Goal: Task Accomplishment & Management: Manage account settings

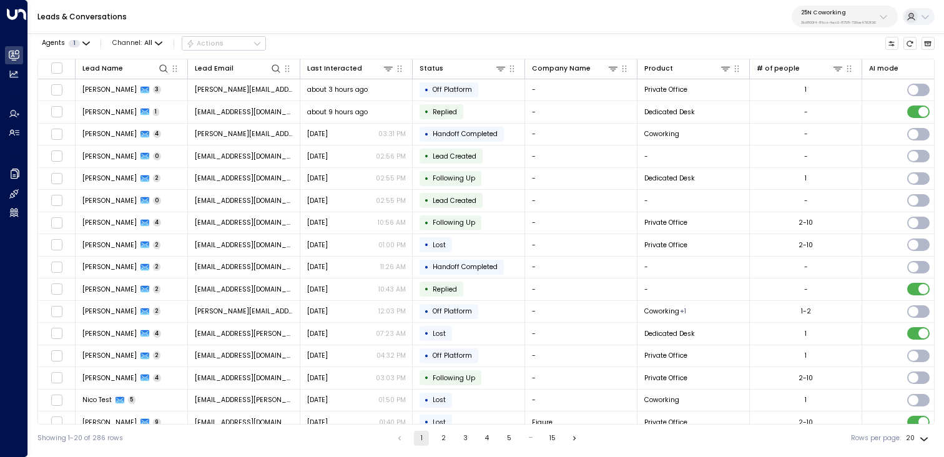
click at [877, 16] on button "25N Coworking 3b9800f4-81ca-4ec0-8758-72fbe4763f36" at bounding box center [845, 17] width 106 height 22
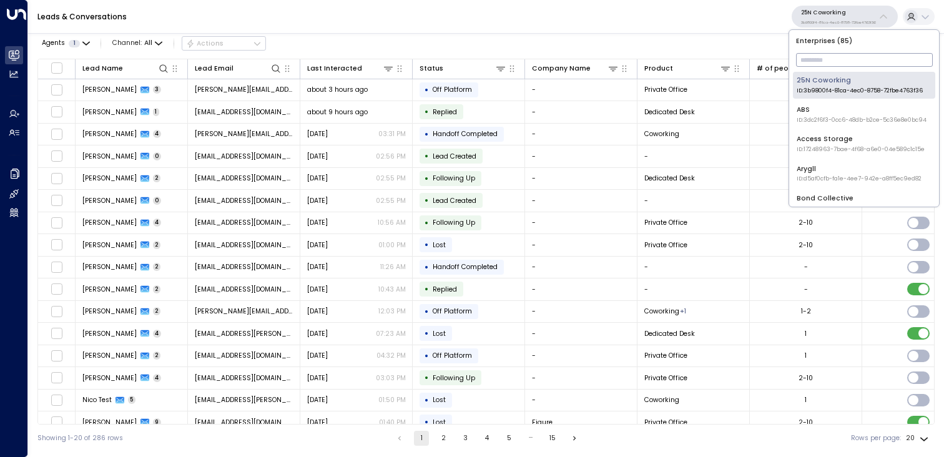
click at [859, 61] on input "text" at bounding box center [864, 60] width 137 height 20
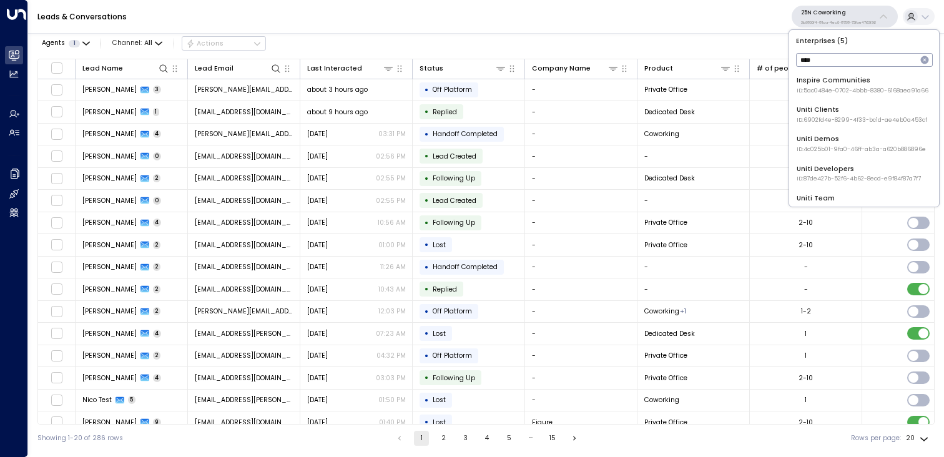
type input "*****"
click at [866, 142] on div "Uniti Demos ID: 4c025b01-9fa0-46ff-ab3a-a620b886896e" at bounding box center [861, 143] width 129 height 19
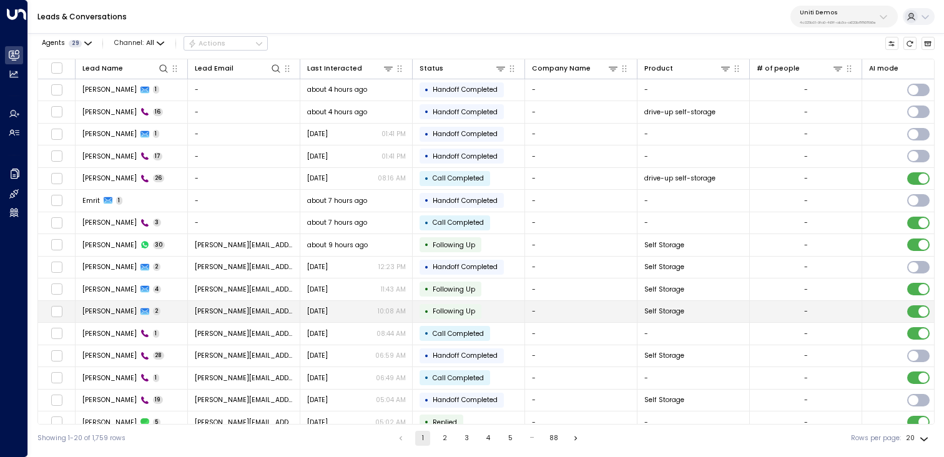
scroll to position [101, 0]
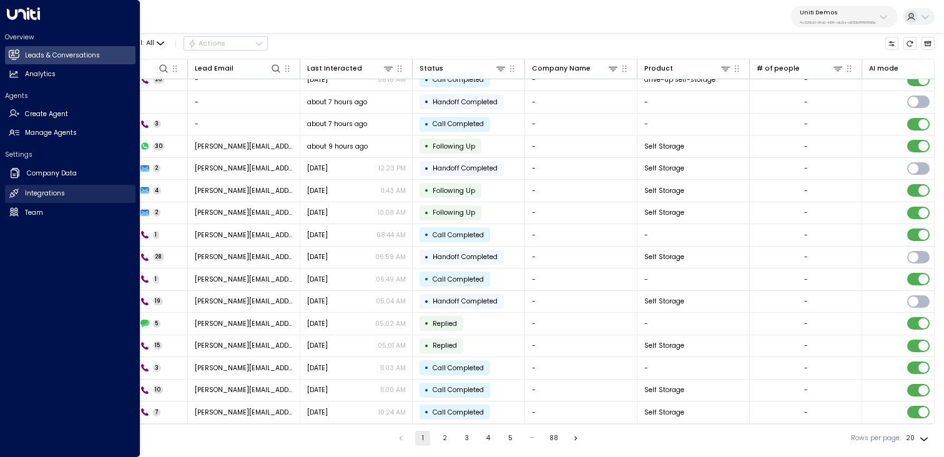
click at [42, 188] on link "Integrations Integrations" at bounding box center [70, 194] width 131 height 18
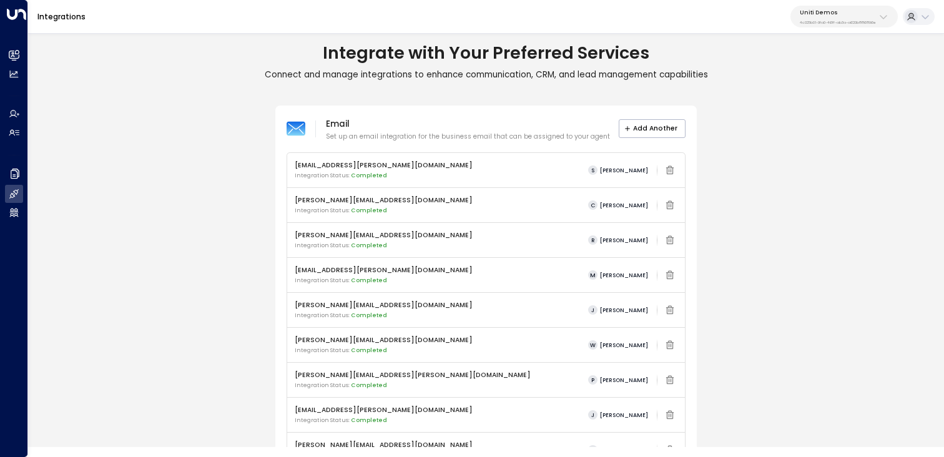
scroll to position [498, 0]
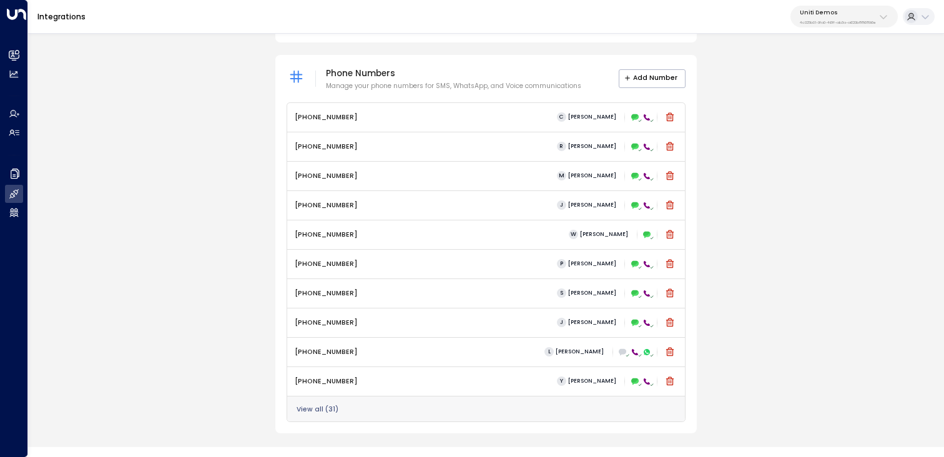
click at [324, 410] on button "View all ( 31 )" at bounding box center [318, 409] width 42 height 7
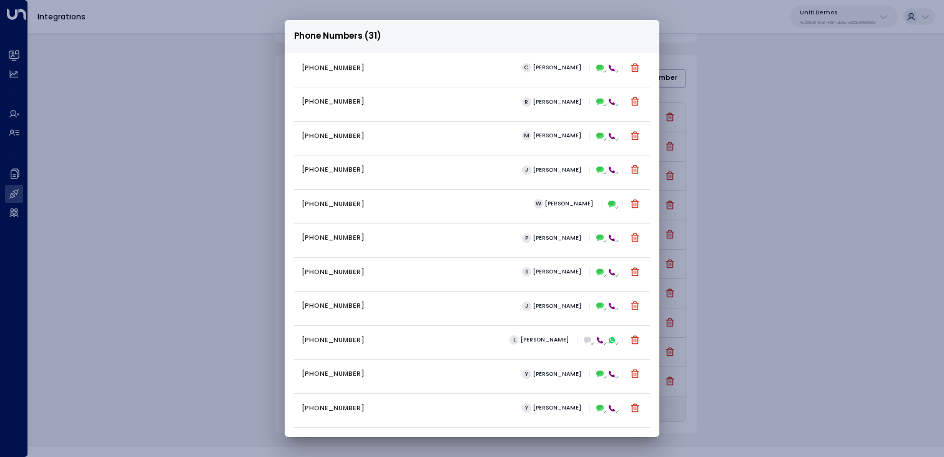
scroll to position [0, 0]
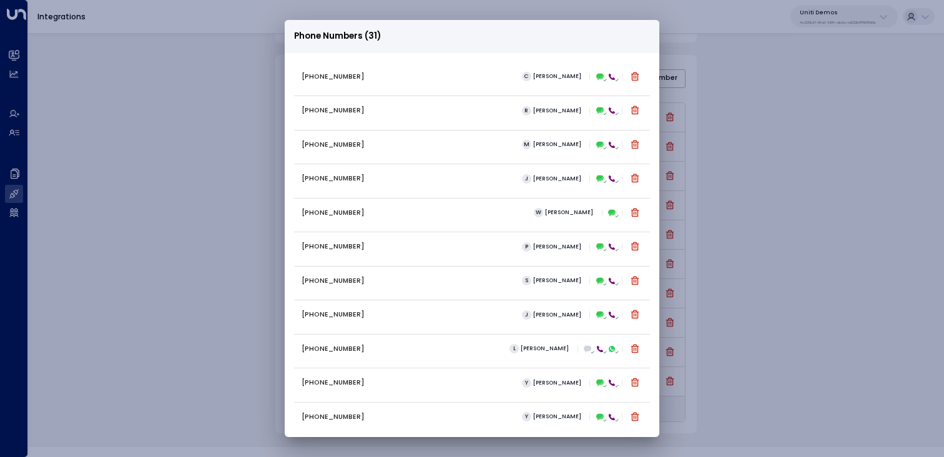
click at [797, 177] on div "Phone Numbers (31) +16306569076 C Carey +16194326046 R Ray +12299999658 M Mike …" at bounding box center [472, 228] width 944 height 457
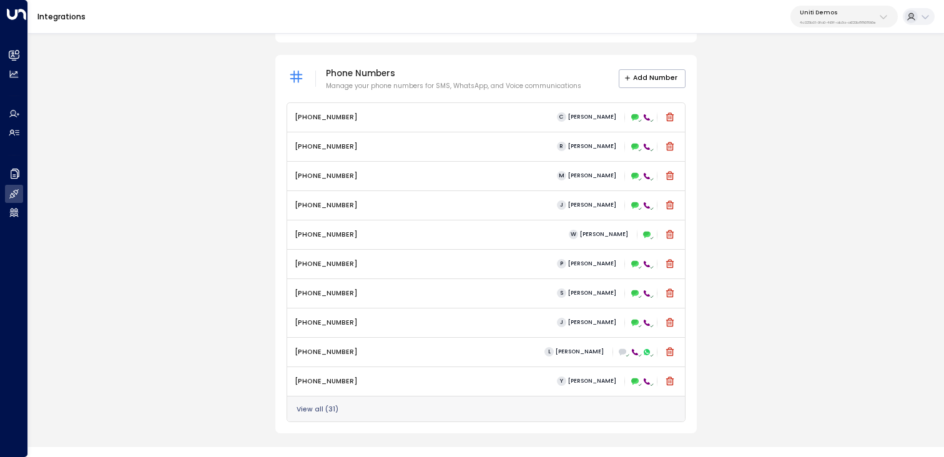
click at [860, 24] on p "4c025b01-9fa0-46ff-ab3a-a620b886896e" at bounding box center [838, 22] width 76 height 5
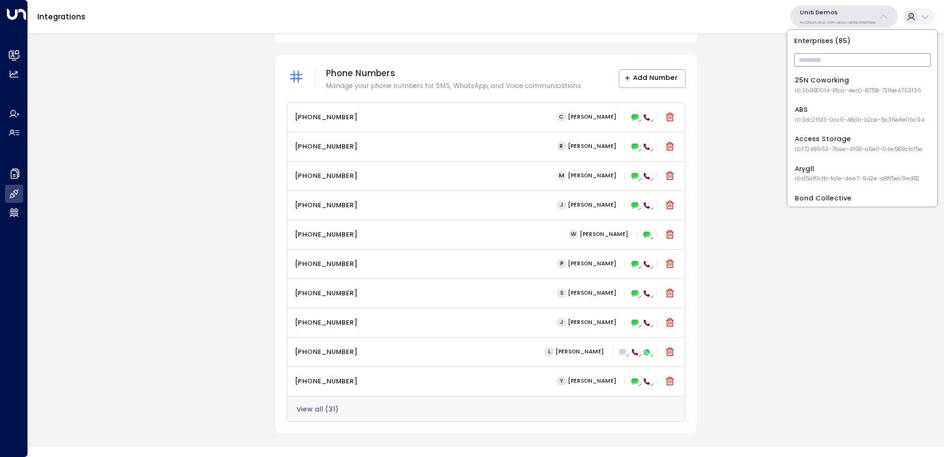
click at [842, 62] on input "text" at bounding box center [862, 60] width 137 height 20
type input "*"
type input "***"
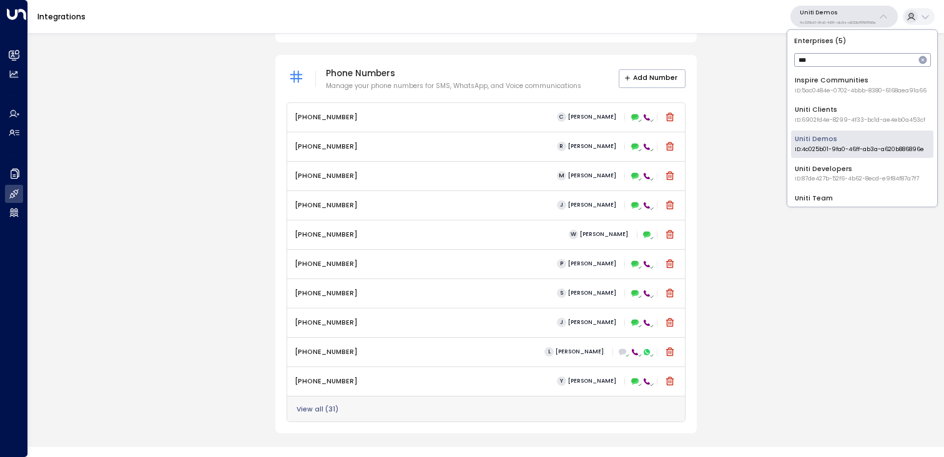
click at [847, 178] on span "ID: 87de427b-52f6-4b62-8ecd-e9f84f87a7f7" at bounding box center [857, 179] width 124 height 9
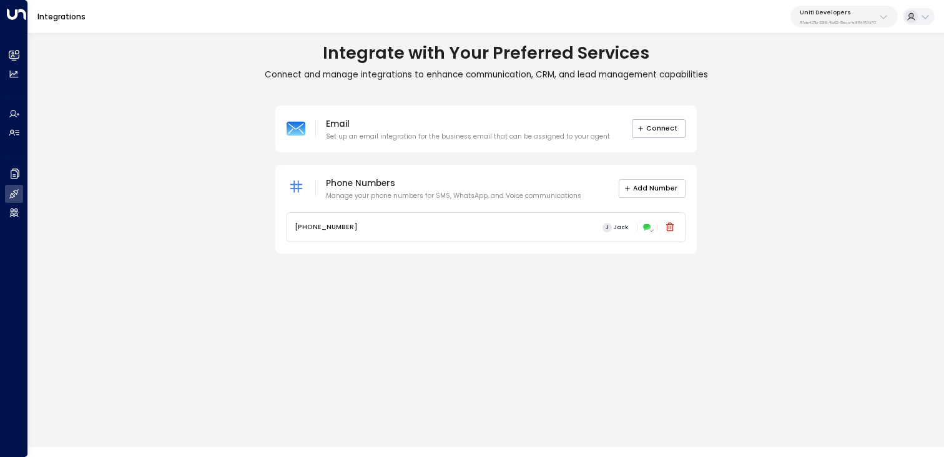
click at [652, 184] on button "Add Number" at bounding box center [652, 188] width 67 height 19
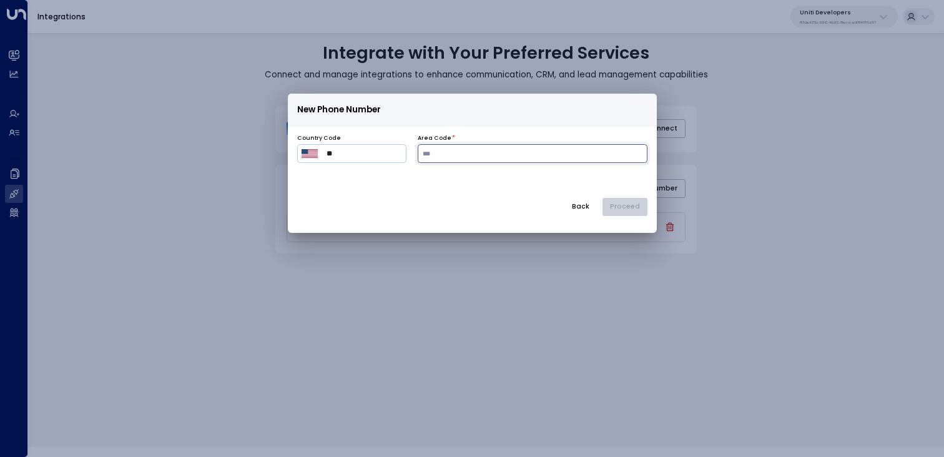
click at [497, 159] on input "number" at bounding box center [533, 153] width 230 height 19
type input "***"
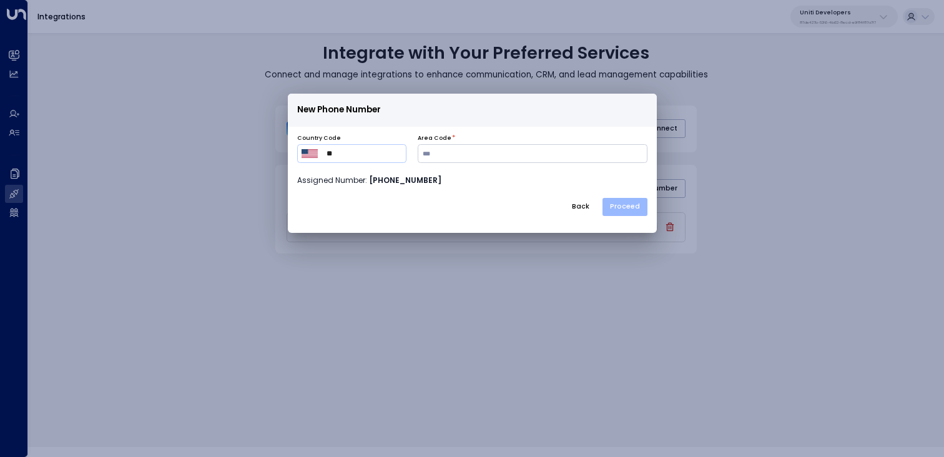
click at [616, 208] on button "Proceed" at bounding box center [625, 207] width 45 height 19
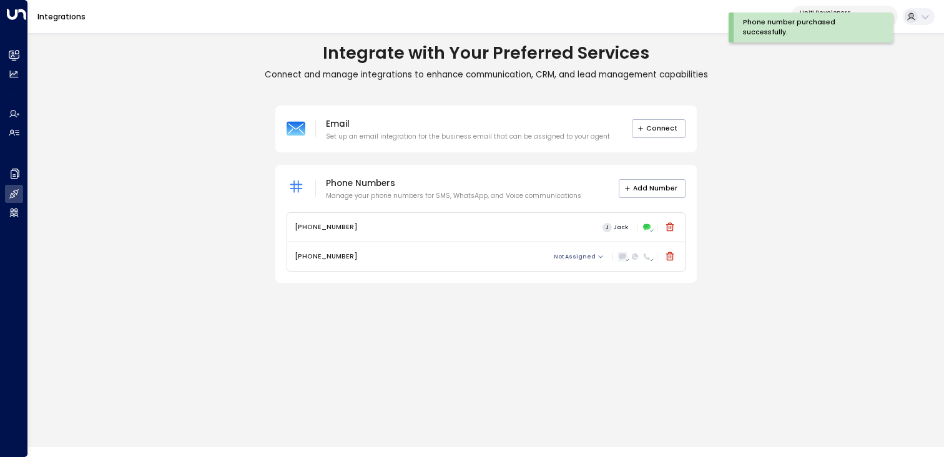
click at [628, 258] on icon at bounding box center [628, 260] width 4 height 4
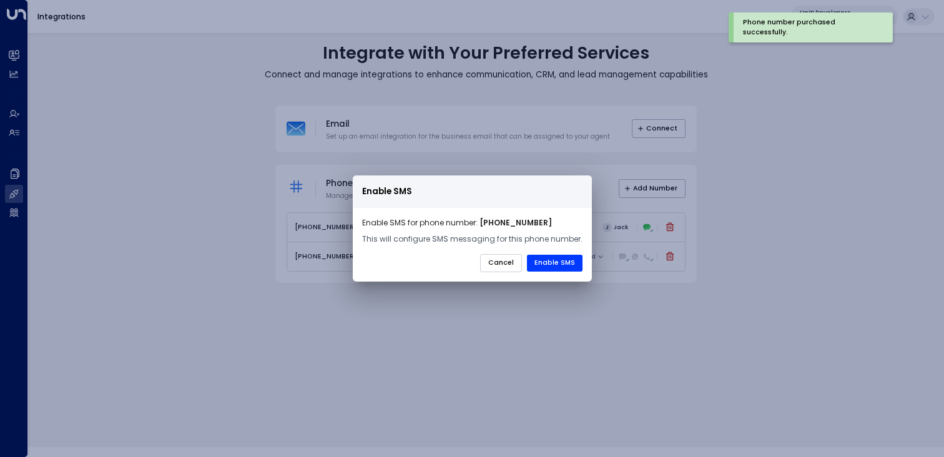
click at [502, 271] on button "Cancel" at bounding box center [501, 263] width 42 height 19
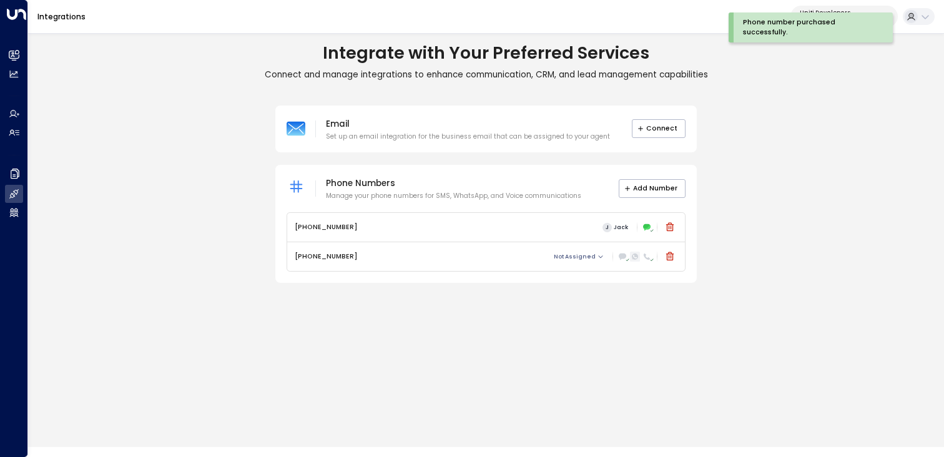
click at [636, 258] on icon at bounding box center [635, 257] width 6 height 6
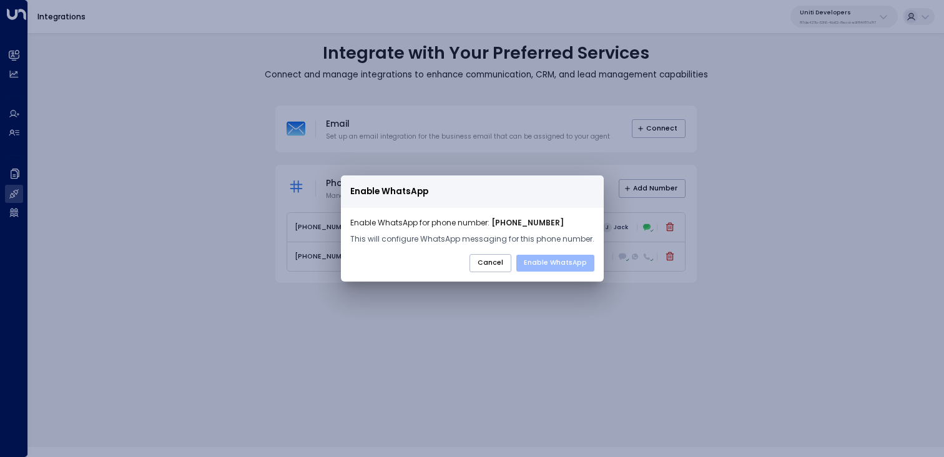
click at [565, 264] on button "Enable WhatsApp" at bounding box center [555, 263] width 78 height 17
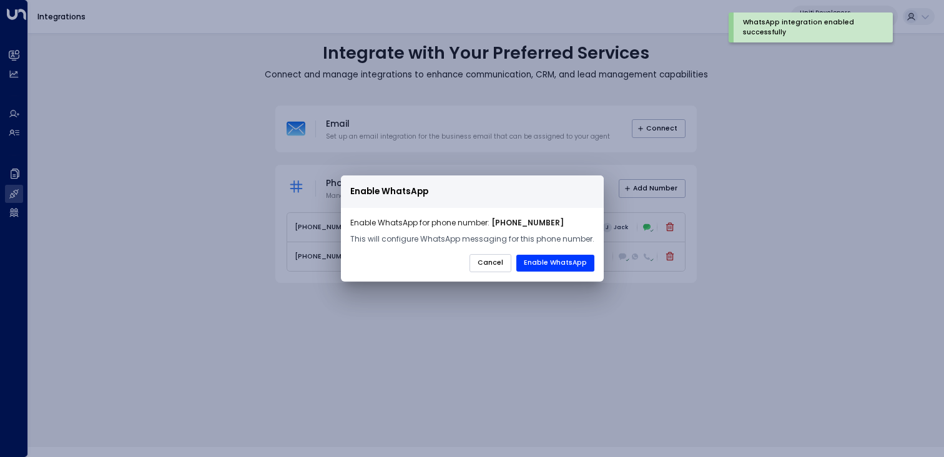
click at [493, 255] on button "Cancel" at bounding box center [491, 263] width 42 height 19
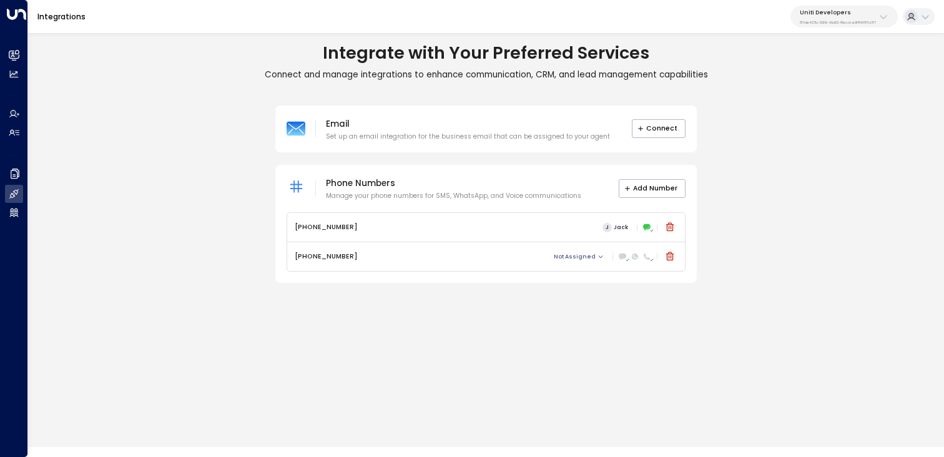
click at [836, 17] on div "Uniti Developers 87de427b-52f6-4b62-8ecd-e9f84f87a7f7" at bounding box center [838, 17] width 76 height 16
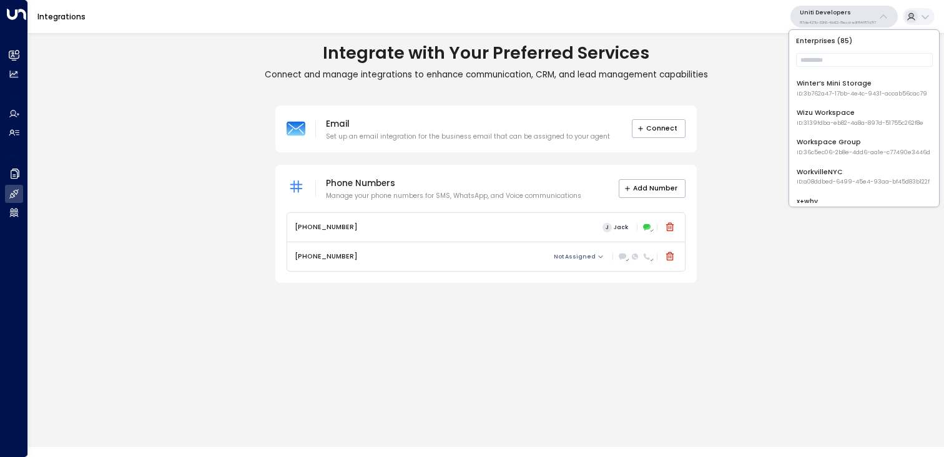
scroll to position [2374, 0]
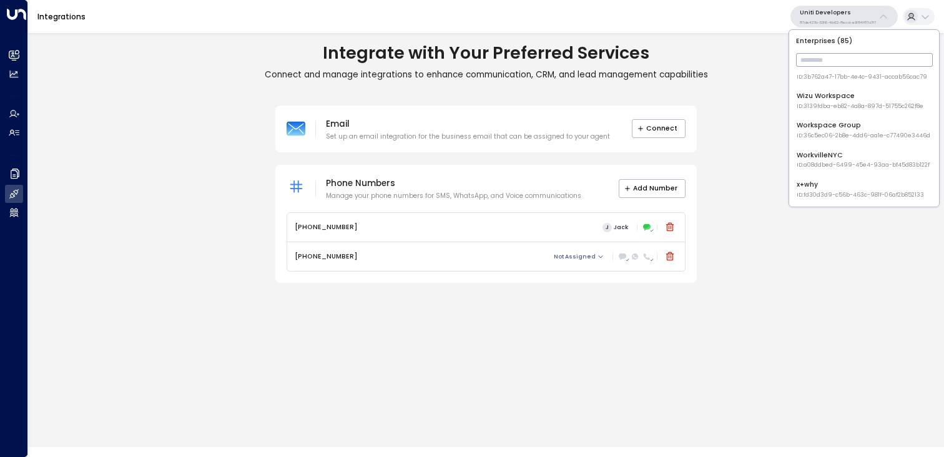
click at [848, 64] on input "text" at bounding box center [864, 60] width 137 height 20
type input "*"
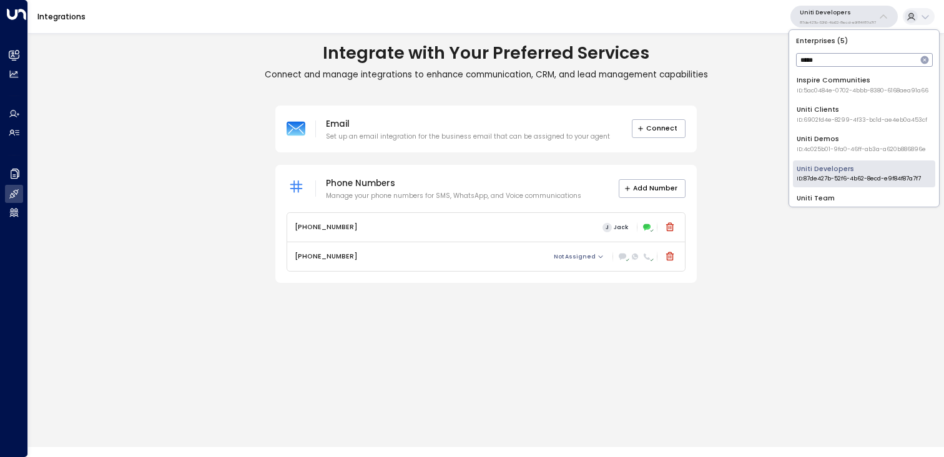
scroll to position [14, 0]
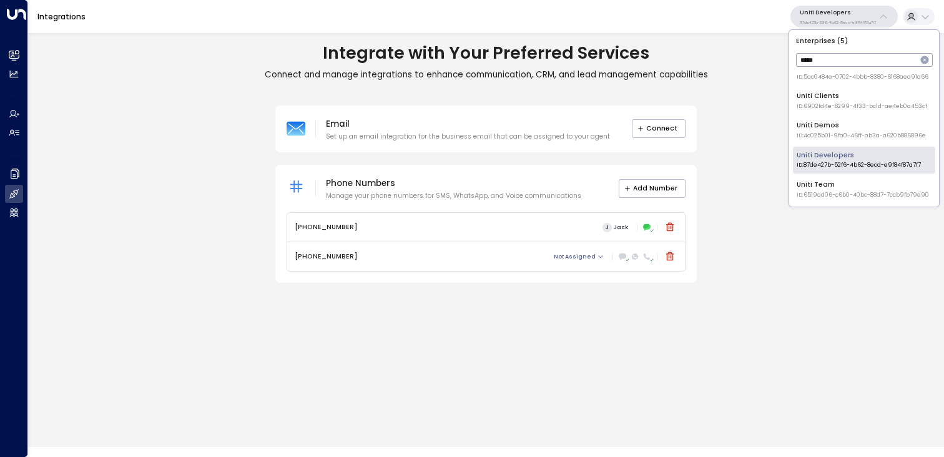
type input "*****"
click at [871, 181] on div "Uniti Team ID: 6519ad06-c6b0-40bc-88d7-7ccb9fb79e90" at bounding box center [863, 189] width 132 height 19
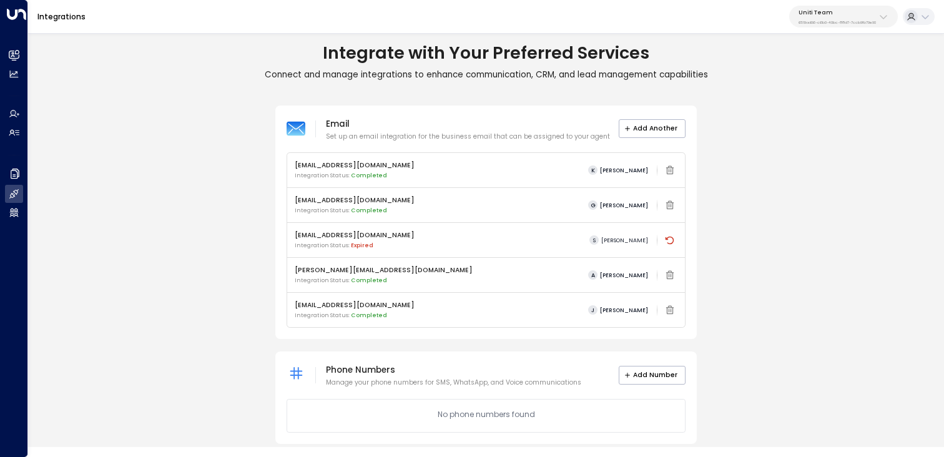
scroll to position [11, 0]
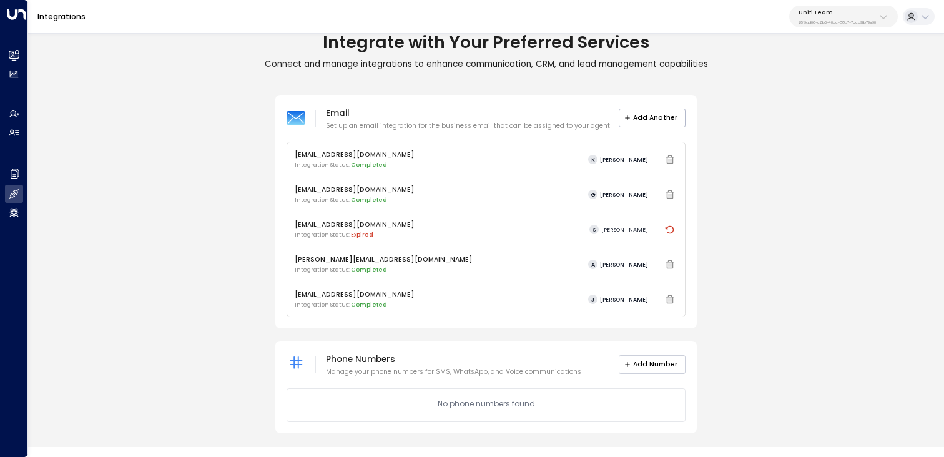
click at [673, 365] on button "Add Number" at bounding box center [652, 364] width 67 height 19
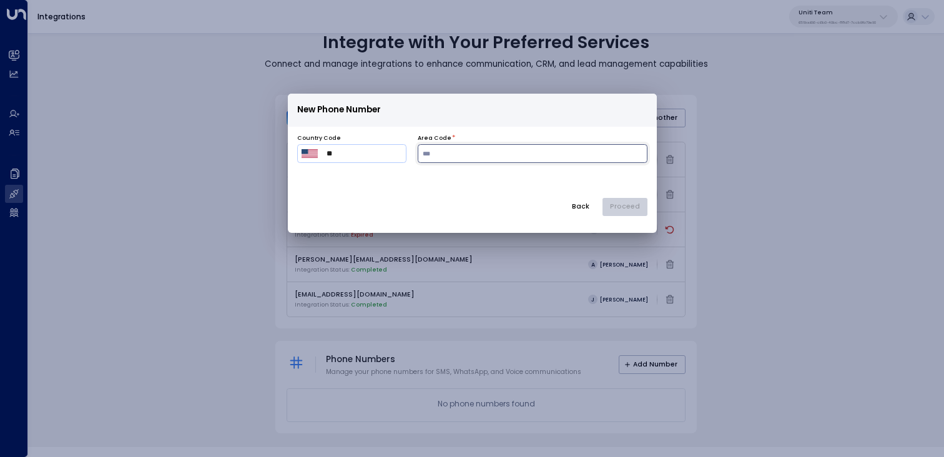
click at [467, 155] on input "number" at bounding box center [533, 153] width 230 height 19
type input "***"
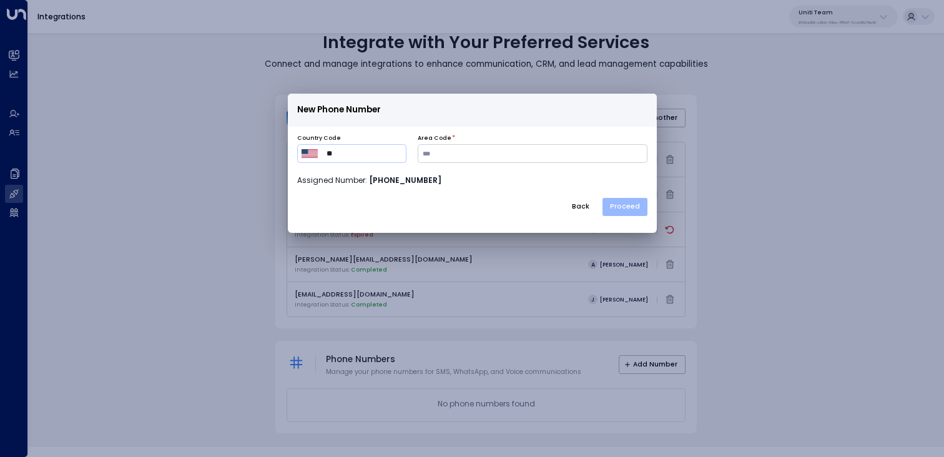
click at [619, 205] on button "Proceed" at bounding box center [625, 207] width 45 height 19
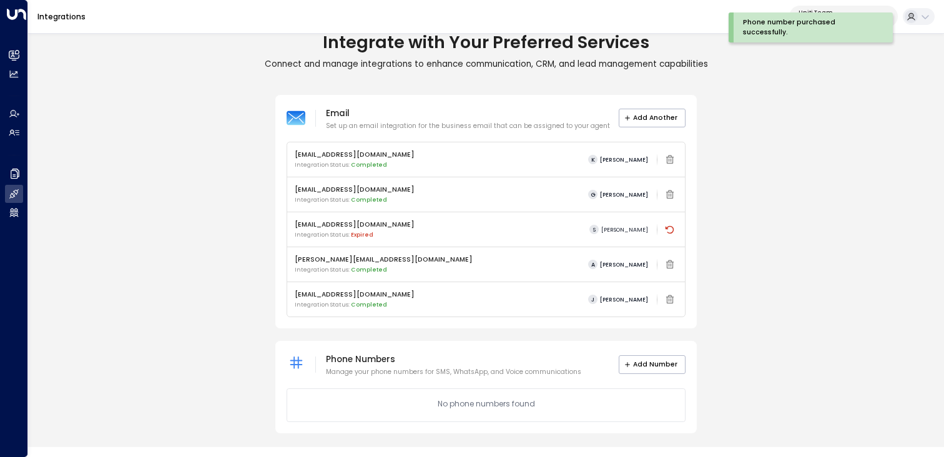
scroll to position [7, 0]
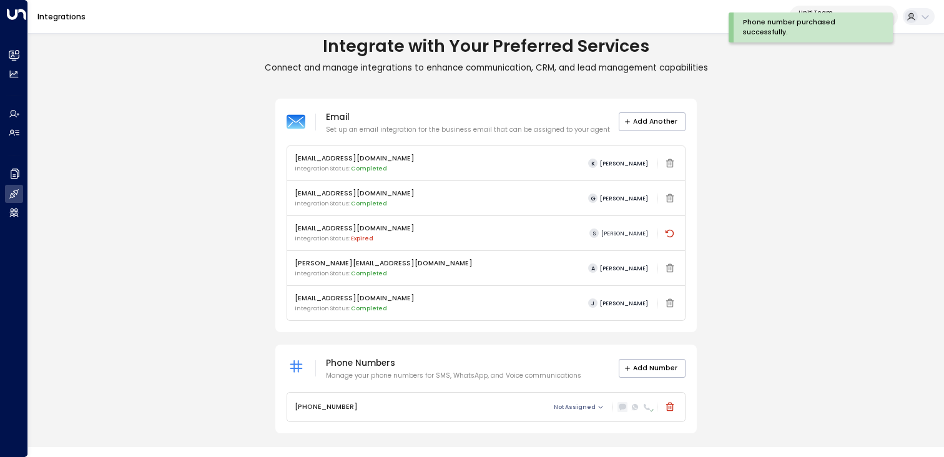
click at [622, 408] on icon at bounding box center [622, 408] width 7 height 6
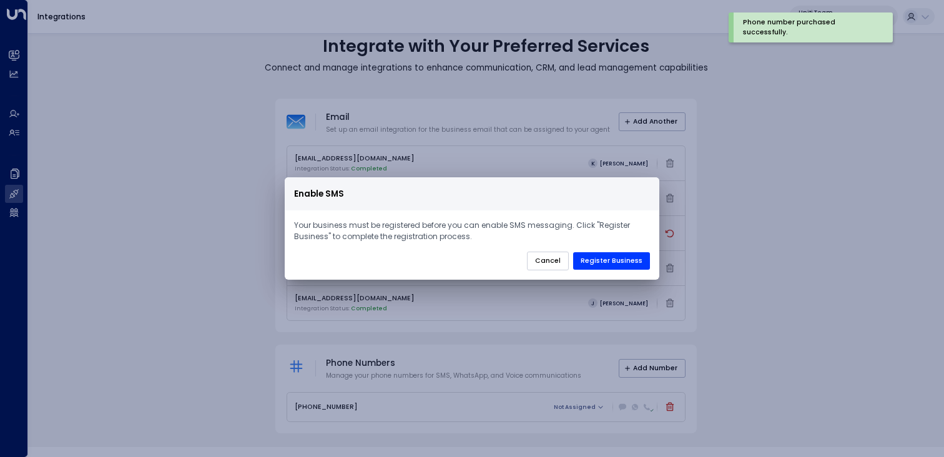
click at [551, 269] on button "Cancel" at bounding box center [548, 261] width 42 height 19
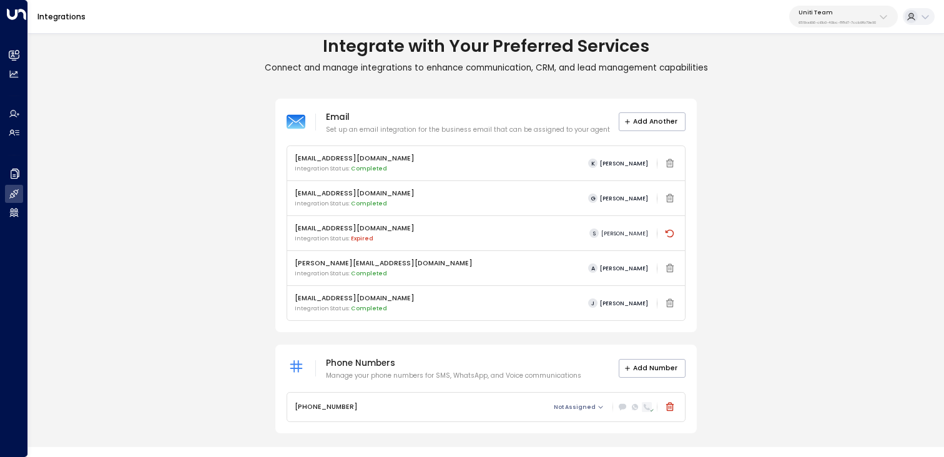
click at [646, 408] on icon at bounding box center [647, 407] width 6 height 6
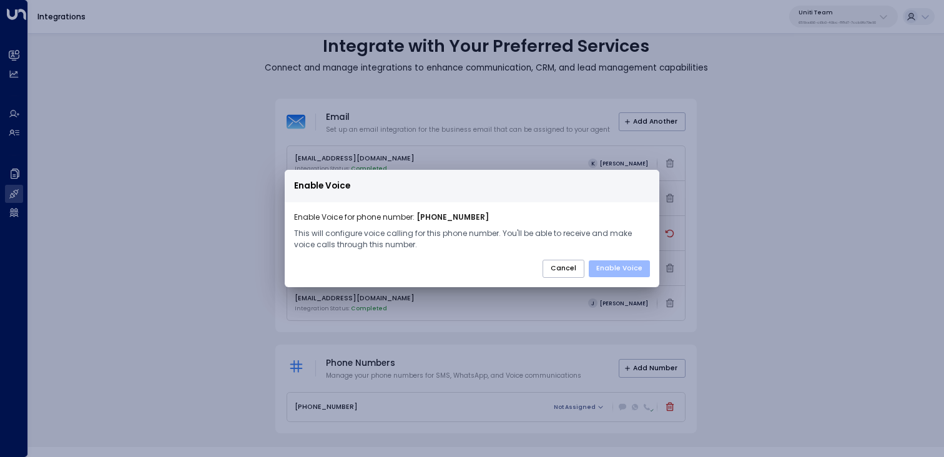
click at [618, 268] on button "Enable Voice" at bounding box center [619, 268] width 61 height 17
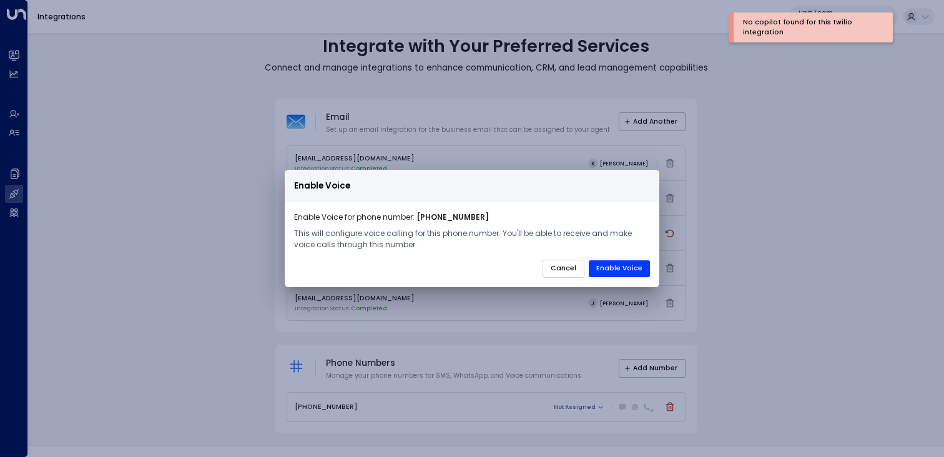
click at [576, 266] on button "Cancel" at bounding box center [564, 269] width 42 height 19
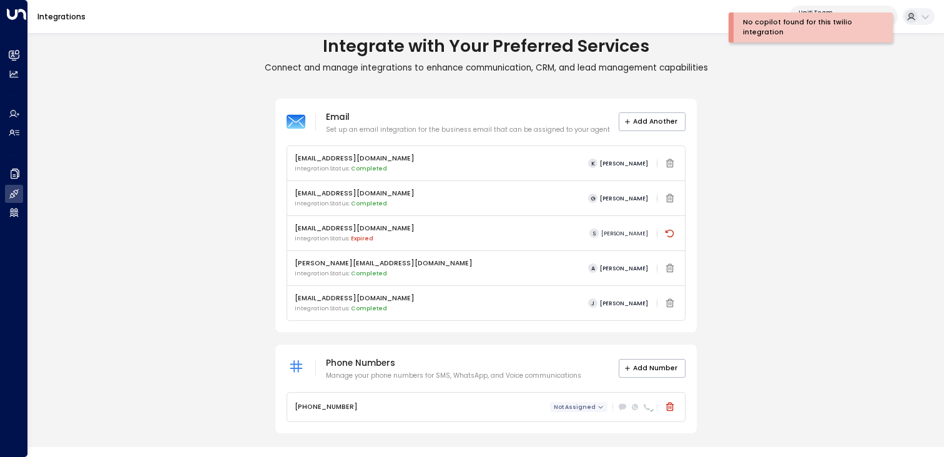
click at [575, 405] on span "Not Assigned" at bounding box center [575, 407] width 42 height 6
click at [531, 422] on div at bounding box center [472, 228] width 944 height 457
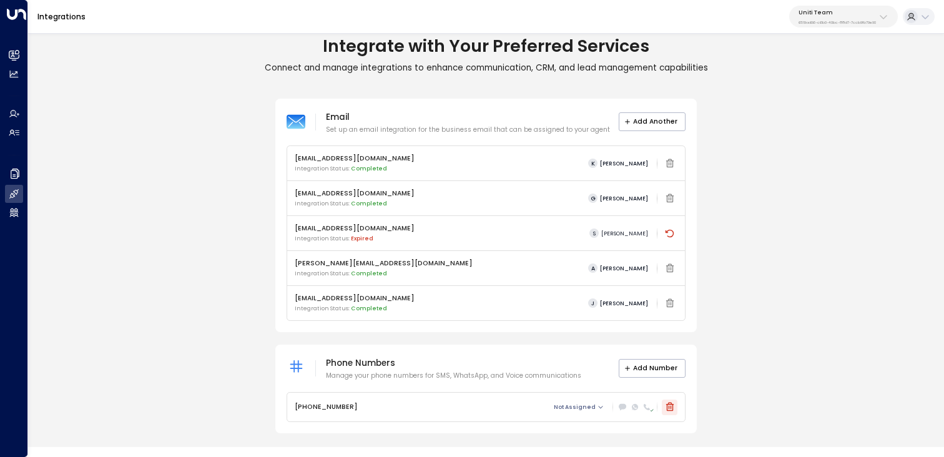
click at [669, 409] on icon at bounding box center [670, 407] width 10 height 10
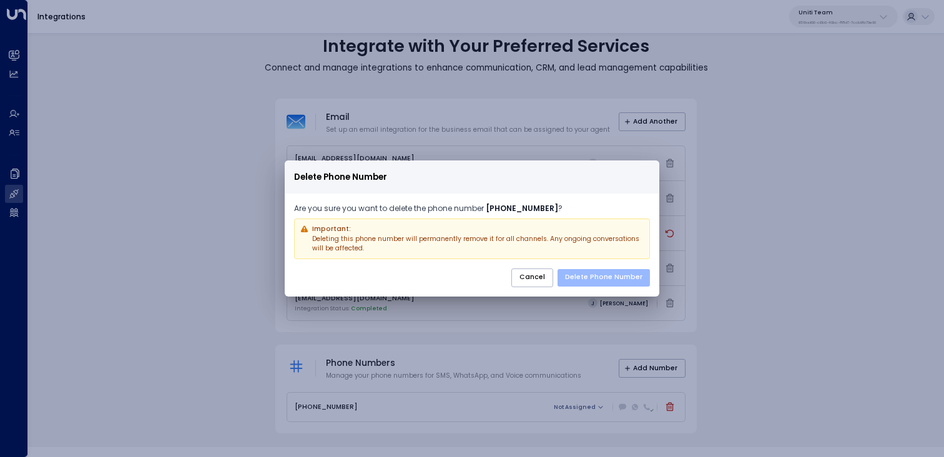
click at [632, 272] on button "Delete Phone Number" at bounding box center [604, 277] width 92 height 17
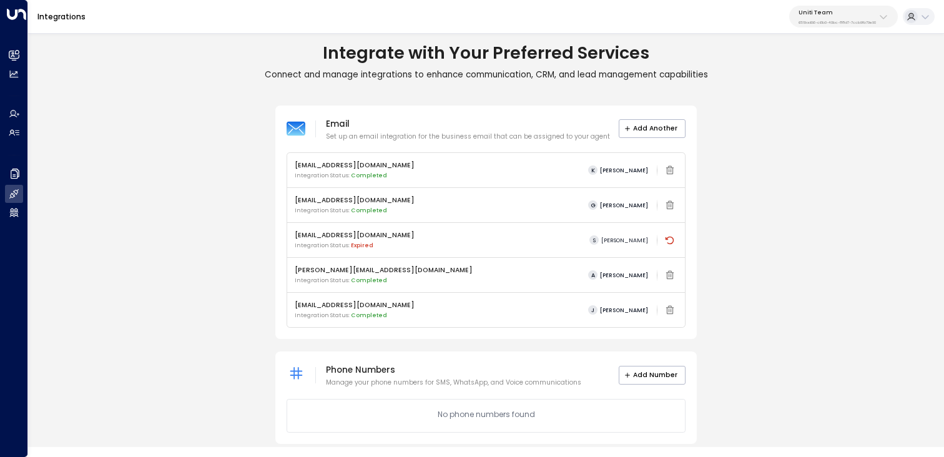
click at [857, 27] on div "Integrations Uniti Team 6519ad06-c6b0-40bc-88d7-7ccb9fb79e90" at bounding box center [486, 17] width 916 height 34
click at [862, 20] on p "6519ad06-c6b0-40bc-88d7-7ccb9fb79e90" at bounding box center [837, 22] width 77 height 5
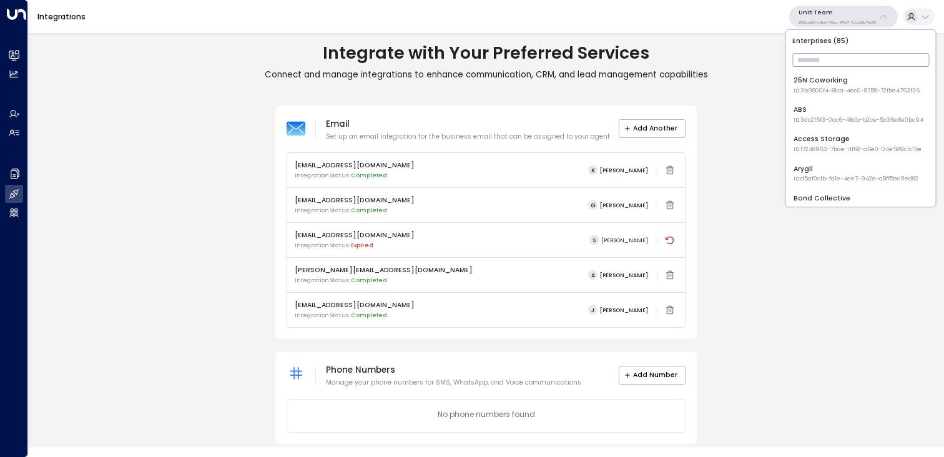
click at [815, 59] on input "text" at bounding box center [860, 60] width 137 height 20
click at [737, 282] on div "Email Set up an email integration for the business email that can be assigned t…" at bounding box center [486, 275] width 916 height 338
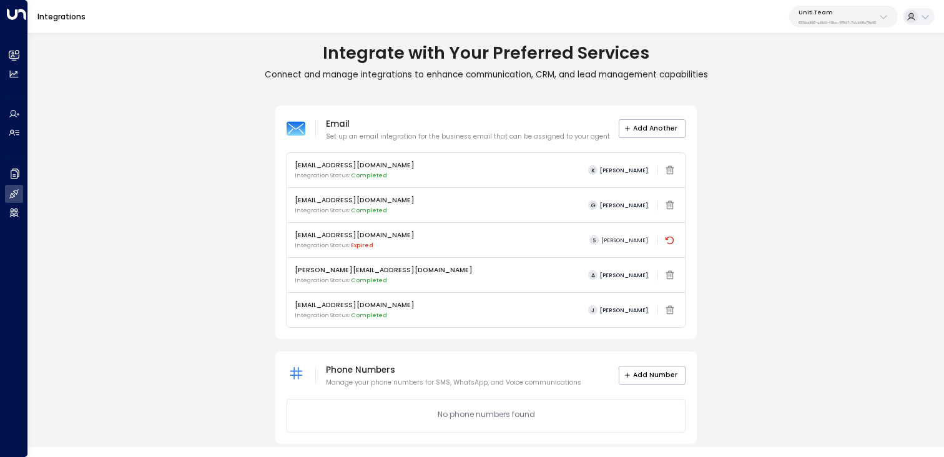
scroll to position [11, 0]
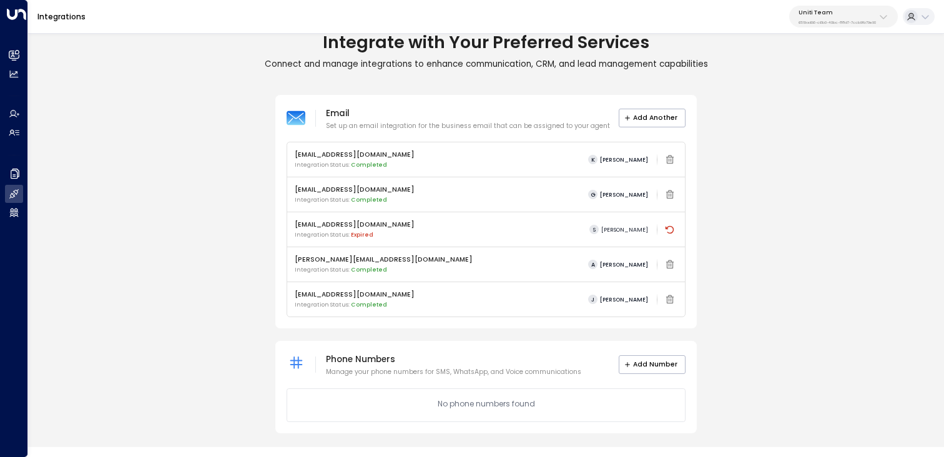
click at [841, 15] on p "Uniti Team" at bounding box center [837, 12] width 77 height 7
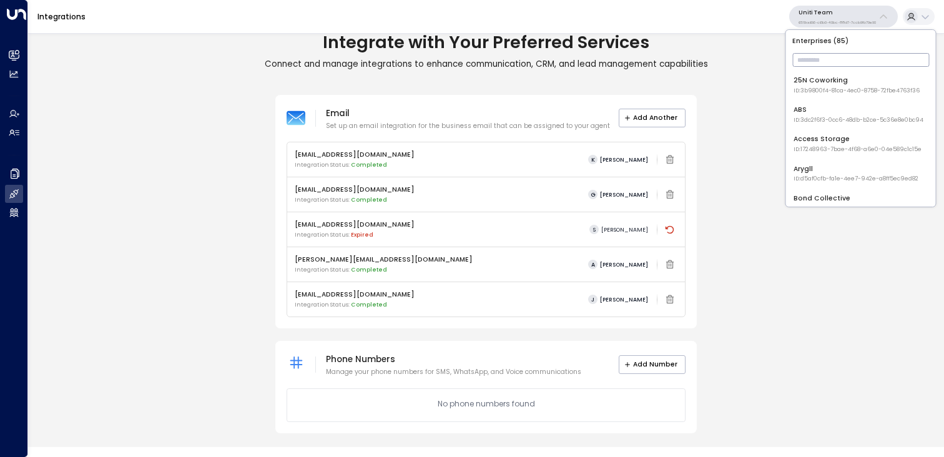
click at [830, 66] on input "text" at bounding box center [860, 60] width 137 height 20
type input "*****"
click at [832, 146] on span "ID: 4c025b01-9fa0-46ff-ab3a-a620b886896e" at bounding box center [858, 150] width 129 height 9
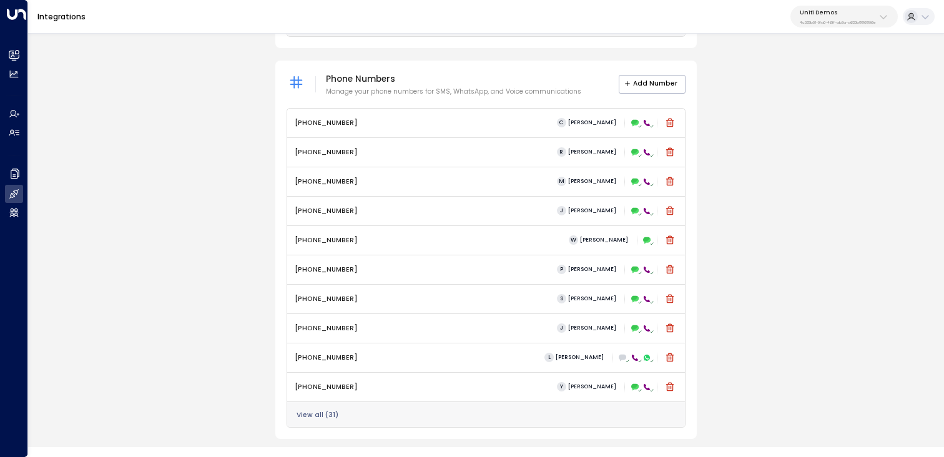
scroll to position [498, 0]
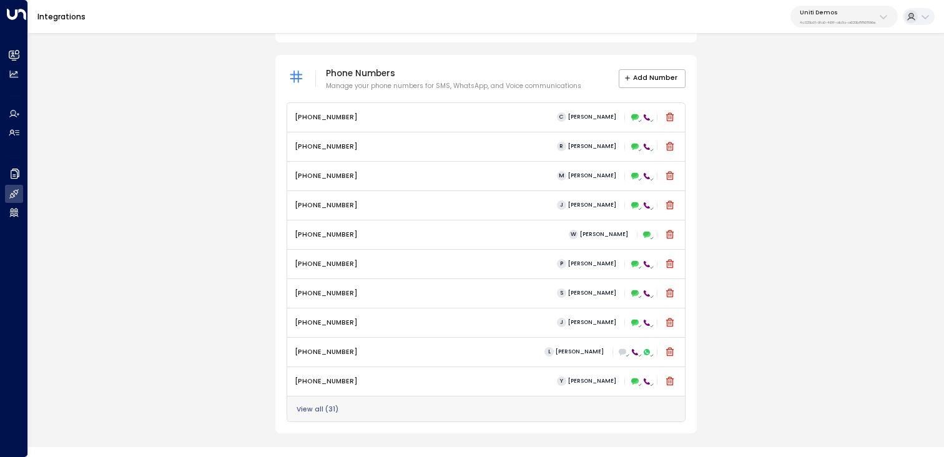
click at [792, 162] on div "Email Set up an email integration for the business email that can be assigned t…" at bounding box center [486, 21] width 916 height 826
click at [842, 20] on p "4c025b01-9fa0-46ff-ab3a-a620b886896e" at bounding box center [838, 22] width 76 height 5
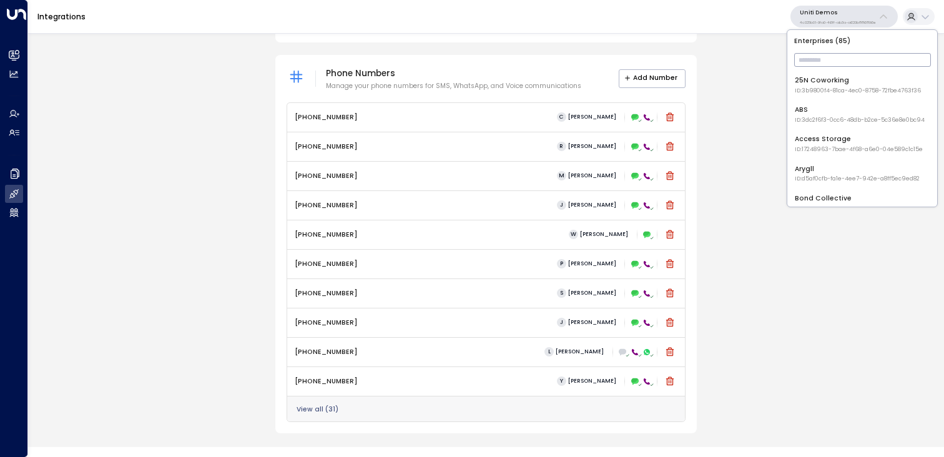
click at [820, 66] on input "text" at bounding box center [862, 60] width 137 height 20
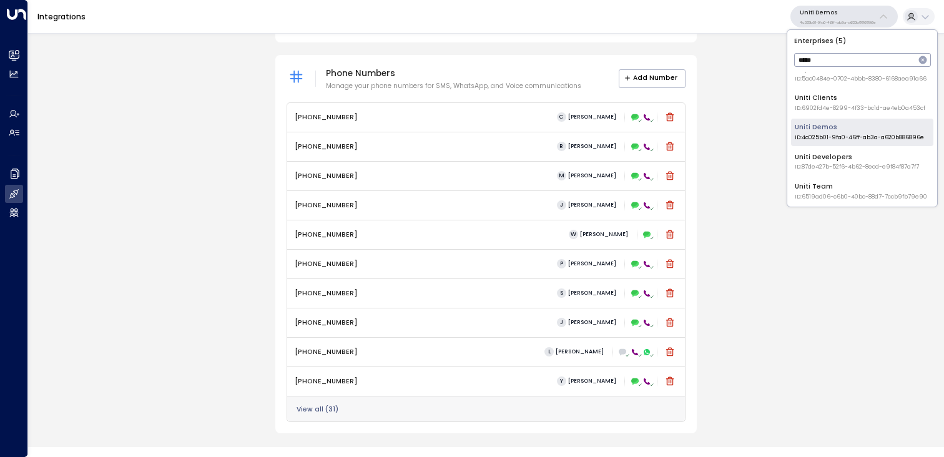
scroll to position [14, 0]
type input "*****"
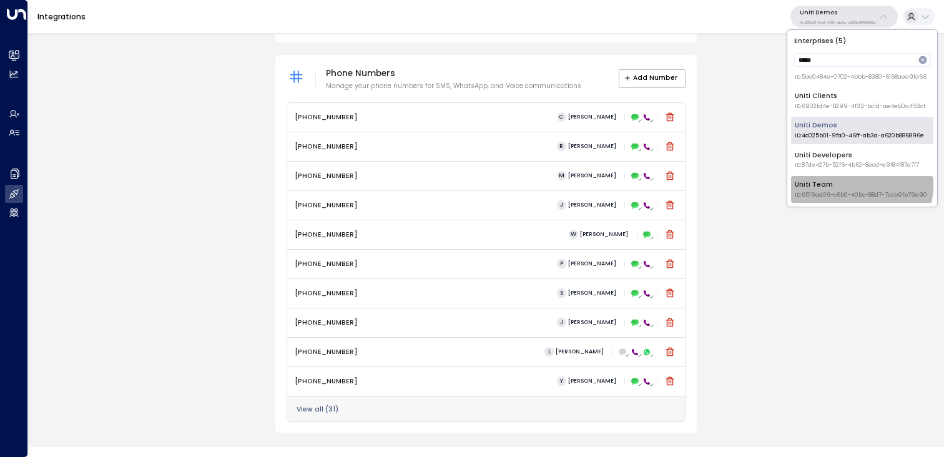
click at [811, 178] on li "Uniti Team ID: 6519ad06-c6b0-40bc-88d7-7ccb9fb79e90" at bounding box center [862, 189] width 142 height 27
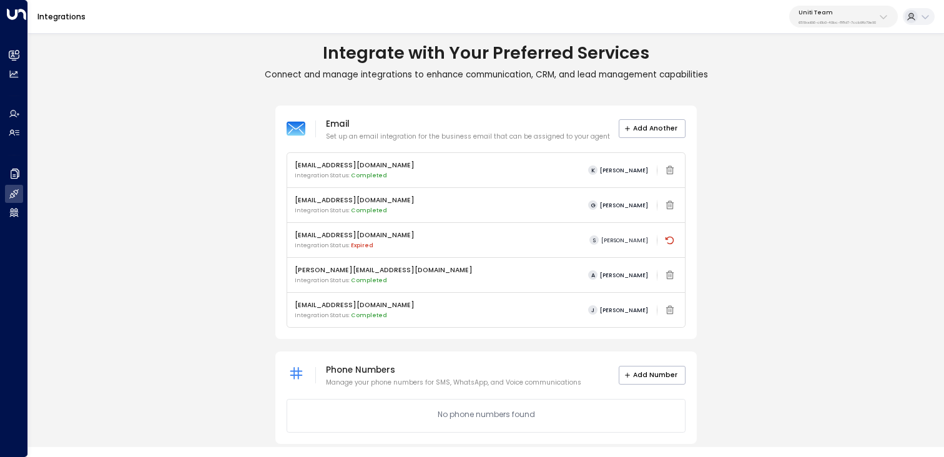
scroll to position [11, 0]
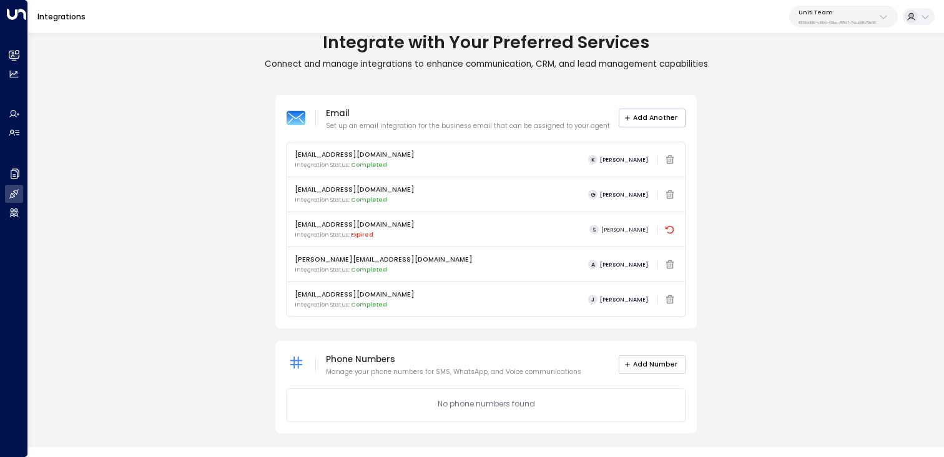
click at [654, 367] on button "Add Number" at bounding box center [652, 364] width 67 height 19
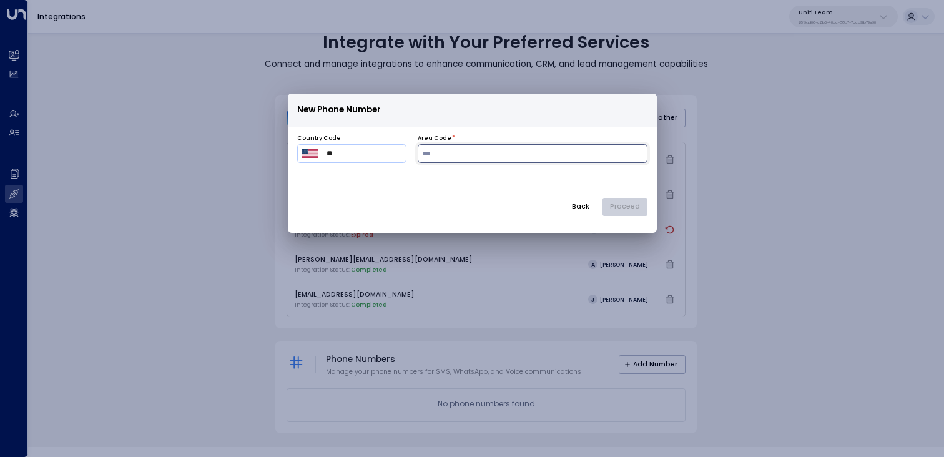
click at [450, 151] on input "number" at bounding box center [533, 153] width 230 height 19
type input "***"
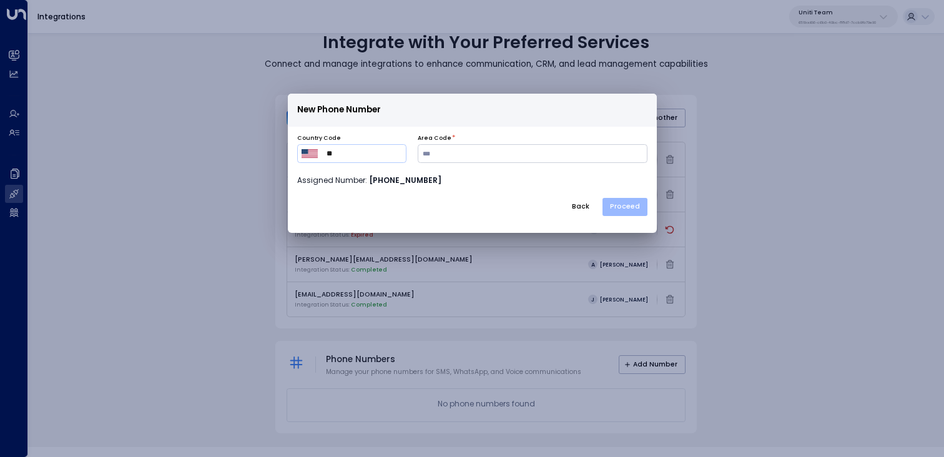
click at [629, 208] on button "Proceed" at bounding box center [625, 207] width 45 height 19
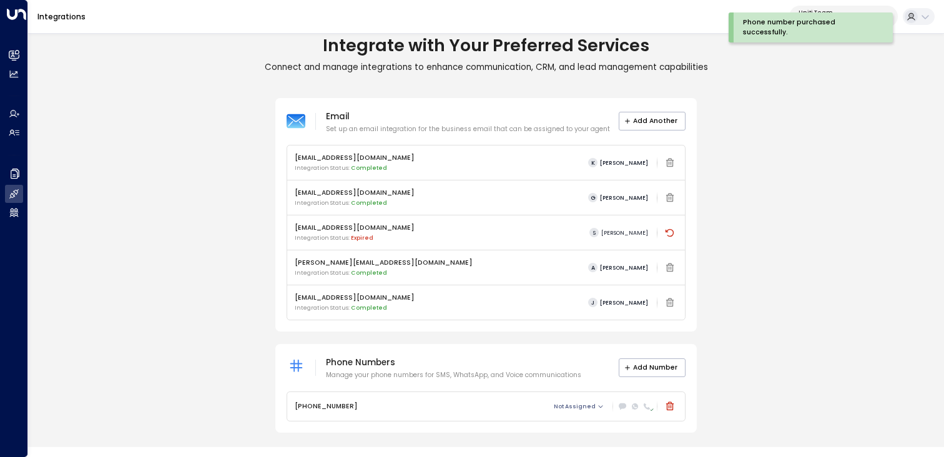
scroll to position [7, 0]
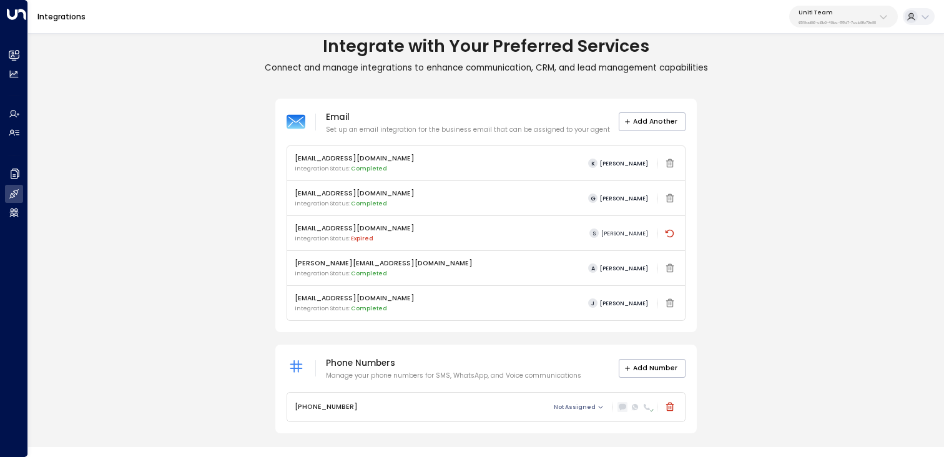
click at [621, 407] on icon at bounding box center [622, 407] width 7 height 6
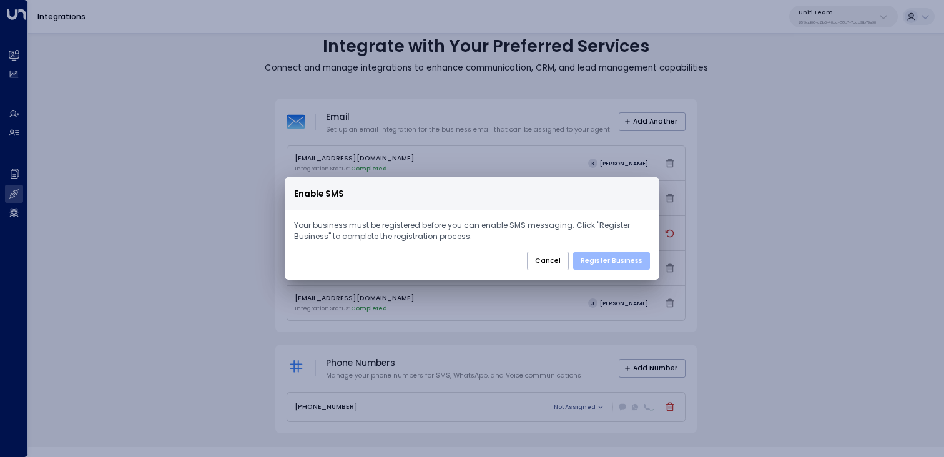
click at [591, 257] on button "Register Business" at bounding box center [611, 260] width 77 height 17
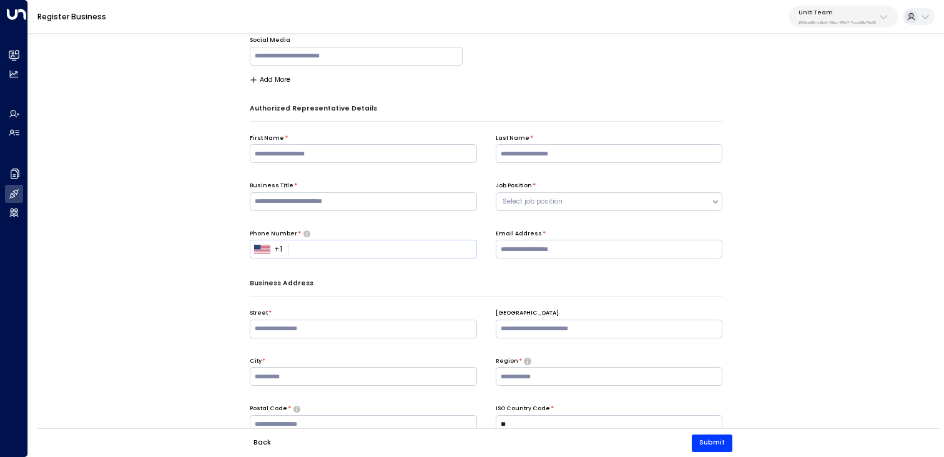
scroll to position [476, 0]
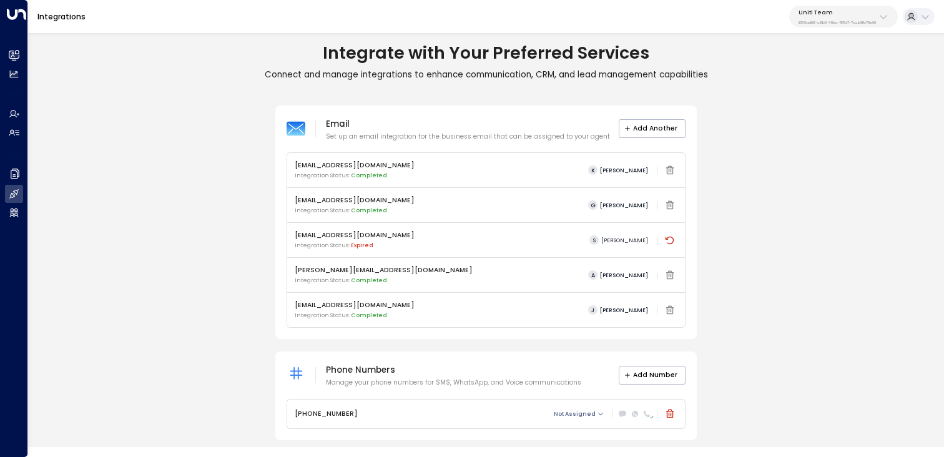
click at [874, 10] on p "Uniti Team" at bounding box center [837, 12] width 77 height 7
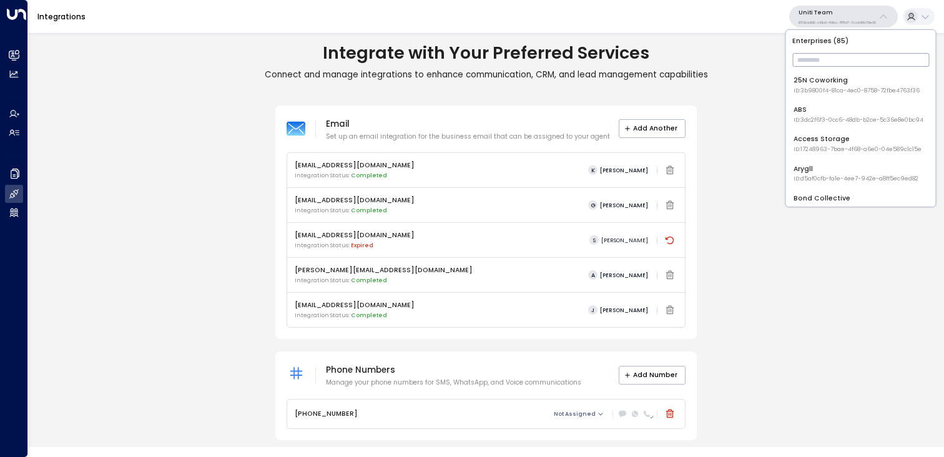
click at [821, 66] on input "text" at bounding box center [860, 60] width 137 height 20
type input "*****"
click at [811, 137] on div "Uniti Demos ID: 4c025b01-9fa0-46ff-ab3a-a620b886896e" at bounding box center [858, 143] width 129 height 19
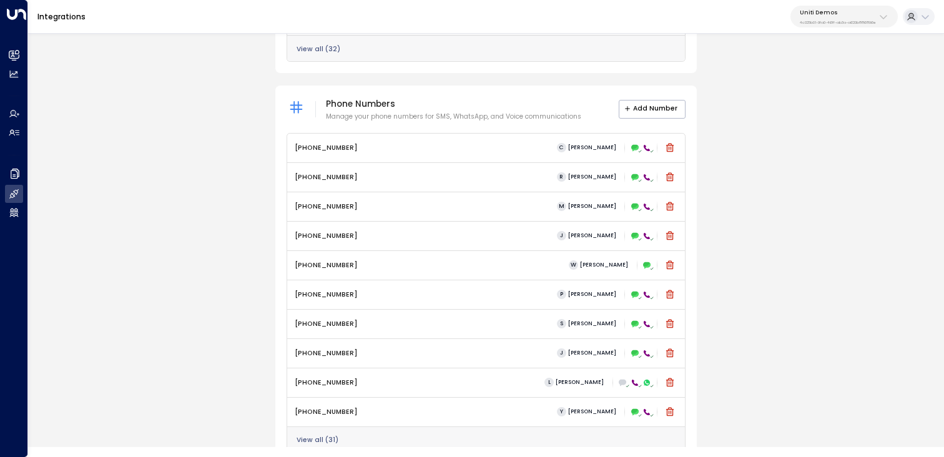
scroll to position [474, 0]
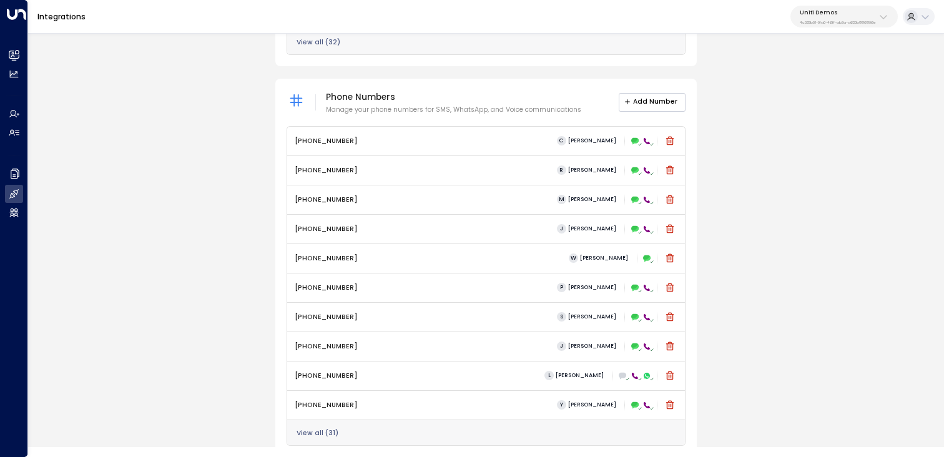
click at [645, 100] on button "Add Number" at bounding box center [652, 102] width 67 height 19
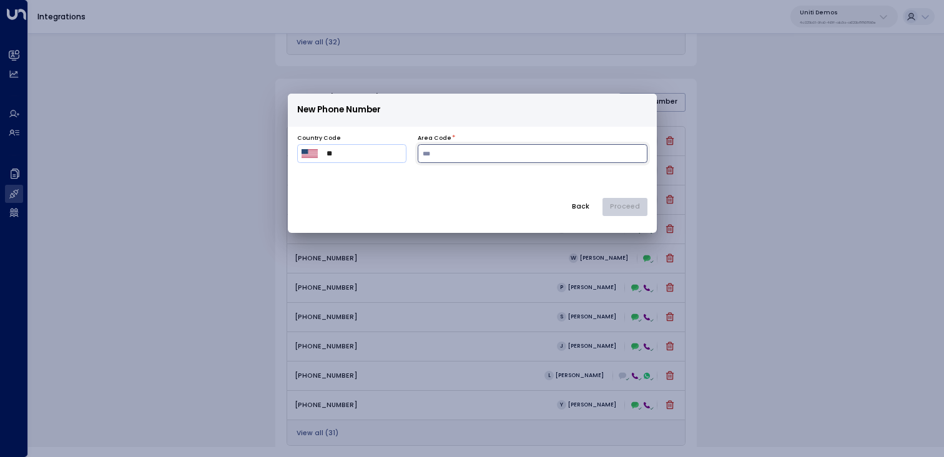
click at [448, 154] on input "number" at bounding box center [533, 153] width 230 height 19
type input "***"
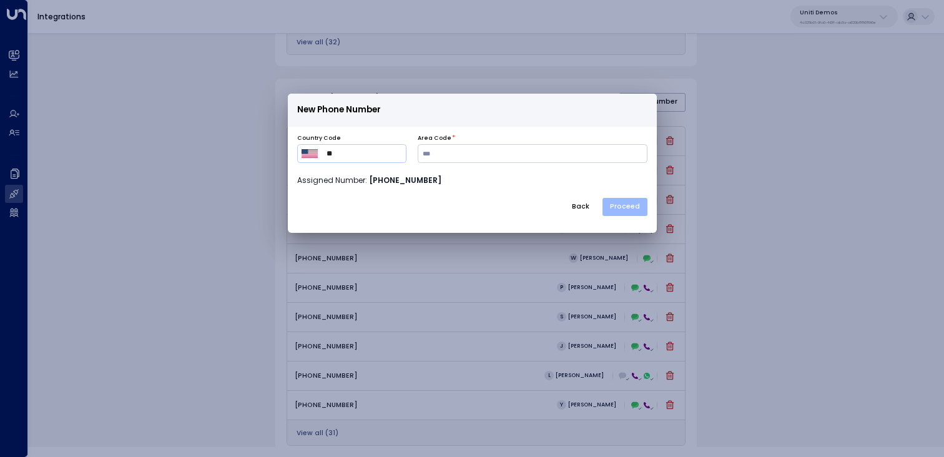
click at [627, 207] on button "Proceed" at bounding box center [625, 207] width 45 height 19
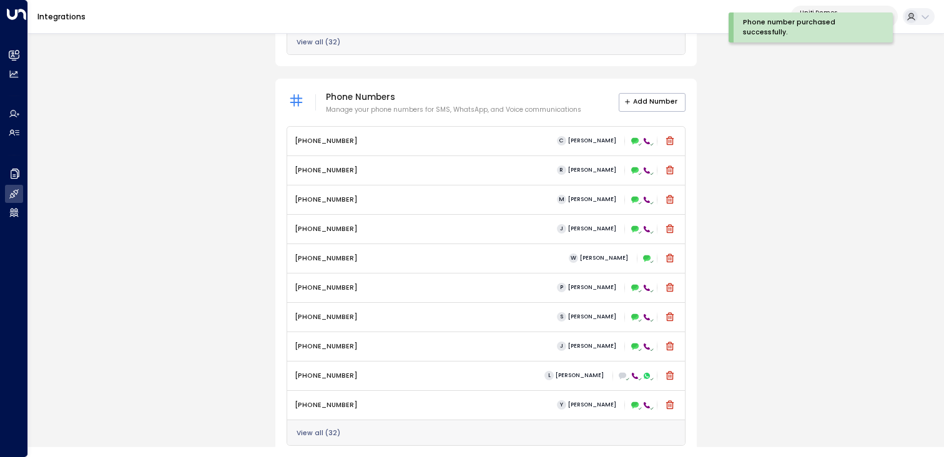
scroll to position [498, 0]
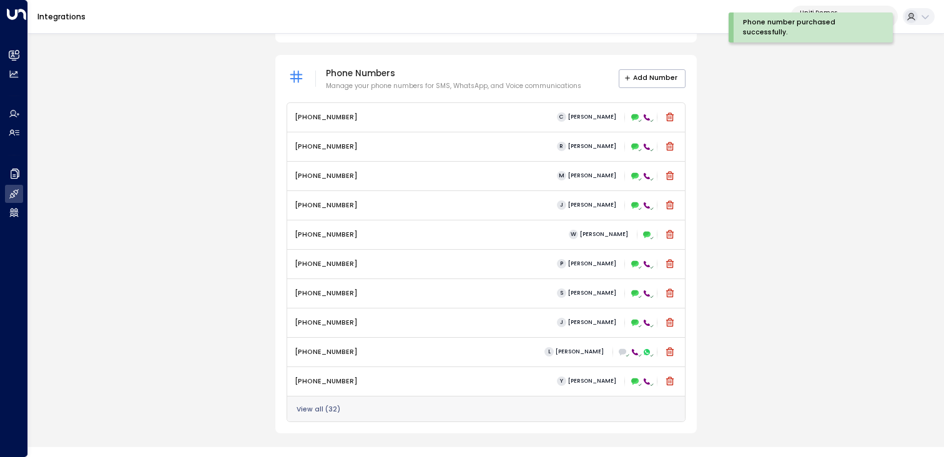
click at [323, 410] on button "View all ( 32 )" at bounding box center [319, 409] width 44 height 7
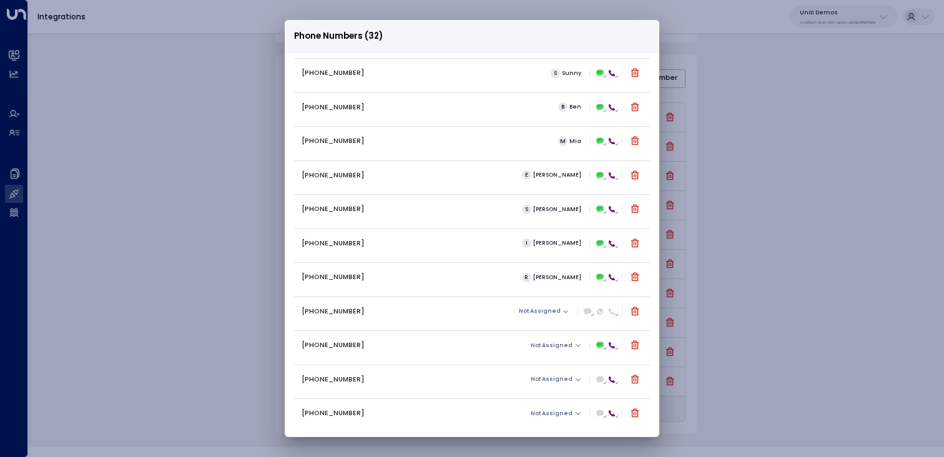
scroll to position [723, 0]
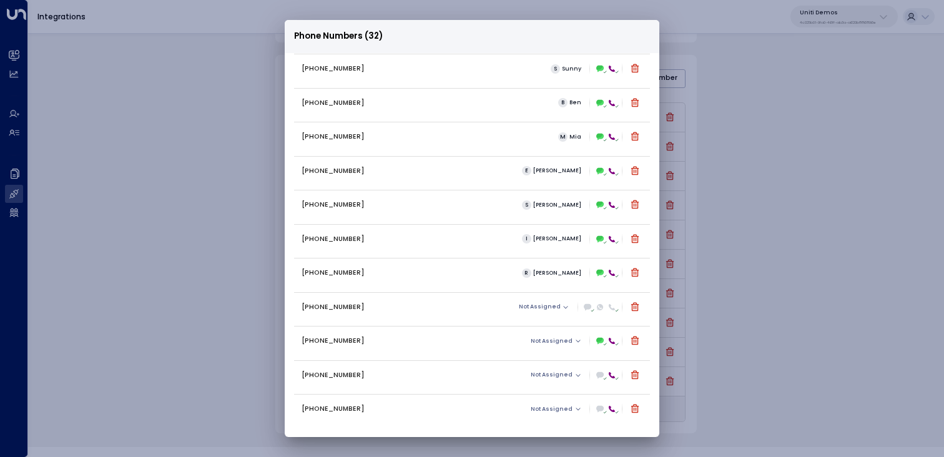
click at [340, 309] on p "+16783432655" at bounding box center [333, 307] width 63 height 10
click at [585, 307] on icon at bounding box center [587, 307] width 7 height 6
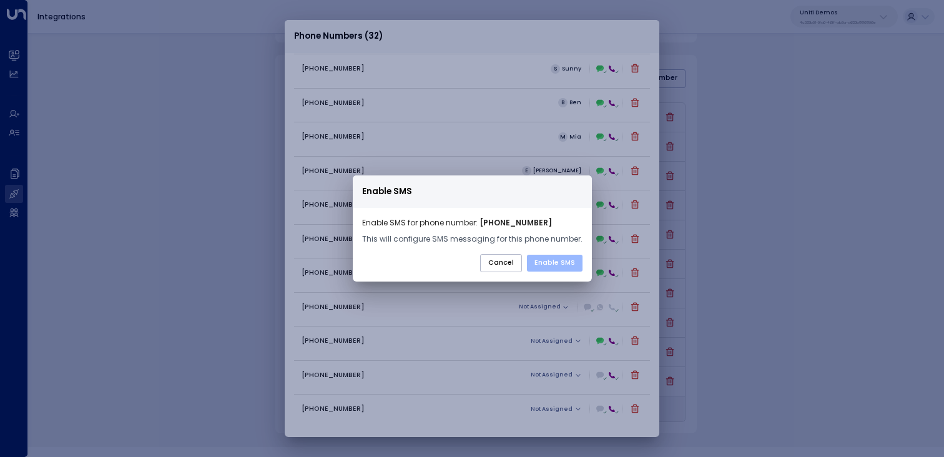
click at [559, 258] on button "Enable SMS" at bounding box center [555, 263] width 56 height 17
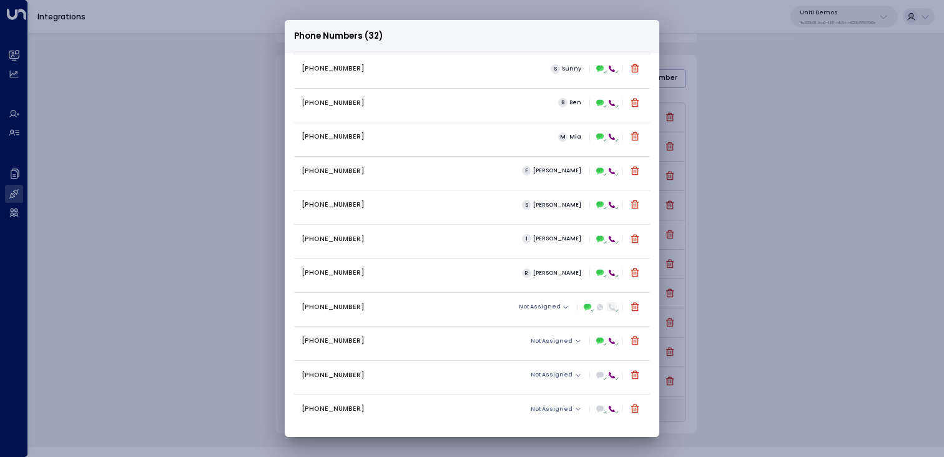
click at [611, 310] on div at bounding box center [612, 307] width 10 height 10
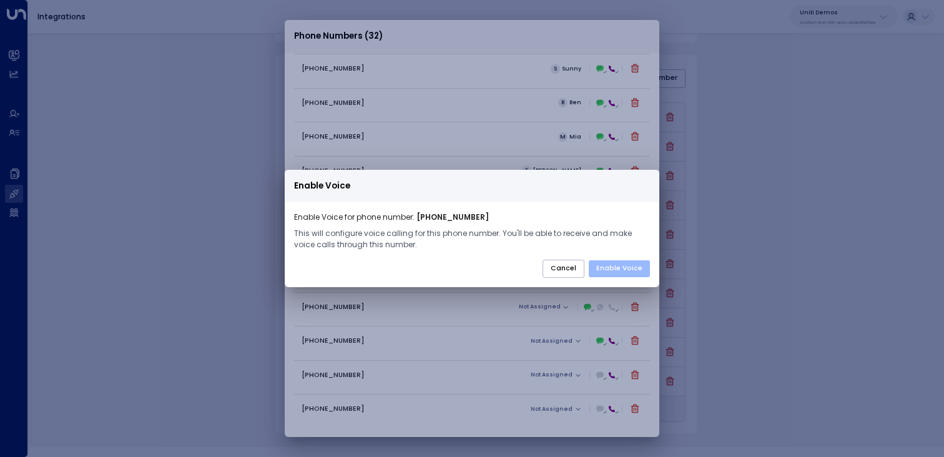
click at [615, 270] on button "Enable Voice" at bounding box center [619, 268] width 61 height 17
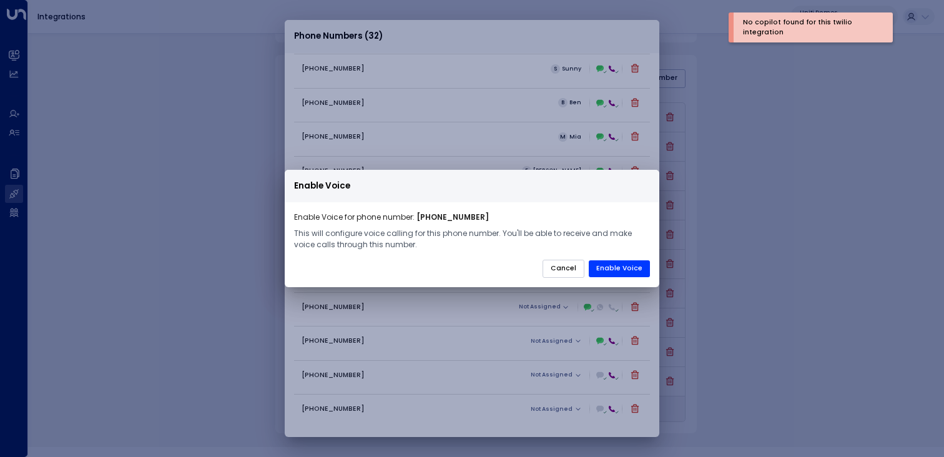
click at [556, 278] on button "Cancel" at bounding box center [564, 269] width 42 height 19
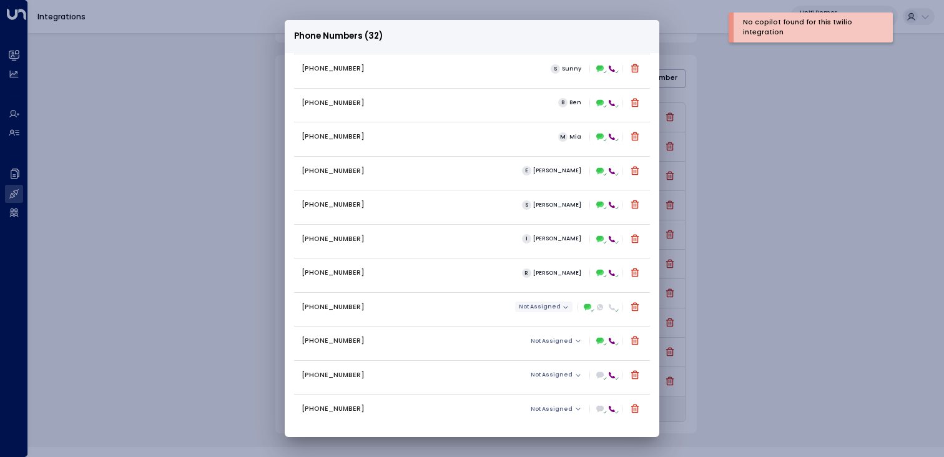
click at [545, 310] on button "Not Assigned" at bounding box center [544, 307] width 58 height 10
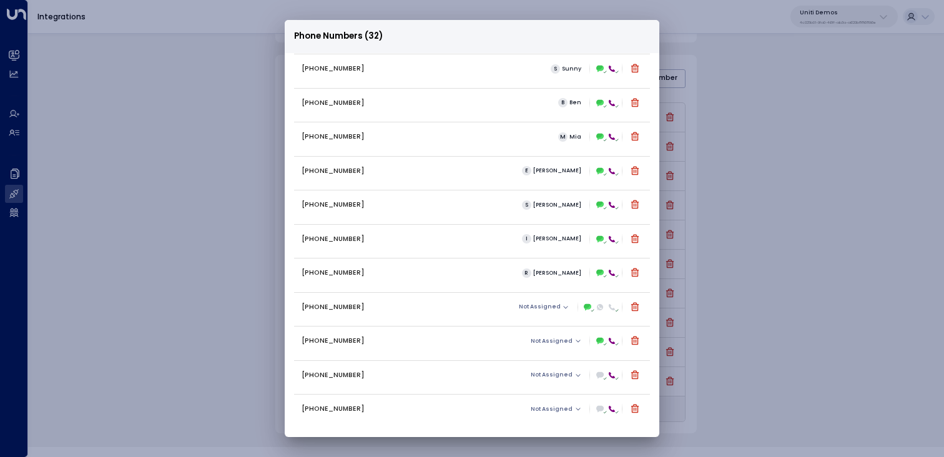
click at [543, 329] on div "[PERSON_NAME]" at bounding box center [472, 228] width 944 height 457
click at [551, 309] on span "Not Assigned" at bounding box center [540, 307] width 42 height 6
click at [534, 304] on span "Not Assigned" at bounding box center [540, 307] width 42 height 6
click at [500, 330] on div at bounding box center [472, 228] width 944 height 457
click at [538, 335] on div "Not Assigned" at bounding box center [585, 341] width 116 height 16
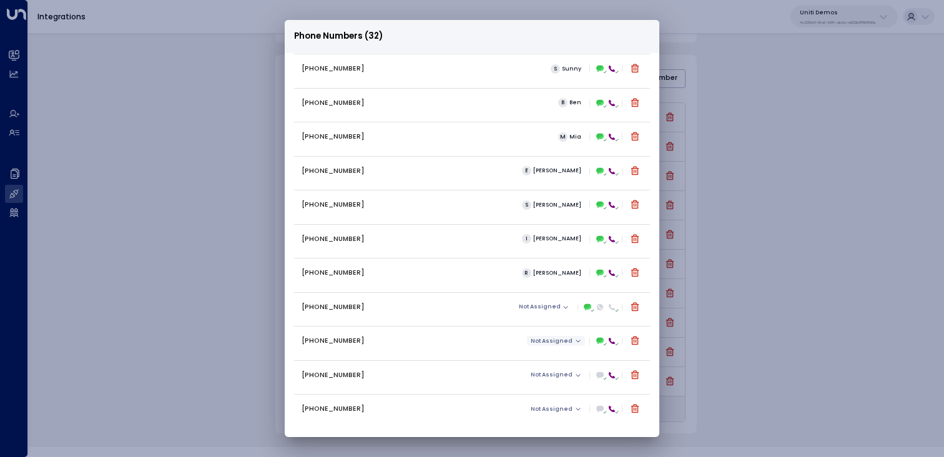
click at [541, 310] on span "Not Assigned" at bounding box center [540, 307] width 42 height 6
click at [546, 357] on li "[PERSON_NAME]" at bounding box center [560, 354] width 59 height 10
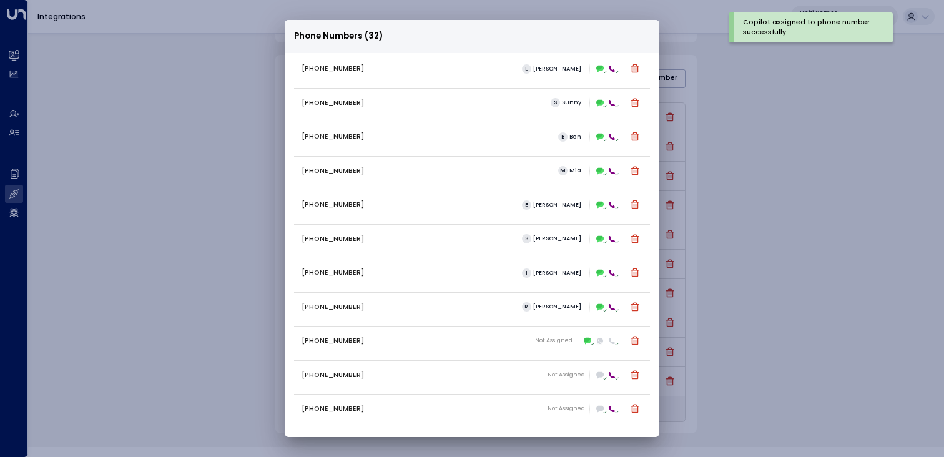
scroll to position [42, 0]
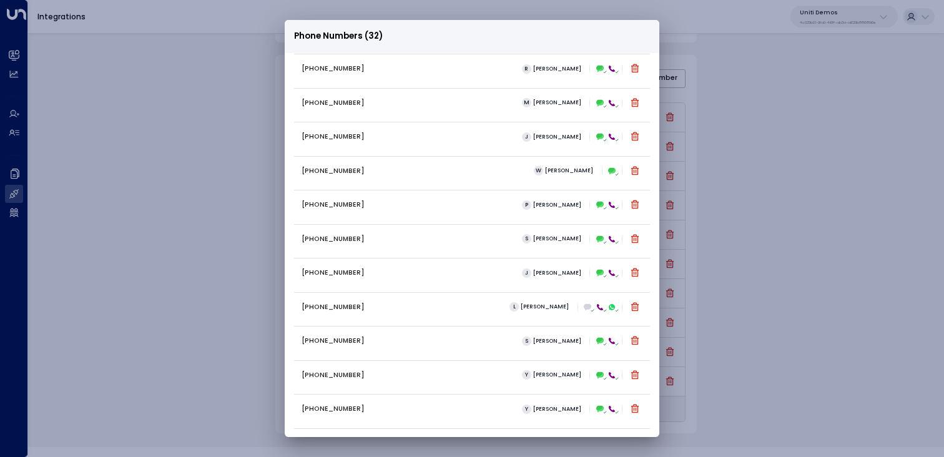
click at [737, 151] on div "Phone Numbers (32) +16306569076 C Carey +16194326046 R Ray +12299999658 M Mike …" at bounding box center [472, 228] width 944 height 457
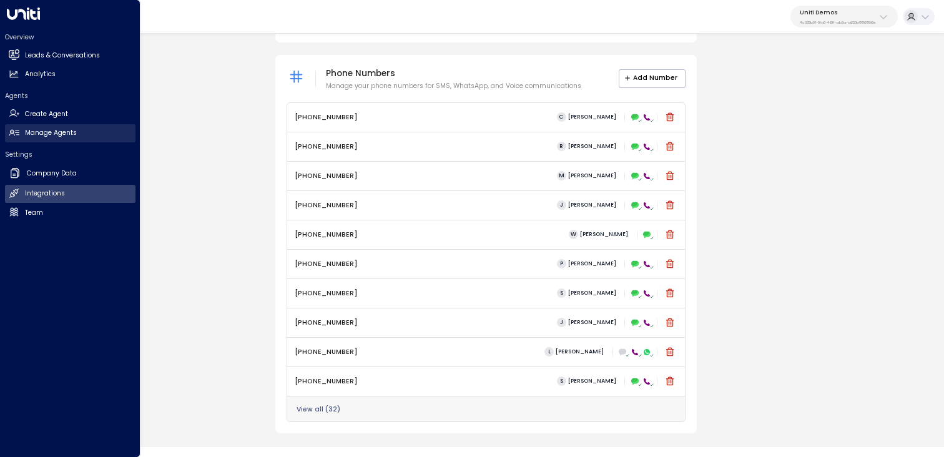
click at [54, 133] on h2 "Manage Agents" at bounding box center [51, 133] width 52 height 10
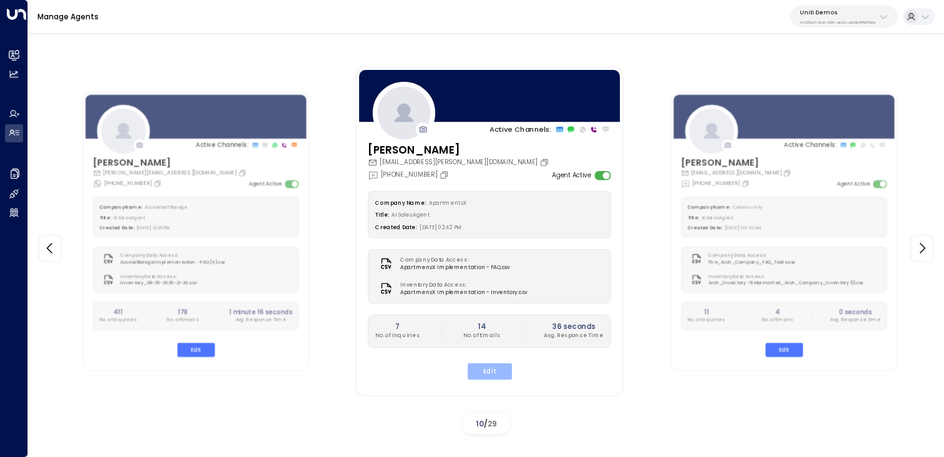
click at [485, 372] on button "Edit" at bounding box center [489, 371] width 44 height 16
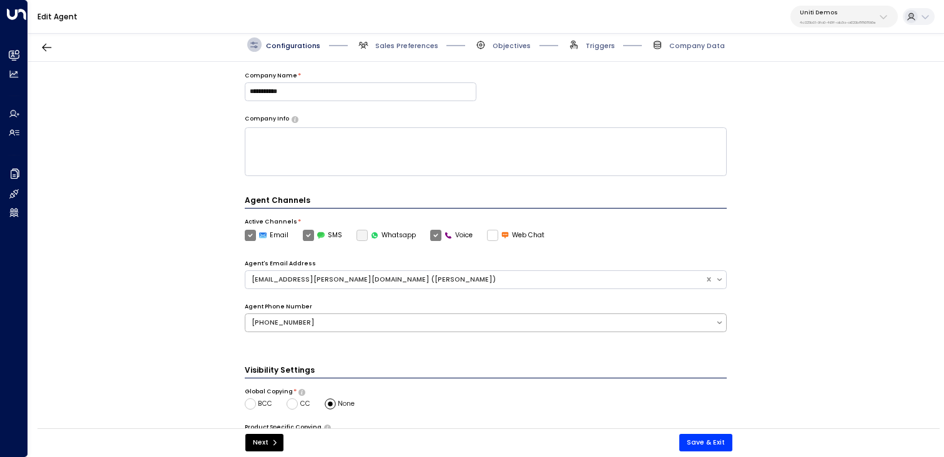
scroll to position [119, 0]
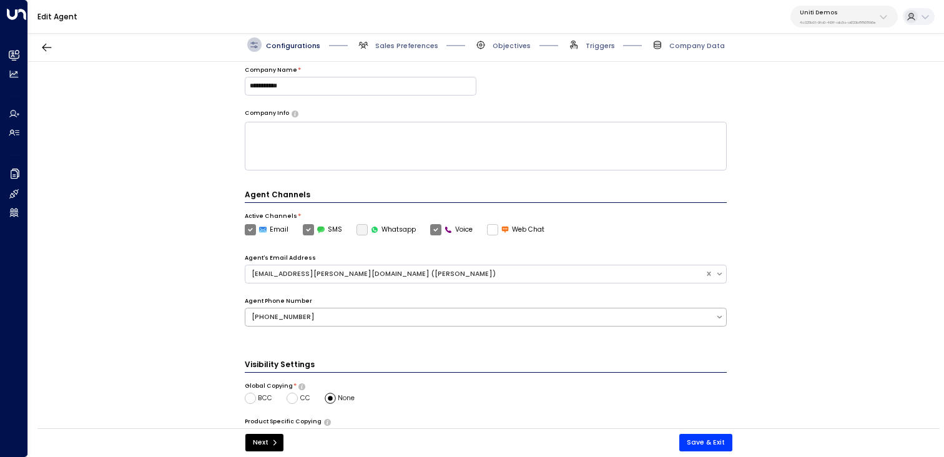
click at [415, 315] on div "[PHONE_NUMBER]" at bounding box center [481, 317] width 458 height 10
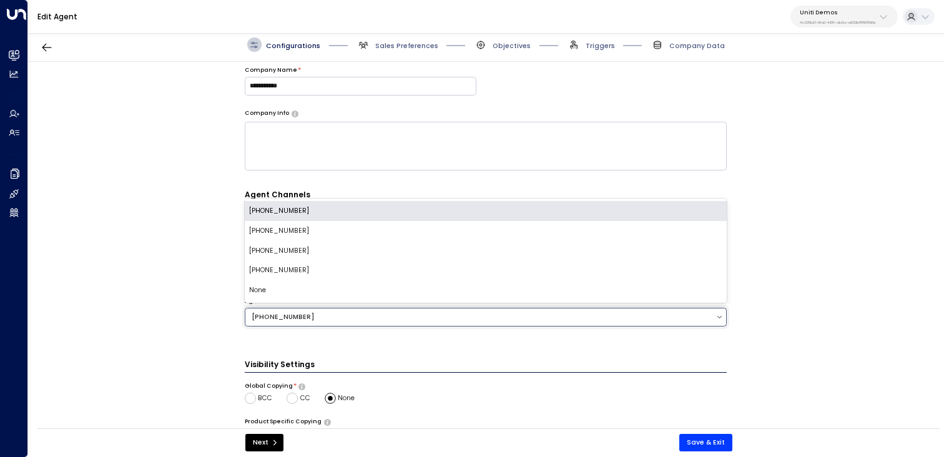
click at [376, 285] on div "None" at bounding box center [486, 290] width 483 height 20
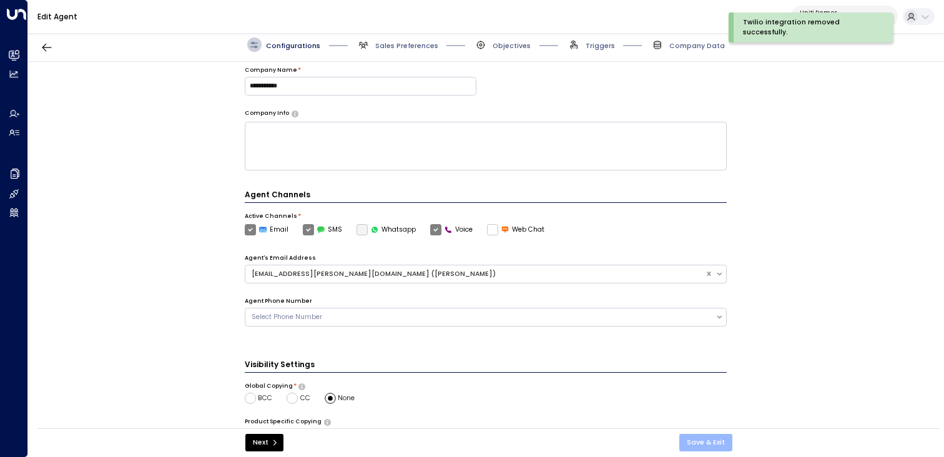
click at [699, 446] on button "Save & Exit" at bounding box center [705, 442] width 53 height 17
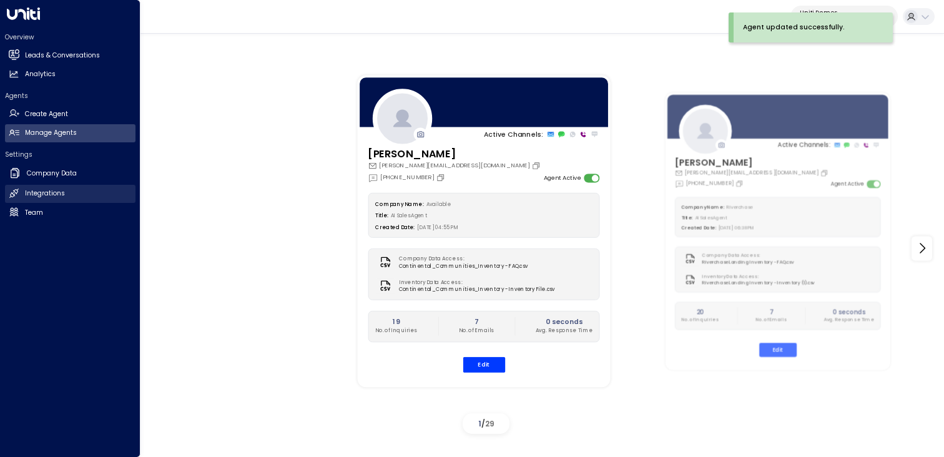
click at [56, 194] on h2 "Integrations" at bounding box center [45, 194] width 40 height 10
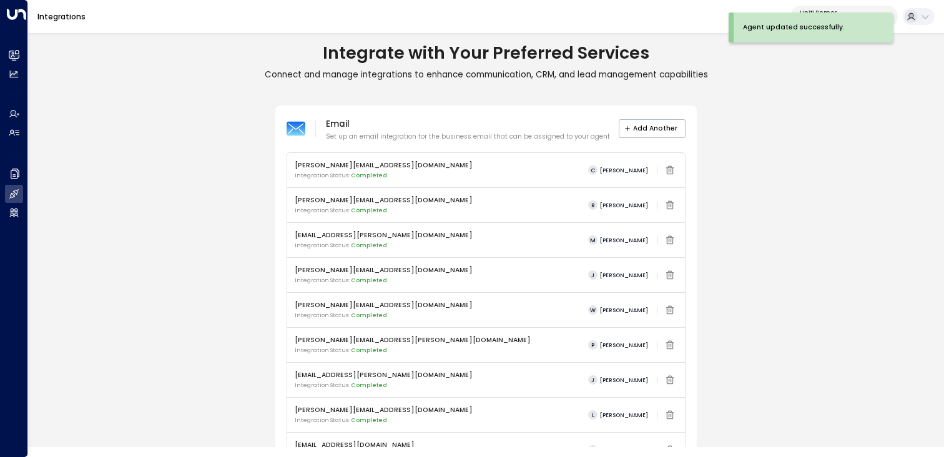
scroll to position [498, 0]
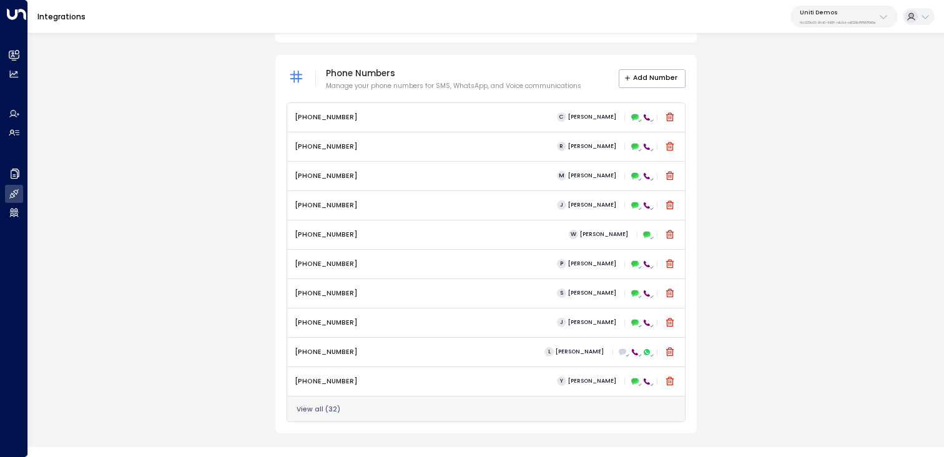
click at [320, 410] on button "View all ( 32 )" at bounding box center [319, 409] width 44 height 7
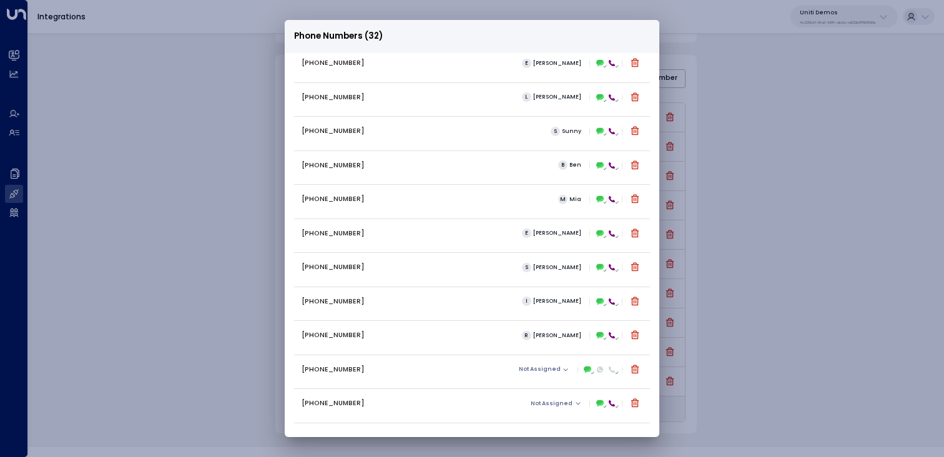
scroll to position [723, 0]
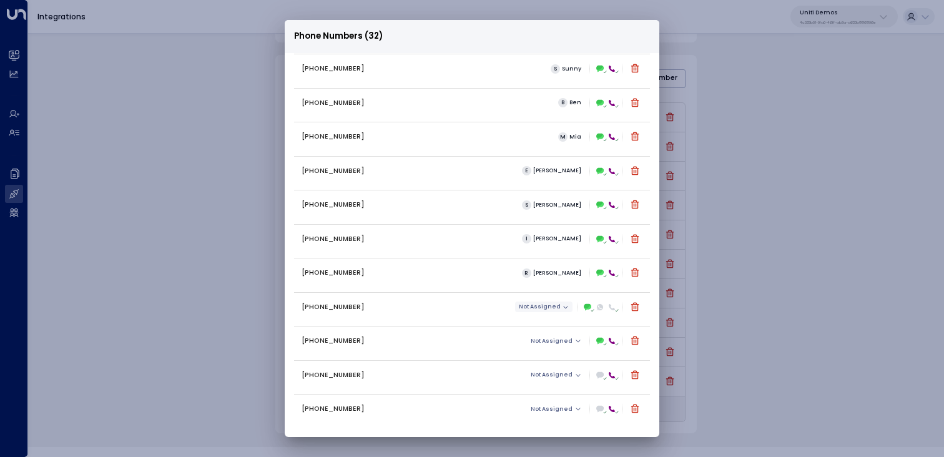
click at [543, 305] on span "Not Assigned" at bounding box center [540, 307] width 42 height 6
click at [535, 323] on span "[PERSON_NAME]" at bounding box center [548, 320] width 44 height 6
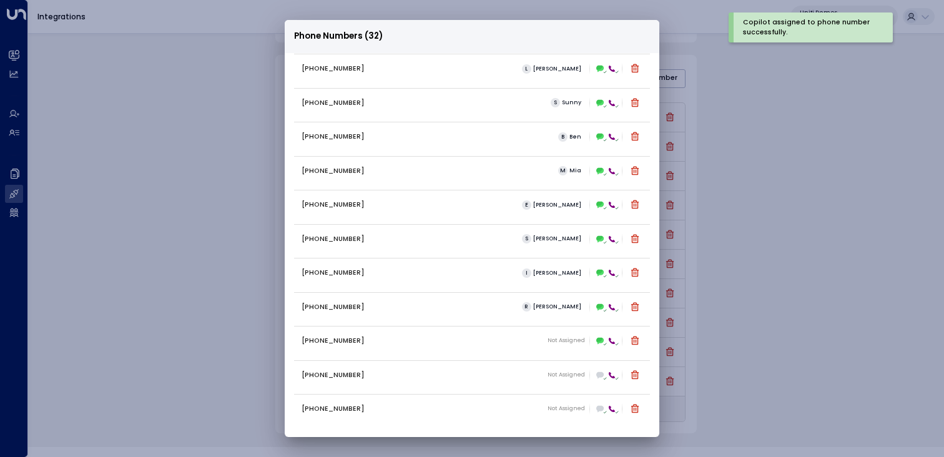
scroll to position [212, 0]
click at [635, 305] on icon at bounding box center [635, 307] width 10 height 10
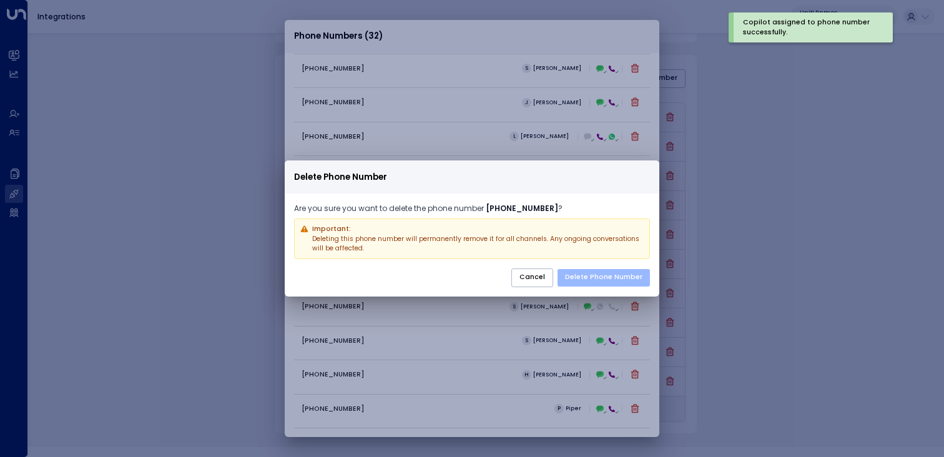
click at [581, 276] on button "Delete Phone Number" at bounding box center [604, 277] width 92 height 17
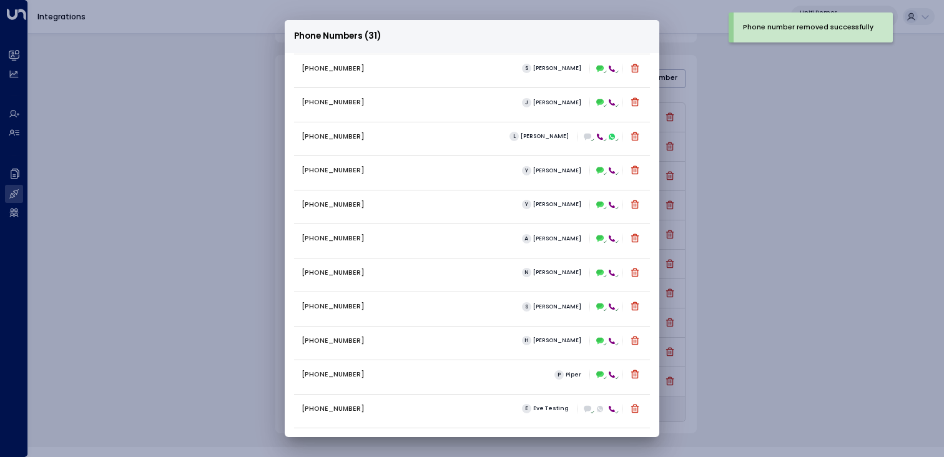
click at [241, 137] on div "Phone Numbers (31) +16306569076 C Carey +16194326046 R Ray +12299999658 M Mike …" at bounding box center [472, 228] width 944 height 457
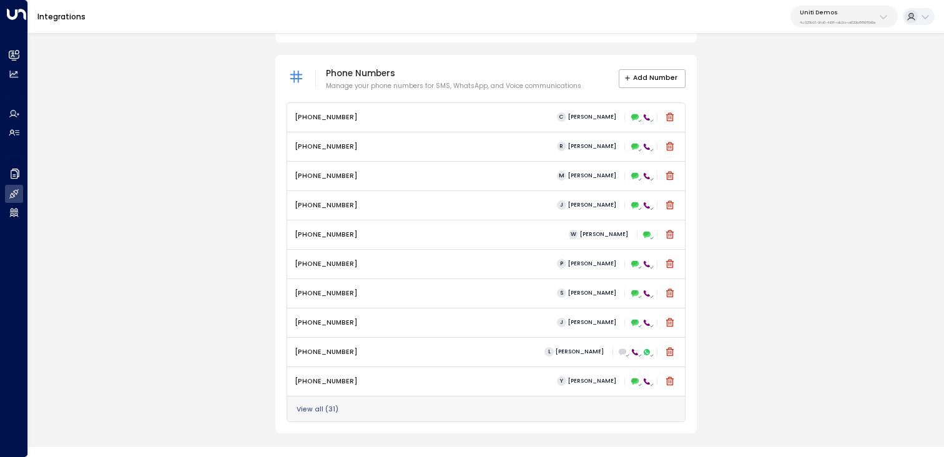
click at [859, 24] on p "4c025b01-9fa0-46ff-ab3a-a620b886896e" at bounding box center [838, 22] width 76 height 5
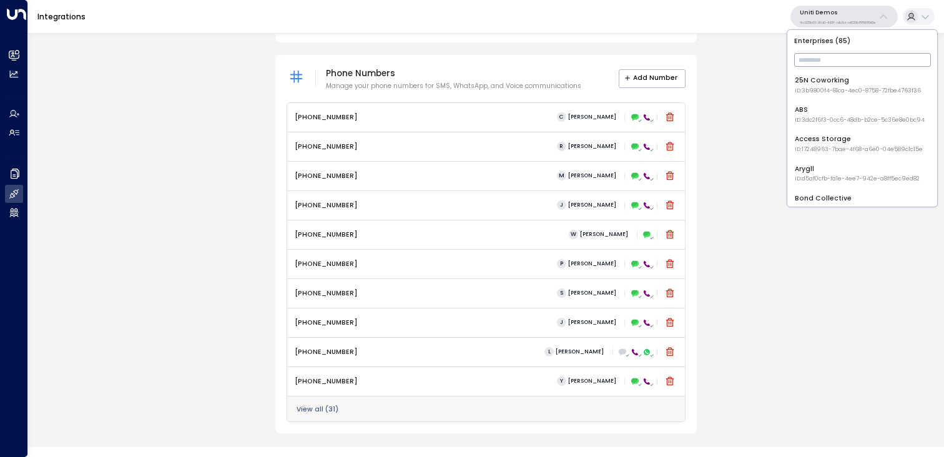
click at [823, 60] on input "text" at bounding box center [862, 60] width 137 height 20
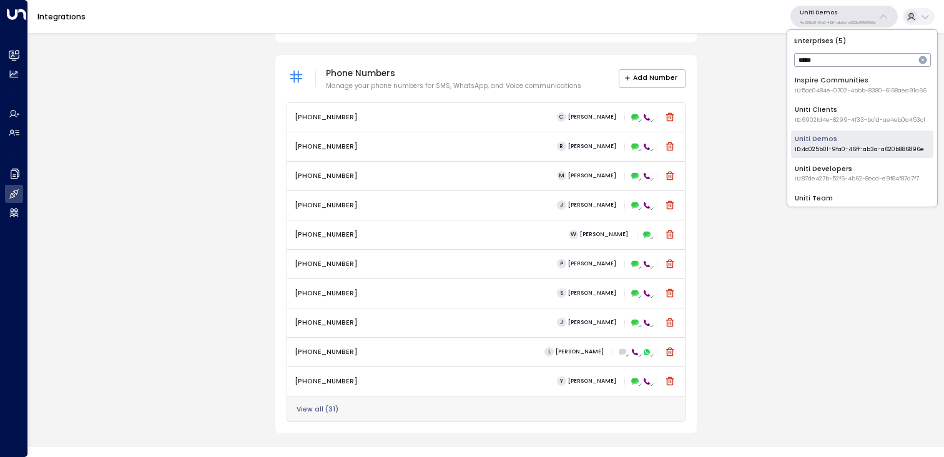
scroll to position [14, 0]
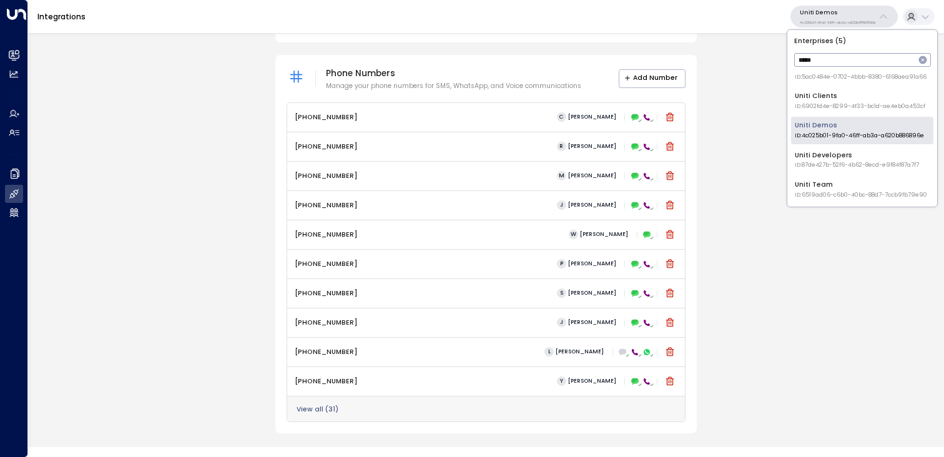
type input "*****"
click at [821, 189] on div "Uniti Team ID: 6519ad06-c6b0-40bc-88d7-7ccb9fb79e90" at bounding box center [861, 189] width 132 height 19
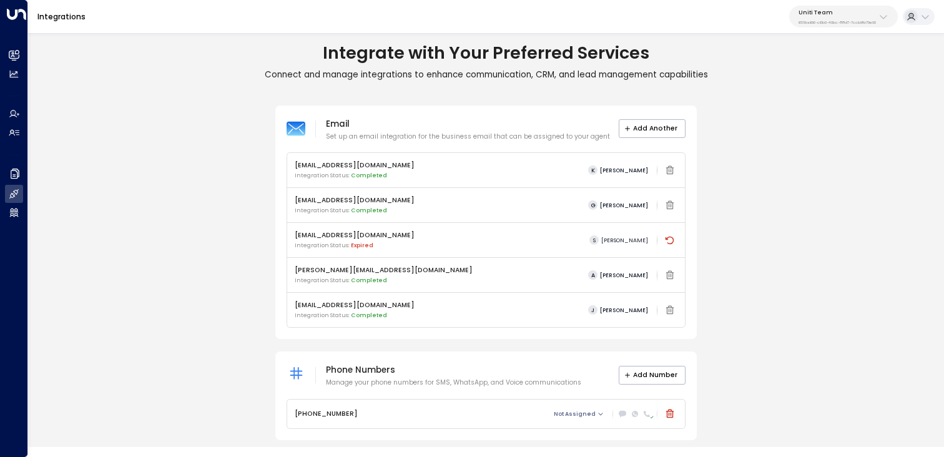
scroll to position [7, 0]
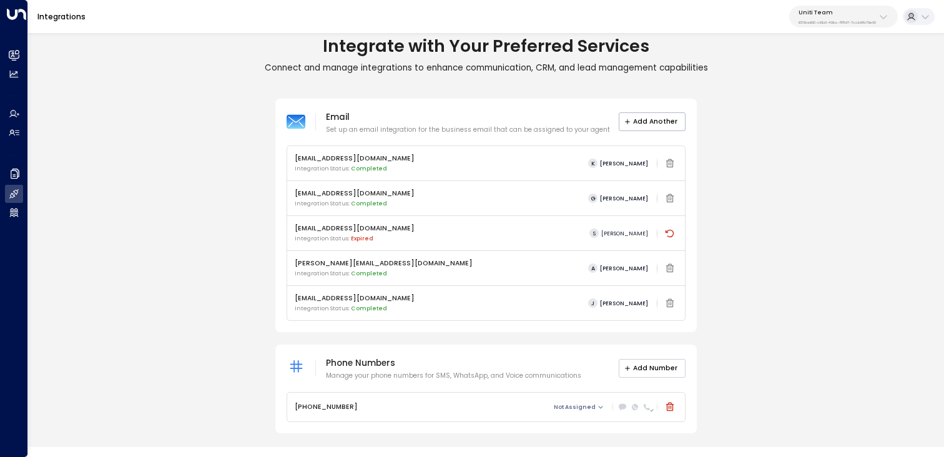
click at [661, 373] on button "Add Number" at bounding box center [652, 368] width 67 height 19
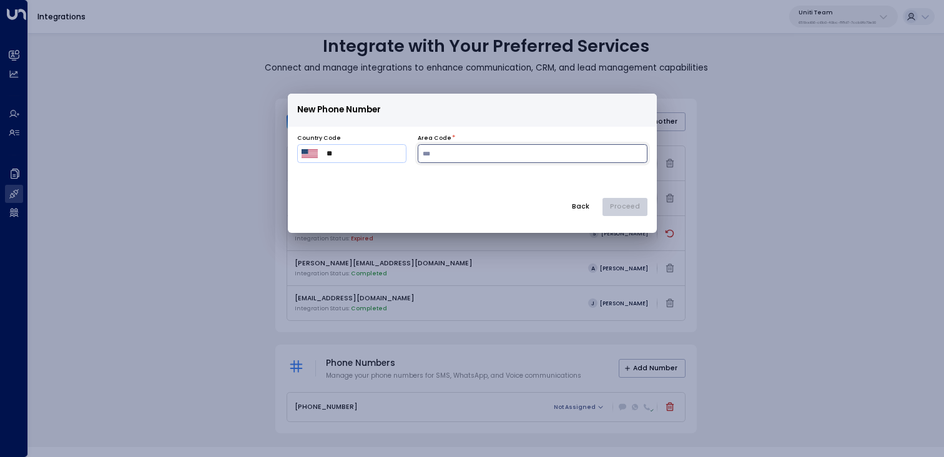
click at [489, 159] on input "number" at bounding box center [533, 153] width 230 height 19
type input "***"
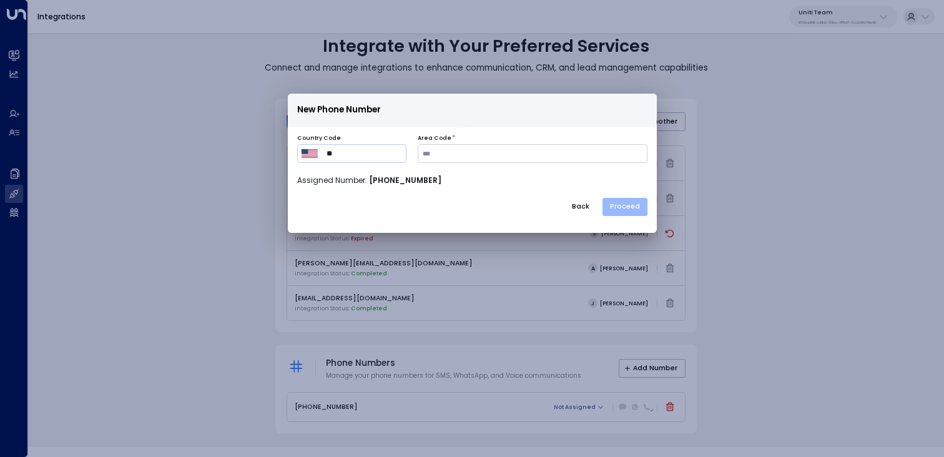
click at [637, 209] on button "Proceed" at bounding box center [625, 207] width 45 height 19
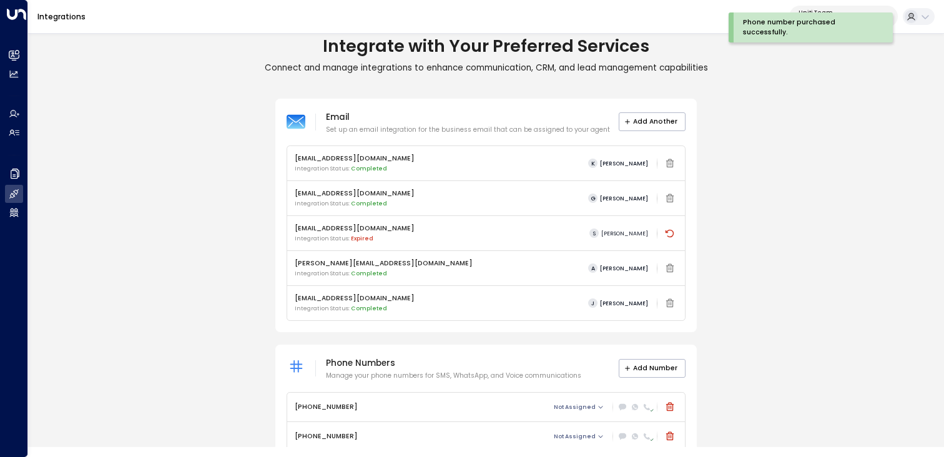
scroll to position [36, 0]
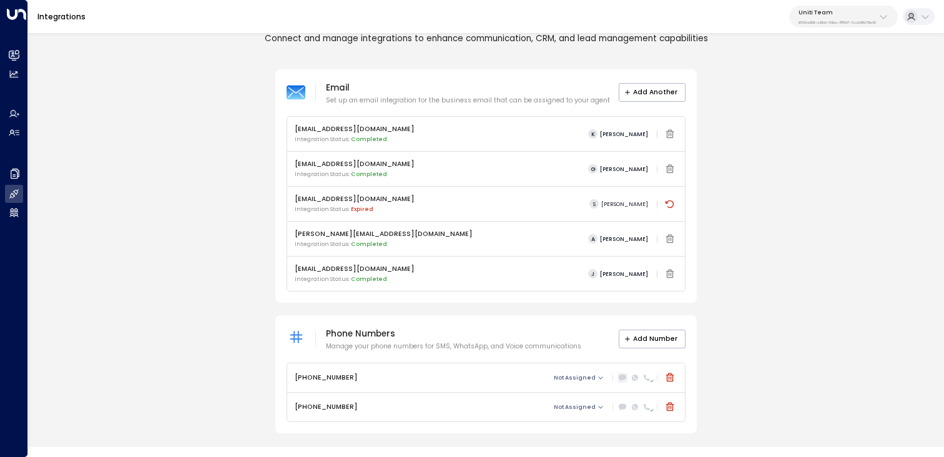
click at [619, 381] on div at bounding box center [623, 378] width 10 height 10
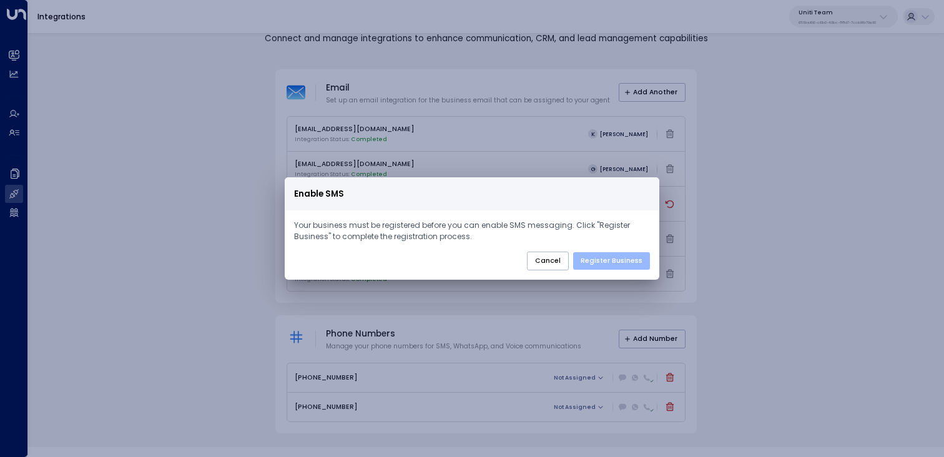
click at [604, 260] on button "Register Business" at bounding box center [611, 260] width 77 height 17
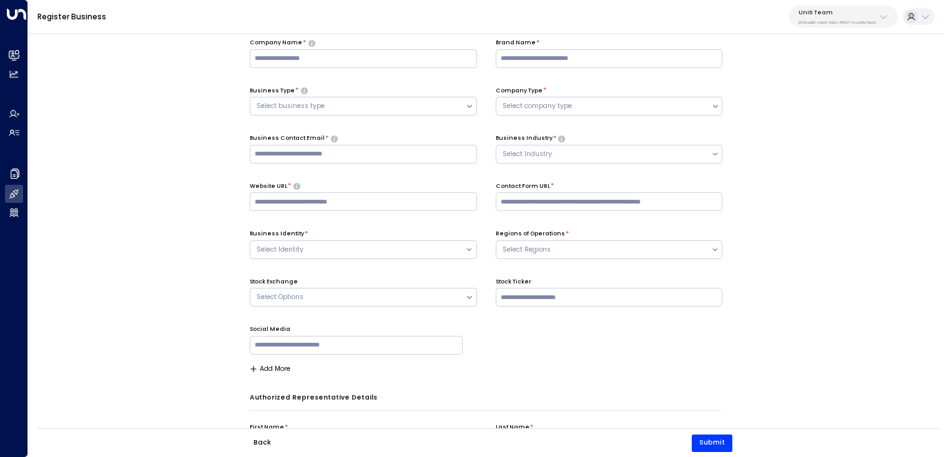
scroll to position [204, 0]
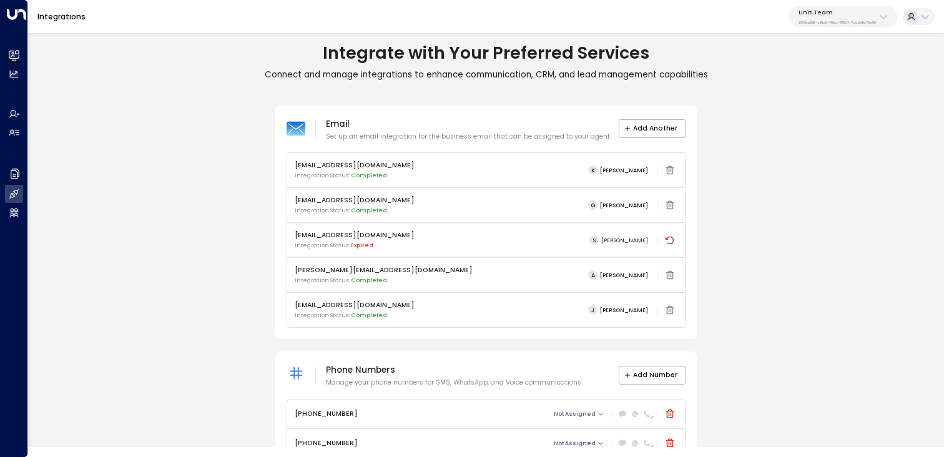
scroll to position [36, 0]
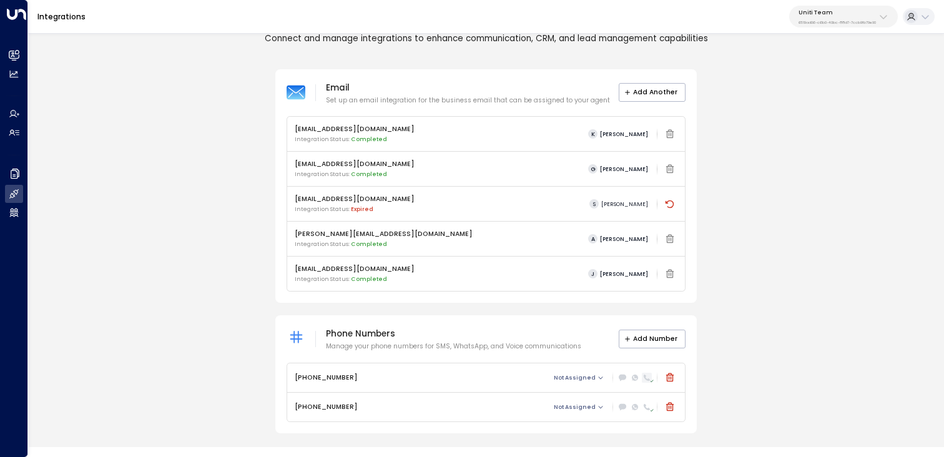
click at [650, 380] on icon at bounding box center [652, 381] width 4 height 4
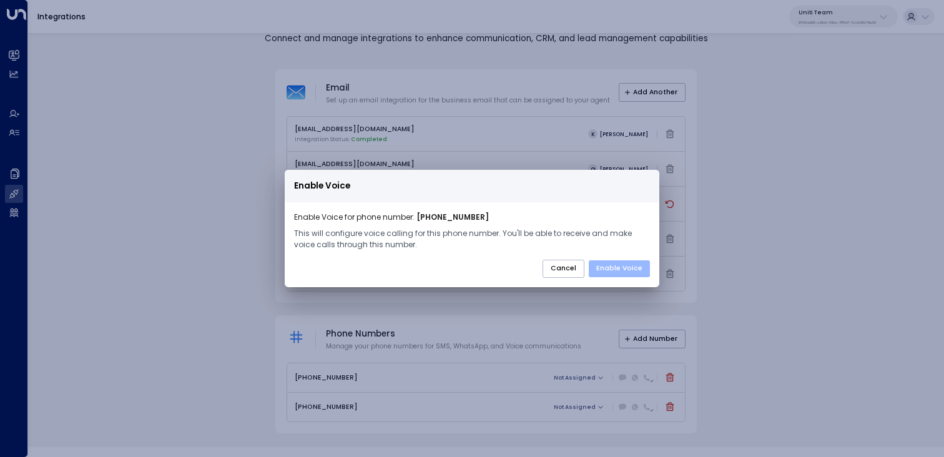
click at [618, 265] on button "Enable Voice" at bounding box center [619, 268] width 61 height 17
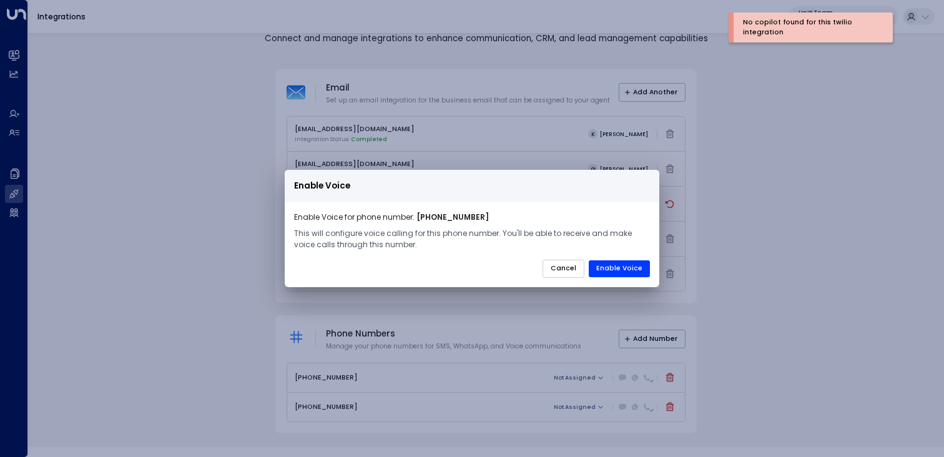
click at [561, 267] on button "Cancel" at bounding box center [564, 269] width 42 height 19
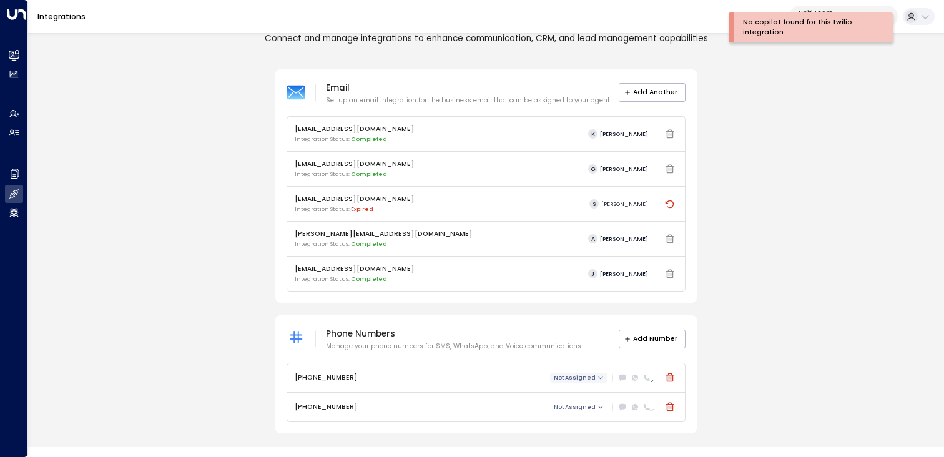
click at [585, 380] on span "Not Assigned" at bounding box center [575, 378] width 42 height 6
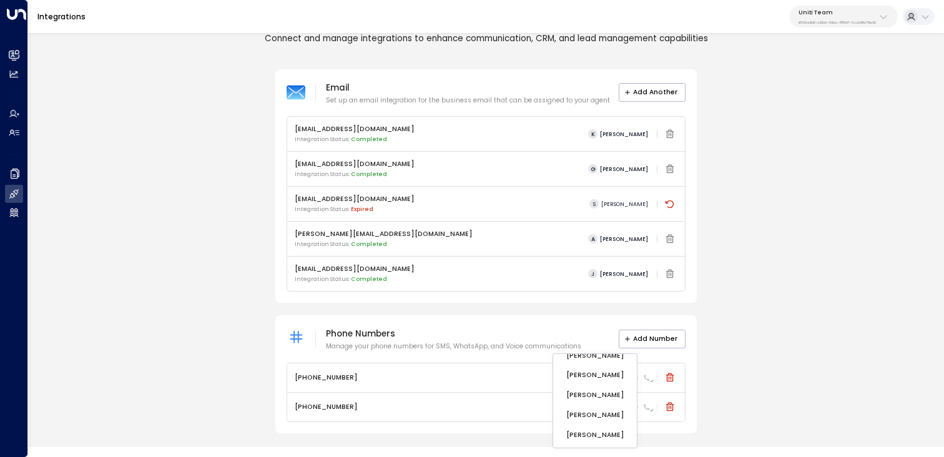
scroll to position [0, 0]
click at [579, 367] on ul "Jim Alfred Knight Frank Test Gilda Banks Sarah" at bounding box center [584, 393] width 63 height 52
click at [583, 375] on span "Not Assigned" at bounding box center [575, 378] width 42 height 6
click at [575, 367] on ul "Jim Alfred Knight Frank Test Gilda Banks Sarah" at bounding box center [584, 393] width 63 height 52
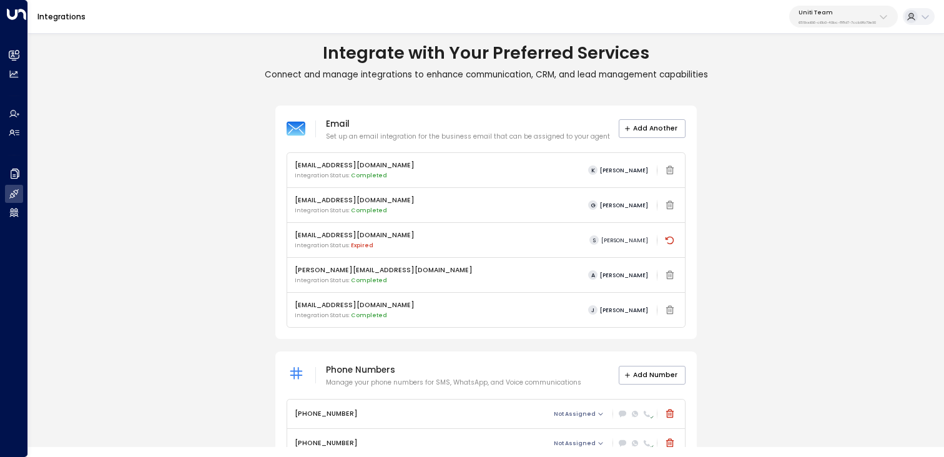
scroll to position [36, 0]
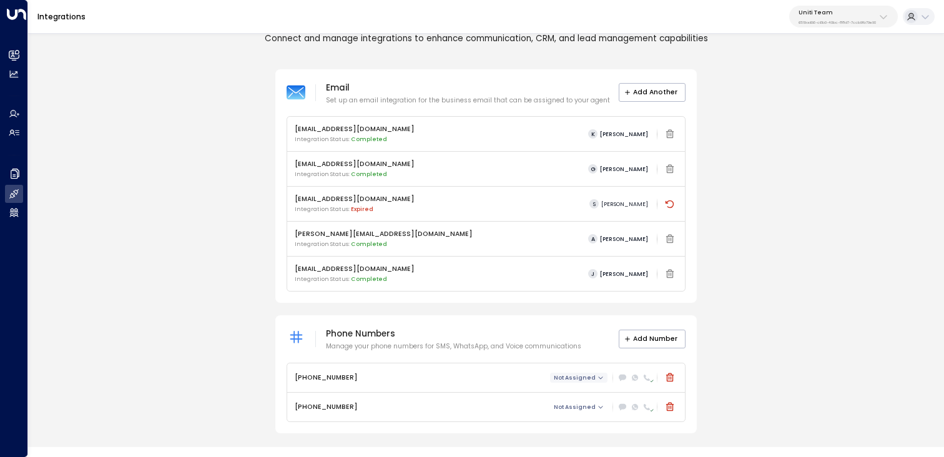
click at [579, 377] on span "Not Assigned" at bounding box center [575, 378] width 42 height 6
click at [575, 371] on p "[PERSON_NAME]" at bounding box center [585, 374] width 44 height 6
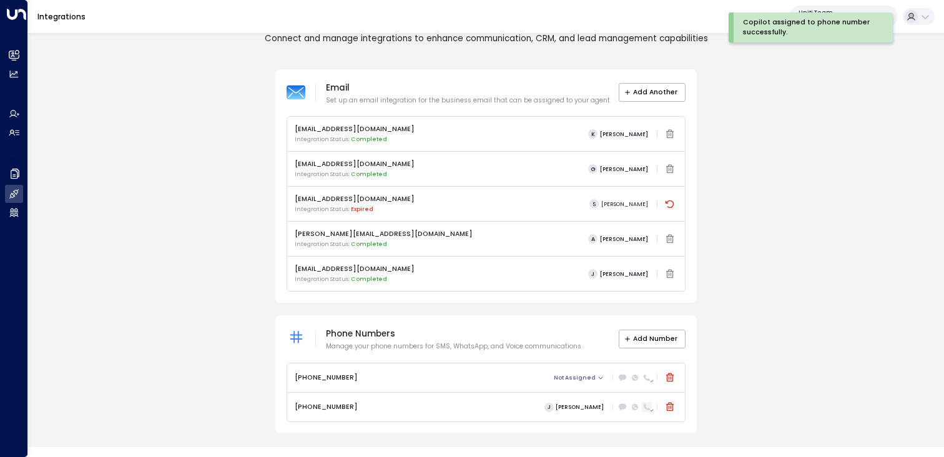
click at [646, 409] on icon at bounding box center [647, 407] width 6 height 6
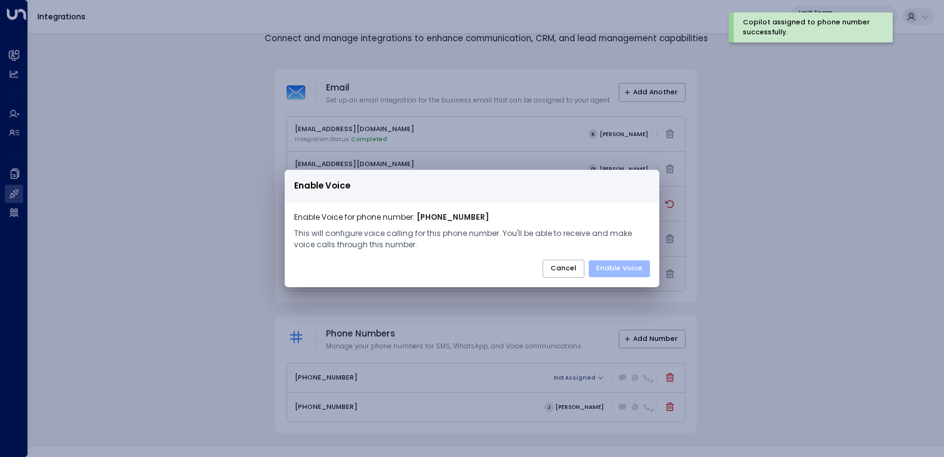
click at [615, 270] on button "Enable Voice" at bounding box center [619, 268] width 61 height 17
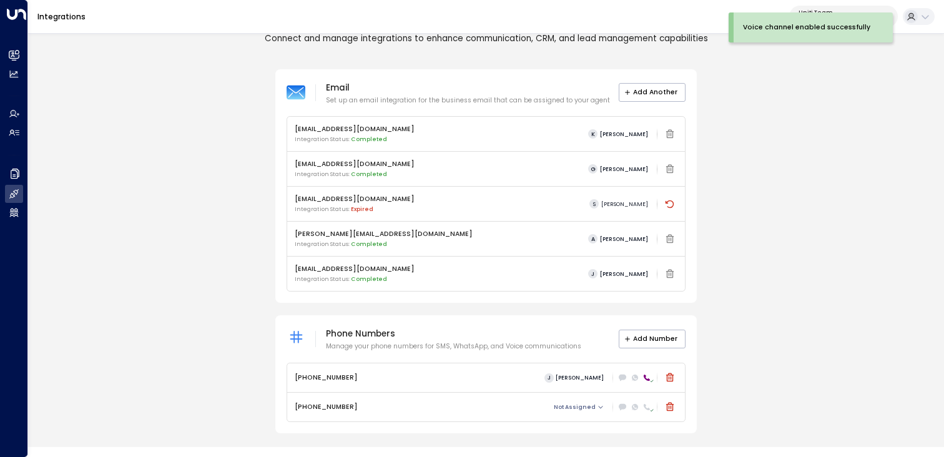
click at [726, 383] on div "Email Set up an email integration for the business email that can be assigned t…" at bounding box center [486, 251] width 916 height 365
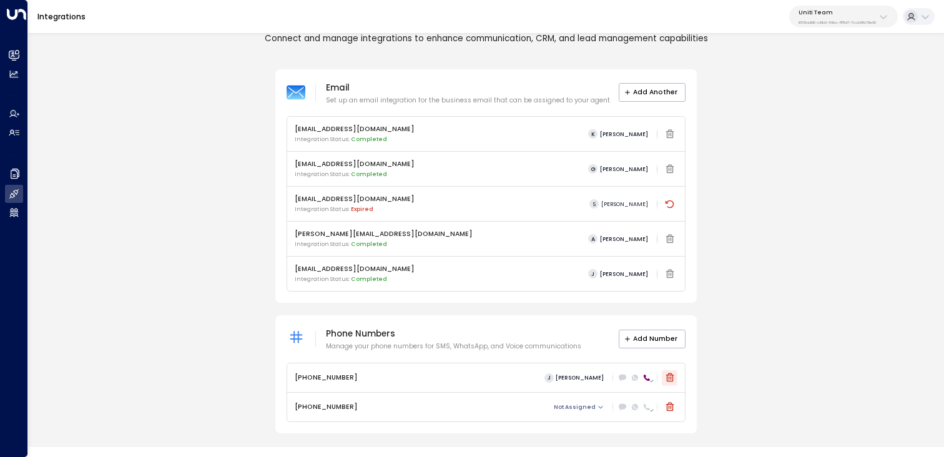
click at [672, 377] on icon at bounding box center [670, 378] width 10 height 10
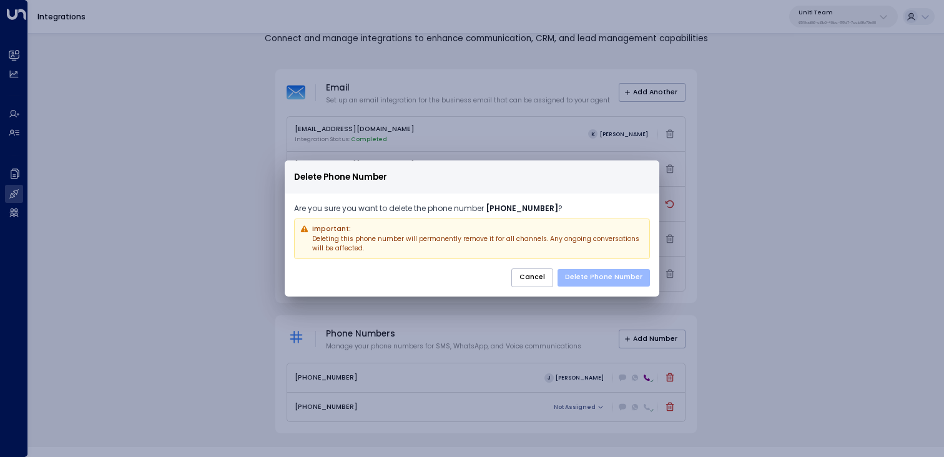
click at [599, 276] on button "Delete Phone Number" at bounding box center [604, 277] width 92 height 17
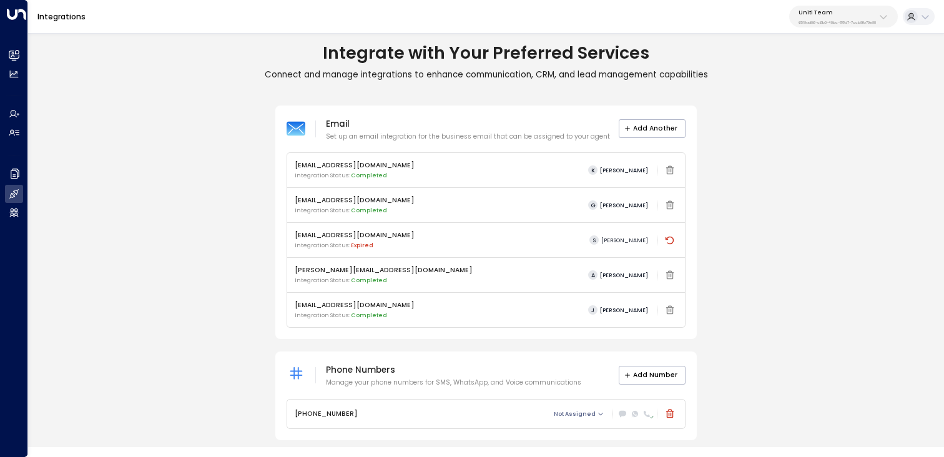
scroll to position [7, 0]
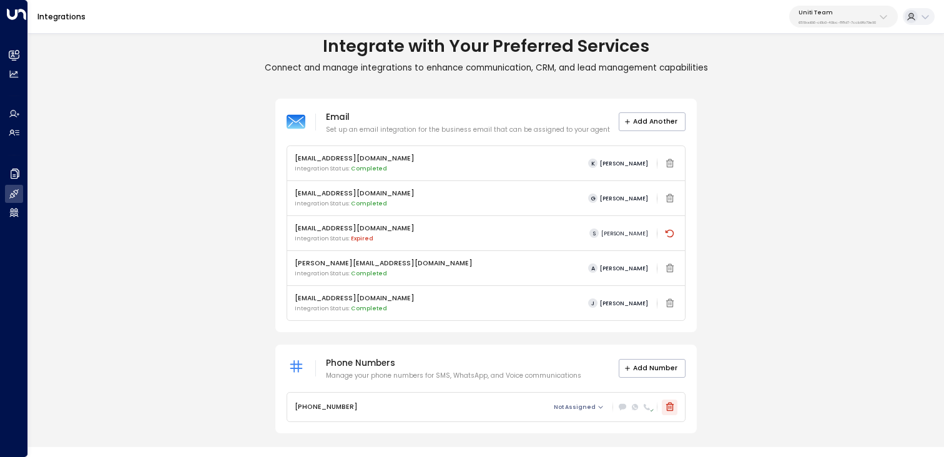
click at [671, 408] on icon at bounding box center [670, 407] width 8 height 9
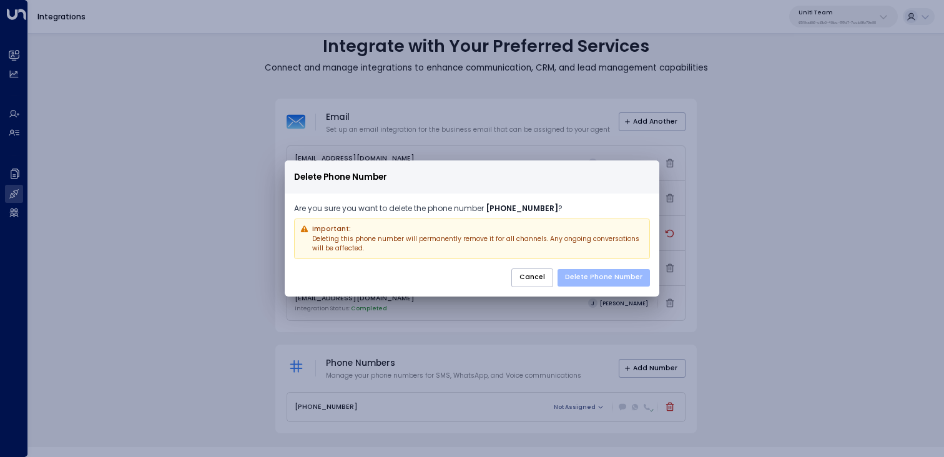
click at [598, 282] on button "Delete Phone Number" at bounding box center [604, 277] width 92 height 17
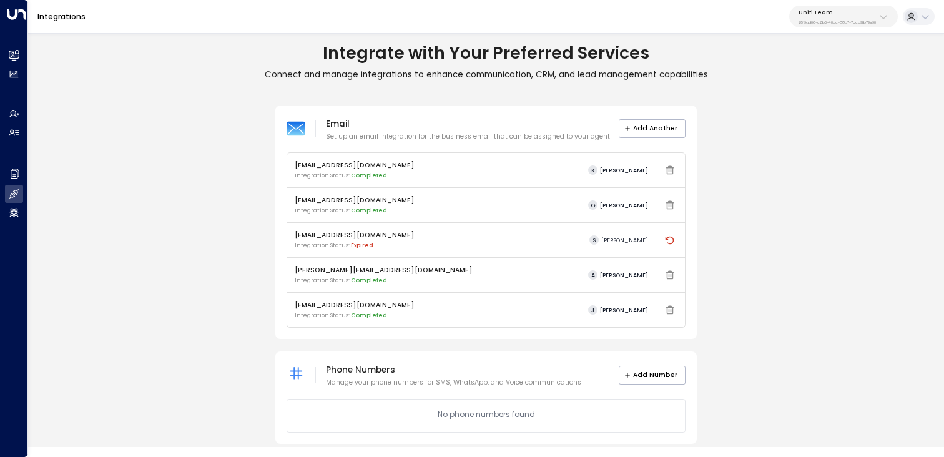
click at [822, 17] on div "Uniti Team 6519ad06-c6b0-40bc-88d7-7ccb9fb79e90" at bounding box center [837, 17] width 77 height 16
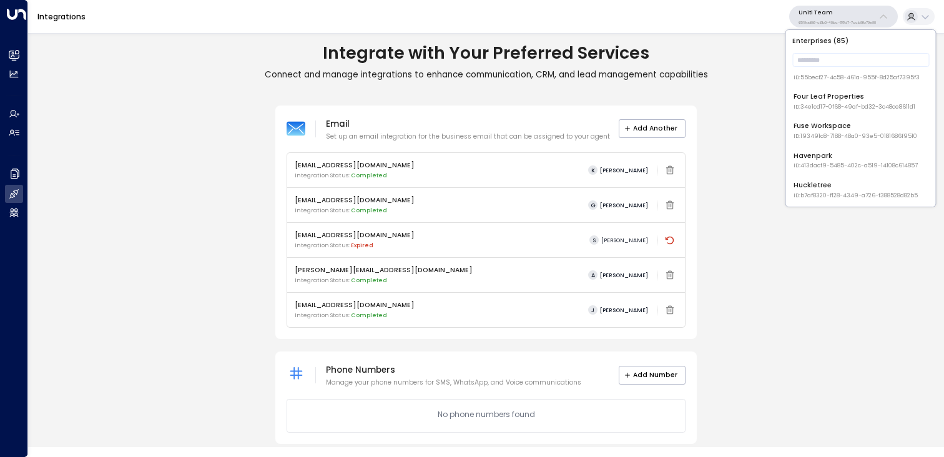
scroll to position [372, 0]
click at [836, 60] on input "text" at bounding box center [860, 60] width 137 height 20
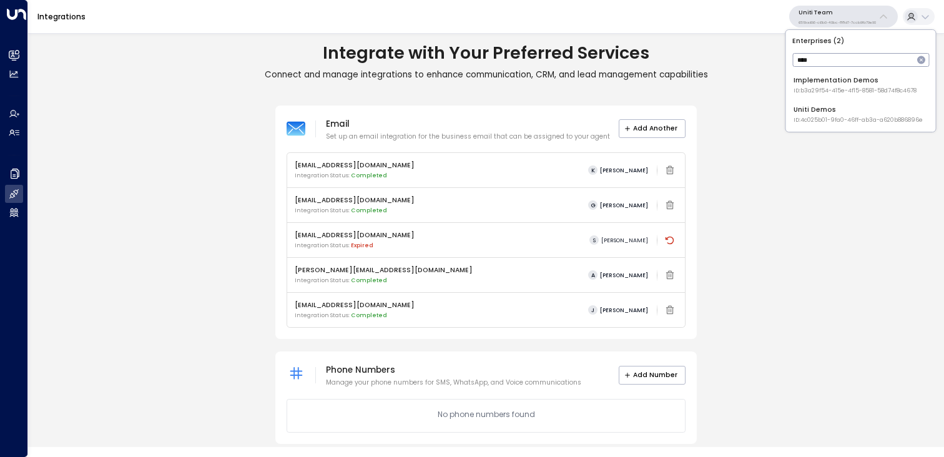
type input "****"
click at [836, 116] on div "Uniti Demos ID: 4c025b01-9fa0-46ff-ab3a-a620b886896e" at bounding box center [858, 114] width 129 height 19
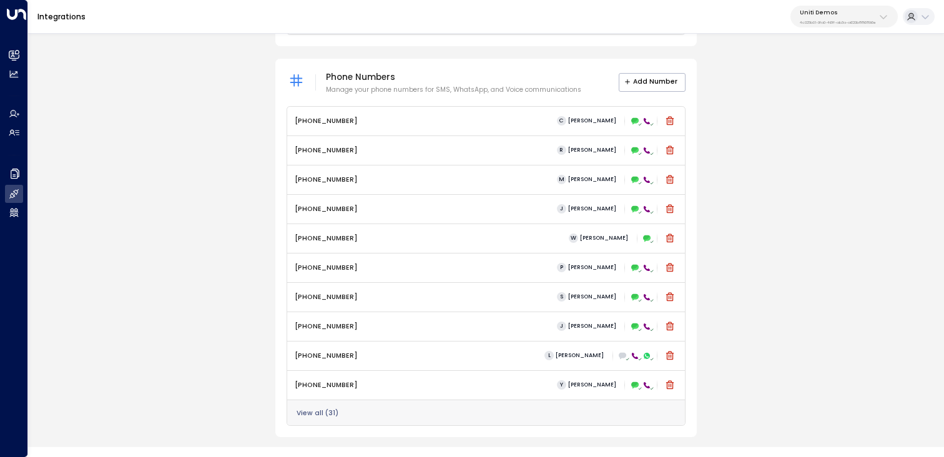
scroll to position [498, 0]
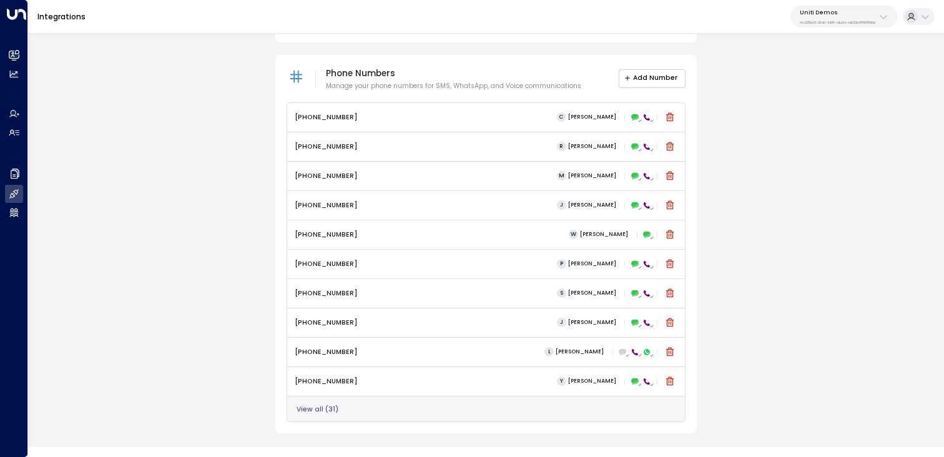
click at [650, 79] on button "Add Number" at bounding box center [652, 78] width 67 height 19
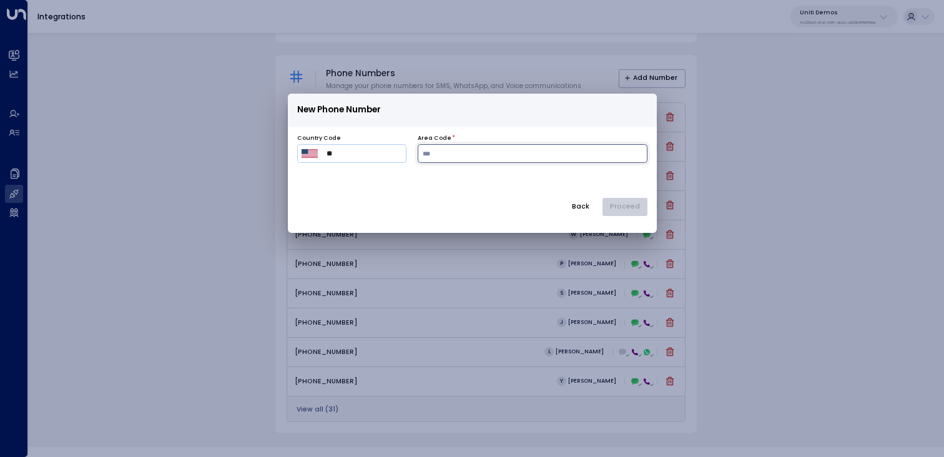
click at [470, 155] on input "number" at bounding box center [533, 153] width 230 height 19
type input "***"
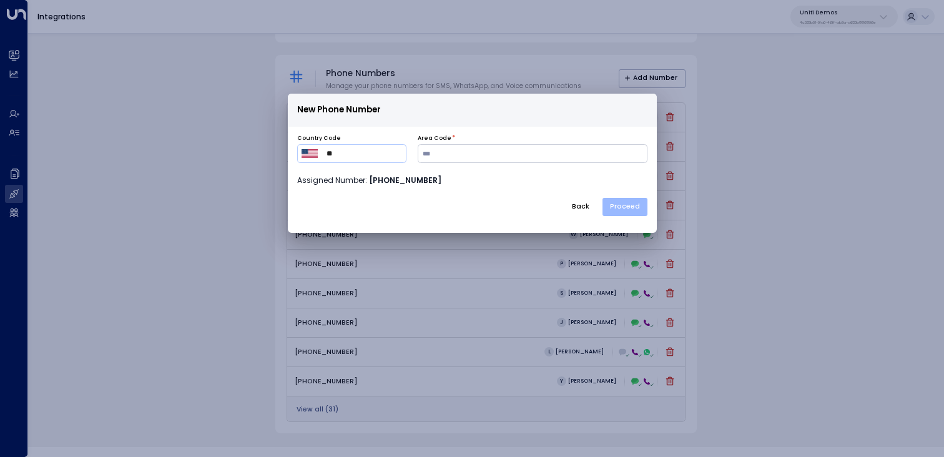
click at [630, 207] on button "Proceed" at bounding box center [625, 207] width 45 height 19
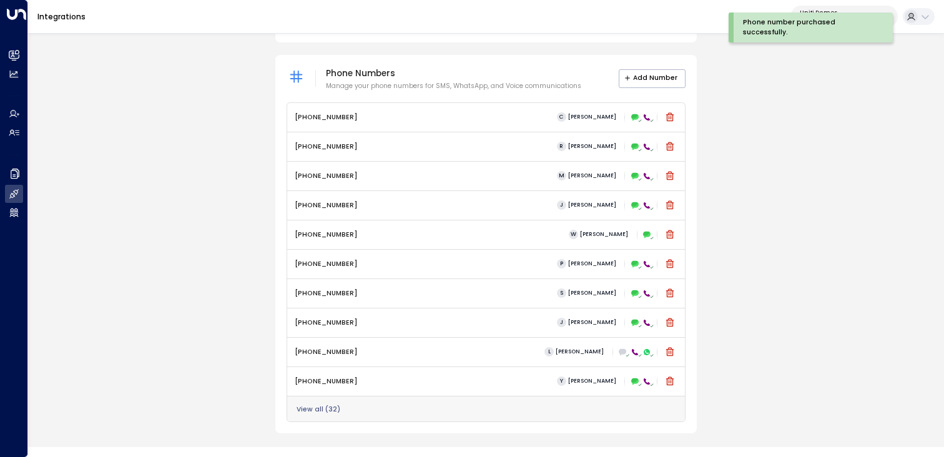
click at [322, 406] on button "View all ( 32 )" at bounding box center [319, 409] width 44 height 7
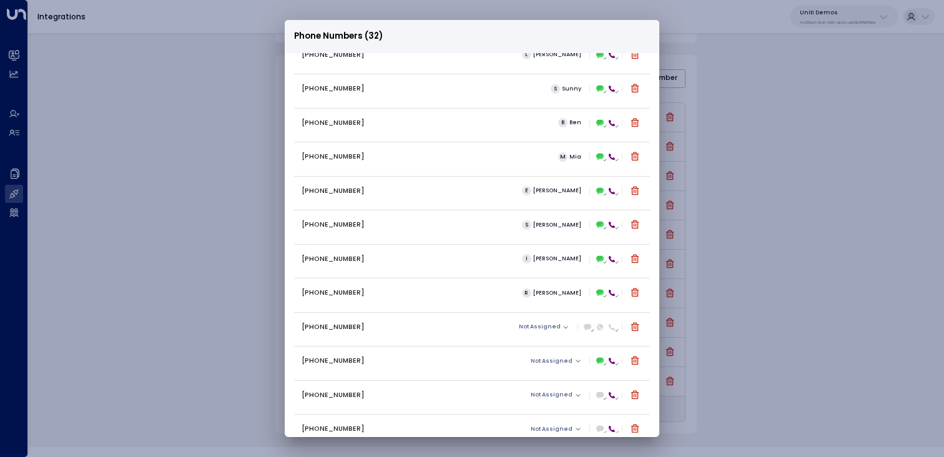
scroll to position [723, 0]
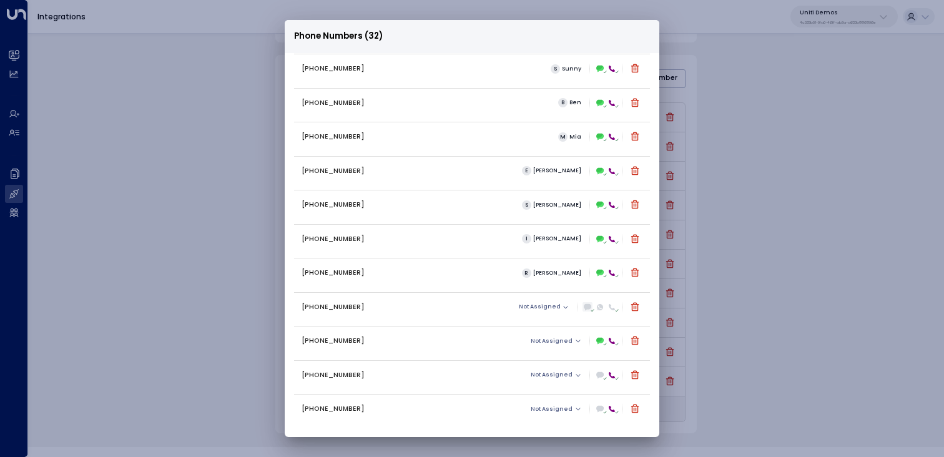
click at [586, 307] on icon at bounding box center [588, 307] width 7 height 6
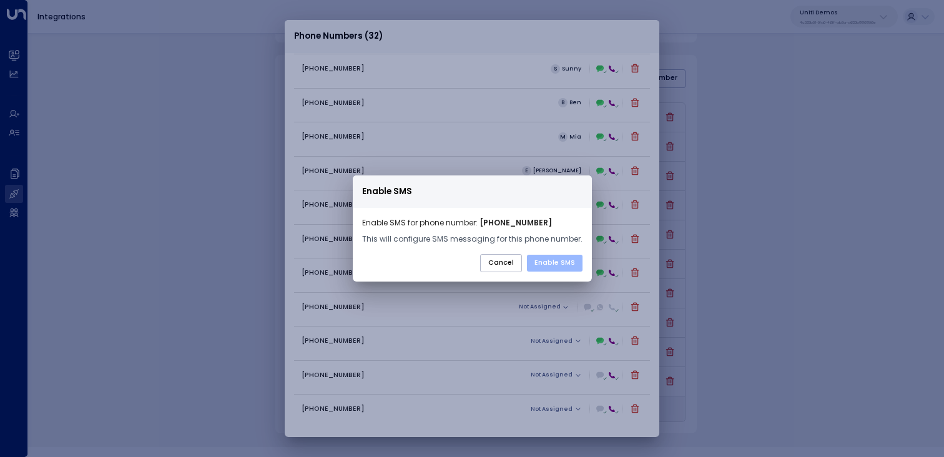
click at [557, 263] on button "Enable SMS" at bounding box center [555, 263] width 56 height 17
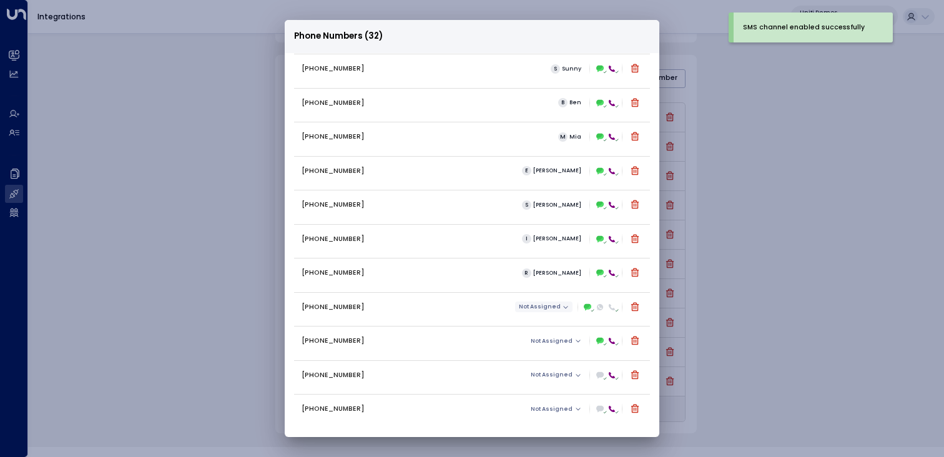
click at [521, 306] on span "Not Assigned" at bounding box center [540, 307] width 42 height 6
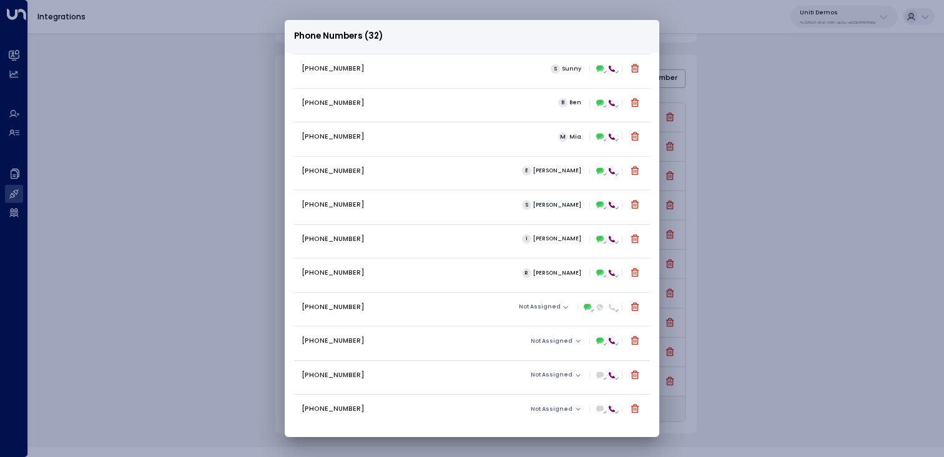
click at [540, 322] on span "[PERSON_NAME]" at bounding box center [548, 320] width 44 height 6
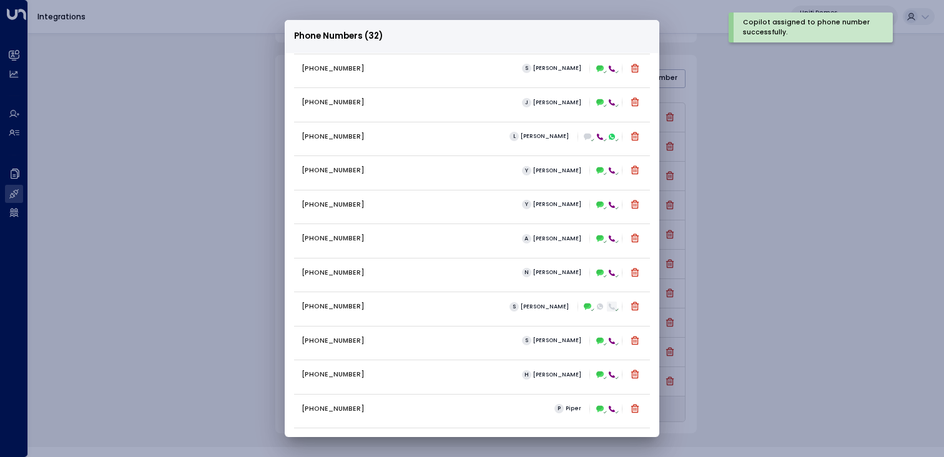
click at [608, 310] on icon at bounding box center [611, 306] width 7 height 7
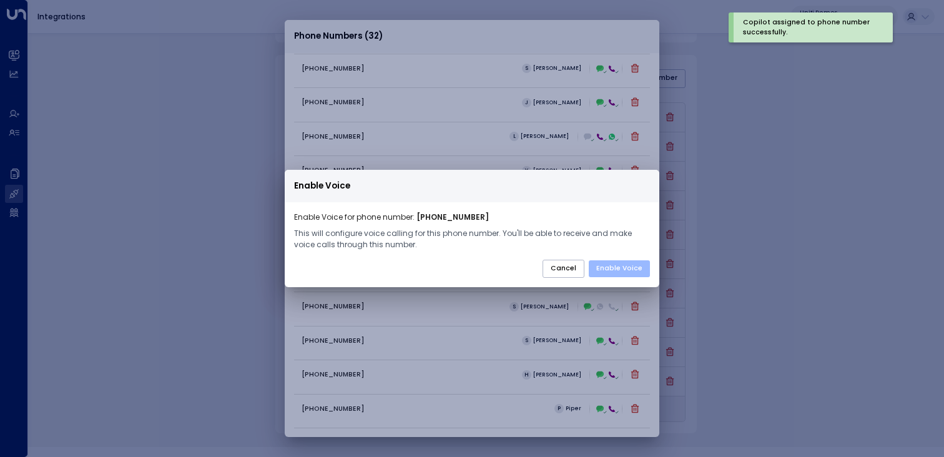
click at [624, 274] on button "Enable Voice" at bounding box center [619, 268] width 61 height 17
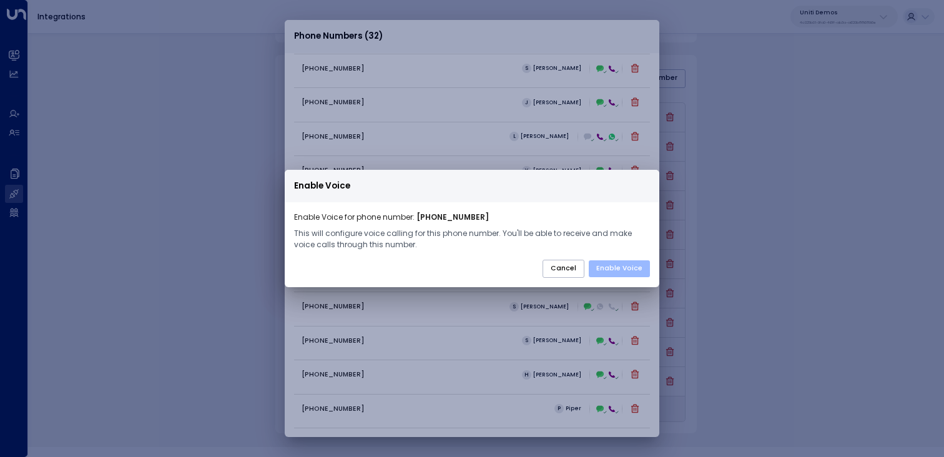
click at [616, 265] on button "Enable Voice" at bounding box center [619, 268] width 61 height 17
click at [610, 263] on button "Enable Voice" at bounding box center [619, 268] width 61 height 17
click at [606, 274] on button "Enable Voice" at bounding box center [619, 268] width 61 height 17
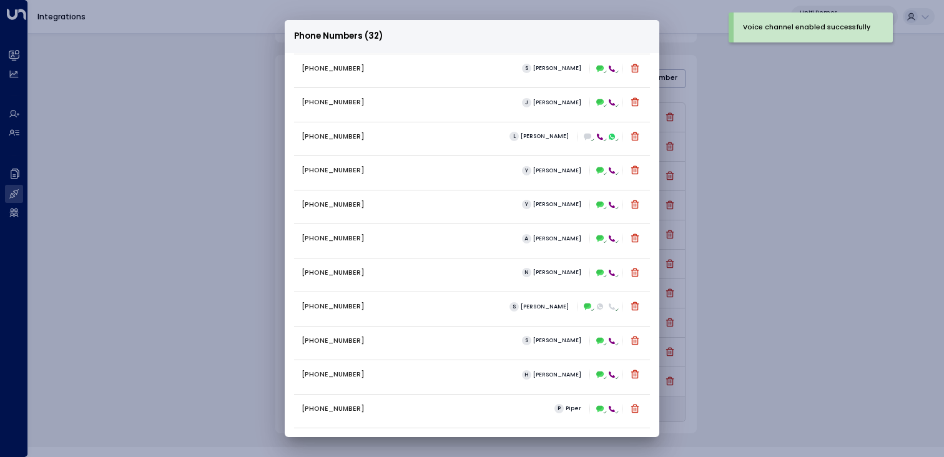
click at [561, 273] on button "Cancel" at bounding box center [564, 269] width 42 height 19
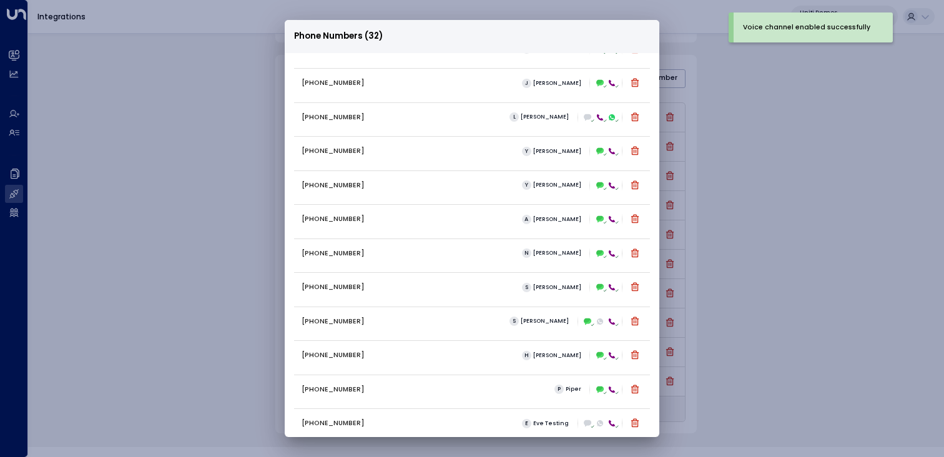
scroll to position [242, 0]
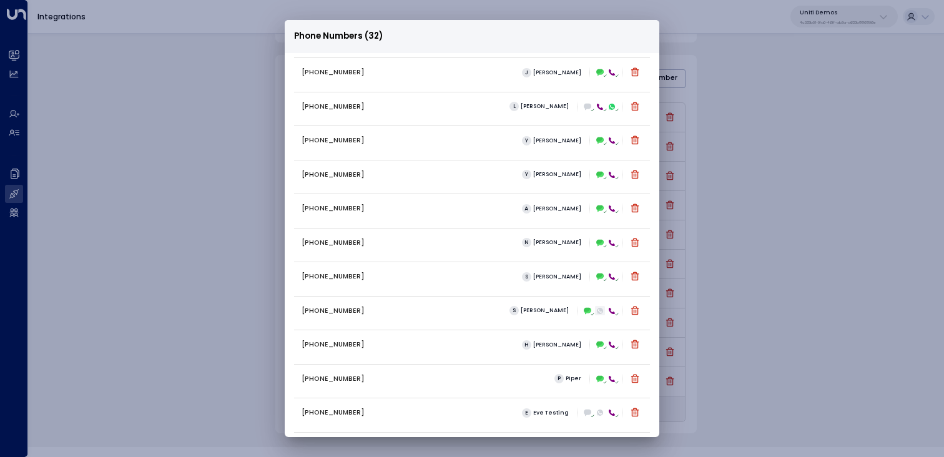
click at [598, 312] on icon at bounding box center [600, 311] width 6 height 6
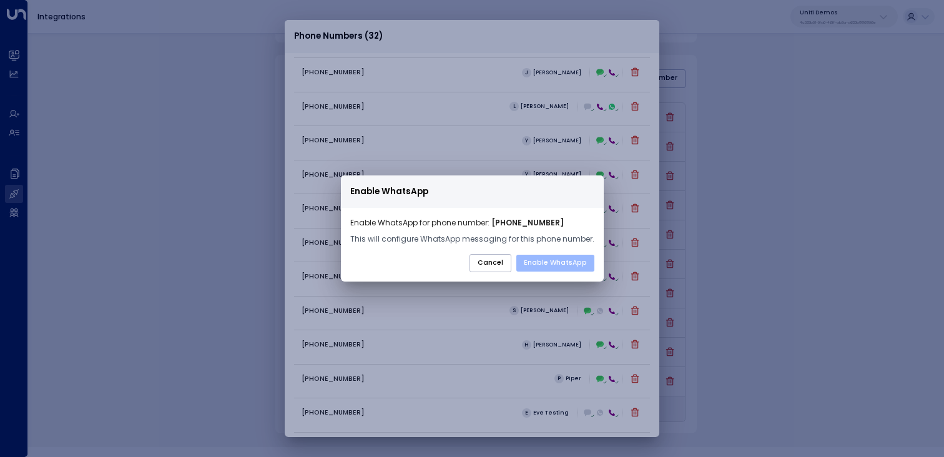
click at [543, 266] on button "Enable WhatsApp" at bounding box center [555, 263] width 78 height 17
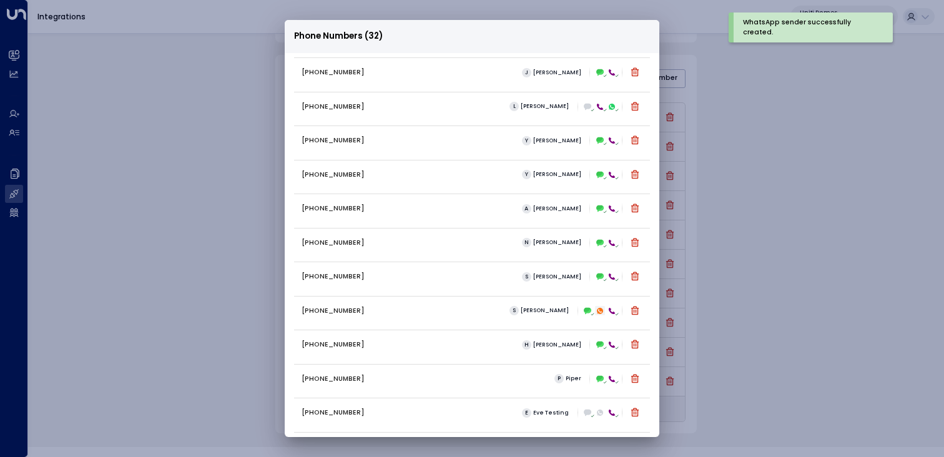
click at [598, 311] on icon at bounding box center [600, 311] width 4 height 4
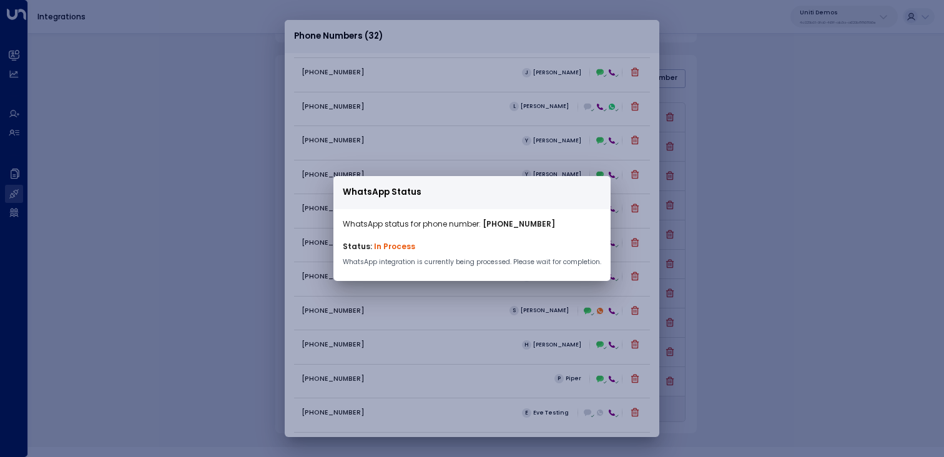
click at [430, 302] on div "WhatsApp Status WhatsApp status for phone number: [PHONE_NUMBER] Status: In Pro…" at bounding box center [472, 228] width 944 height 457
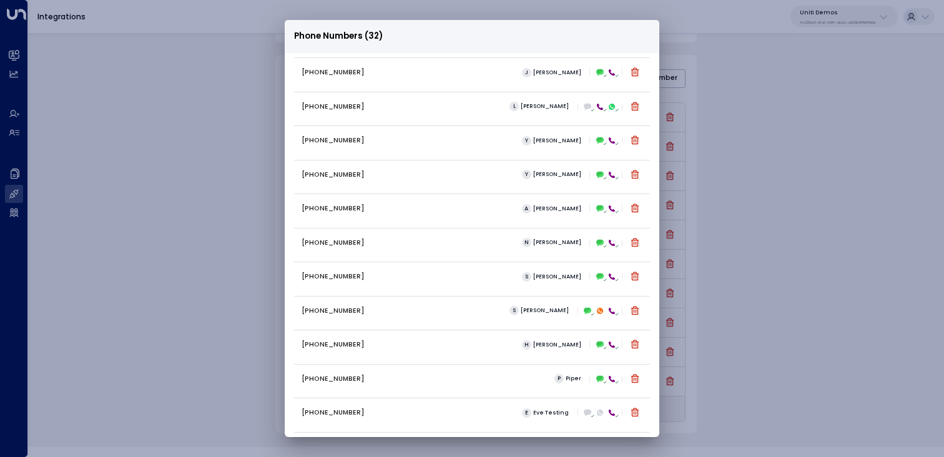
click at [162, 255] on div "Phone Numbers (32) [PHONE_NUMBER] [PERSON_NAME] [PHONE_NUMBER] [PERSON_NAME] [P…" at bounding box center [472, 228] width 944 height 457
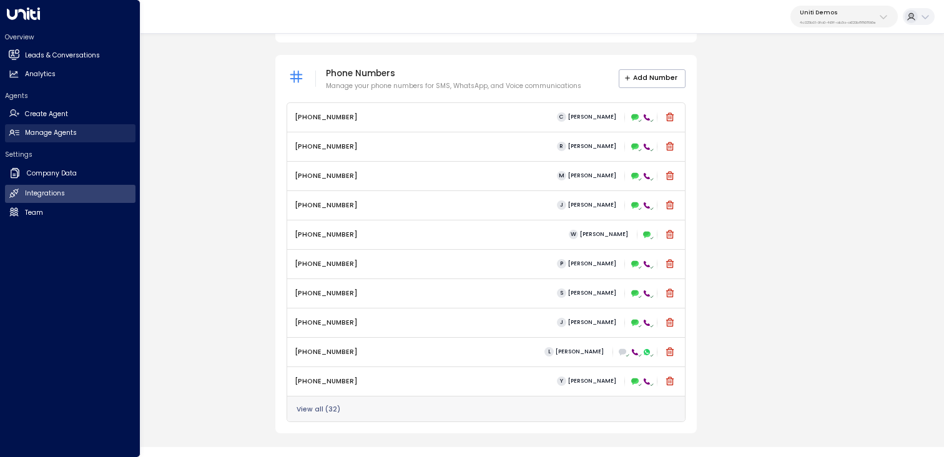
click at [44, 135] on h2 "Manage Agents" at bounding box center [51, 133] width 52 height 10
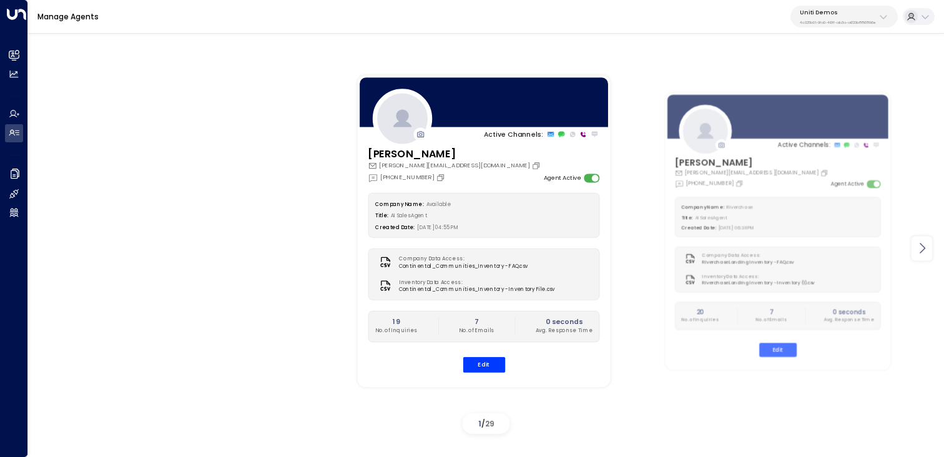
click at [924, 250] on icon at bounding box center [922, 248] width 15 height 15
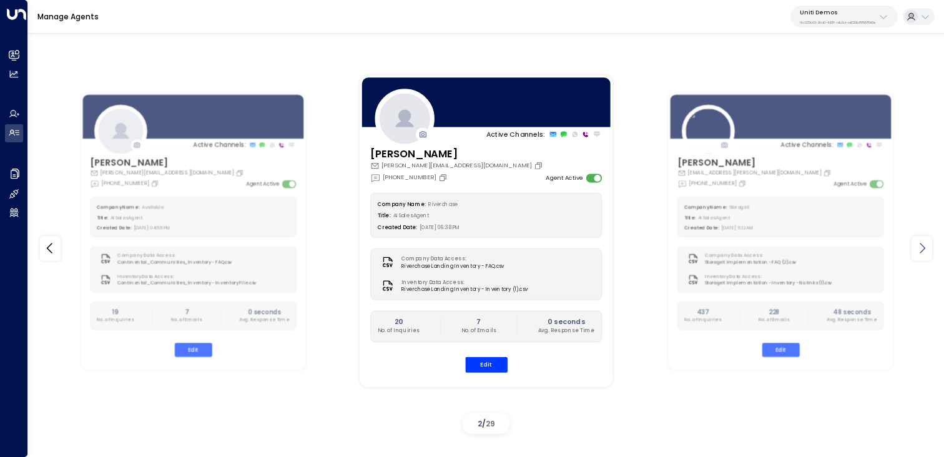
click at [924, 250] on icon at bounding box center [922, 248] width 15 height 15
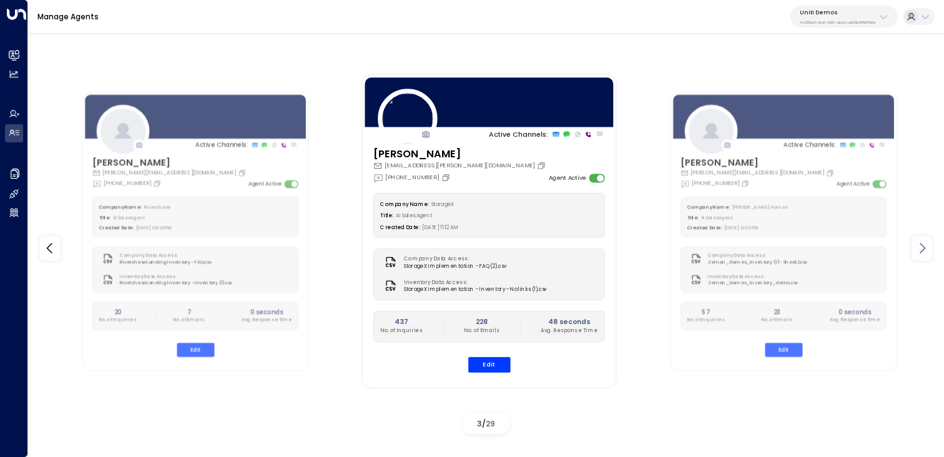
click at [924, 250] on icon at bounding box center [922, 248] width 15 height 15
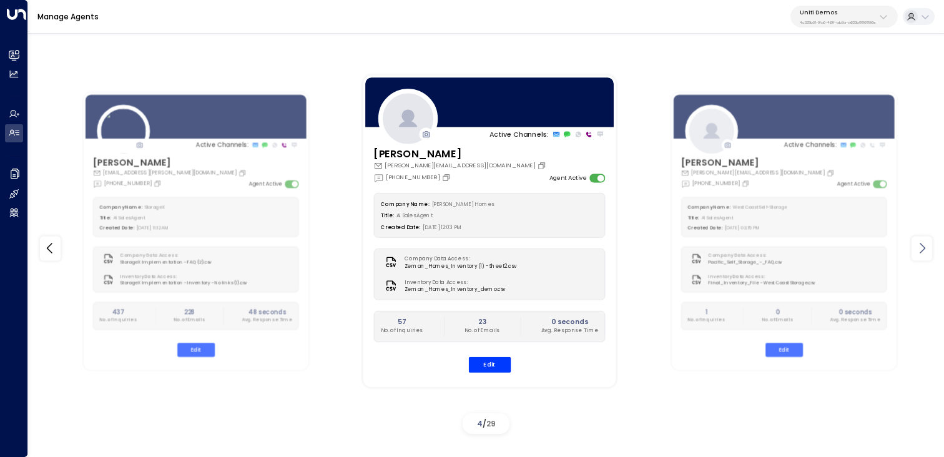
click at [924, 250] on icon at bounding box center [922, 248] width 15 height 15
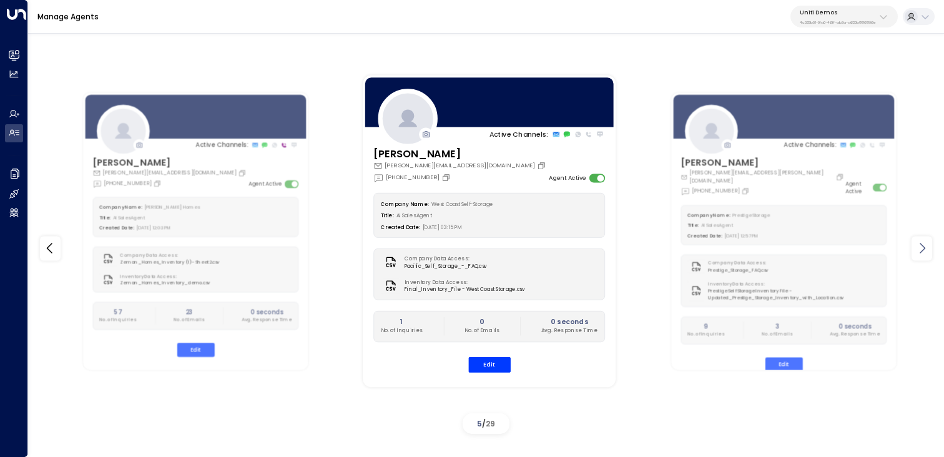
click at [924, 250] on icon at bounding box center [922, 248] width 15 height 15
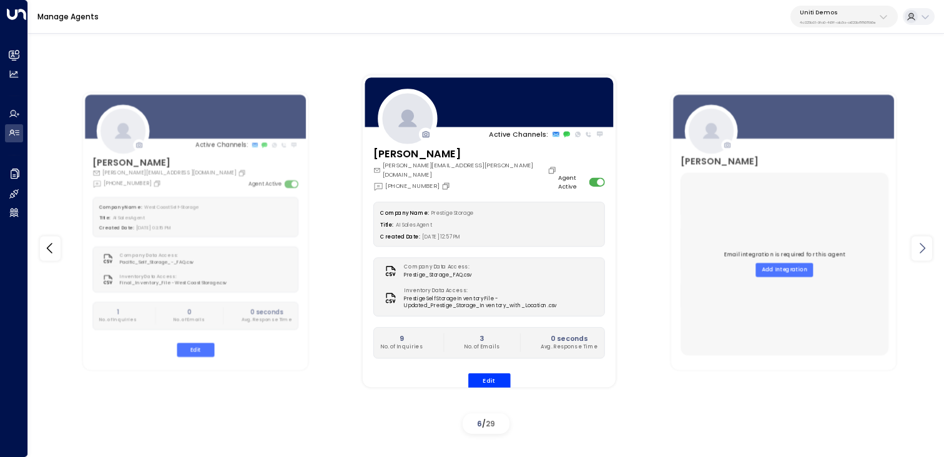
click at [924, 250] on icon at bounding box center [922, 248] width 15 height 15
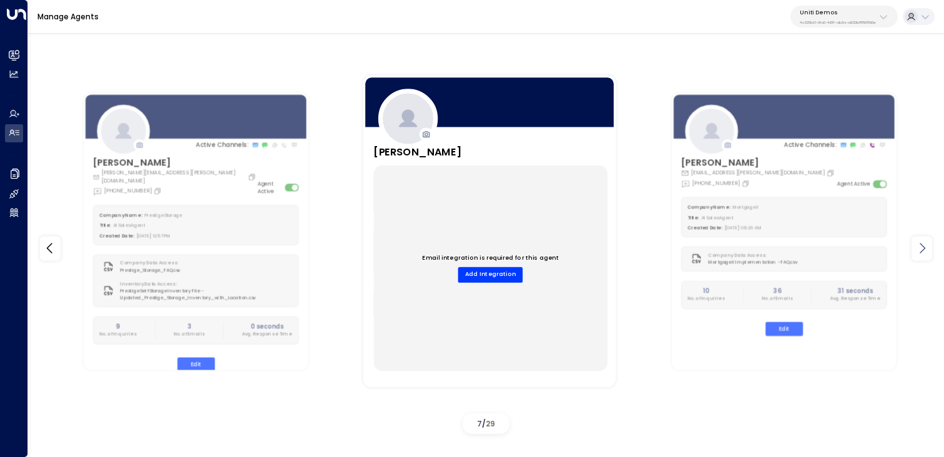
click at [924, 250] on icon at bounding box center [922, 248] width 15 height 15
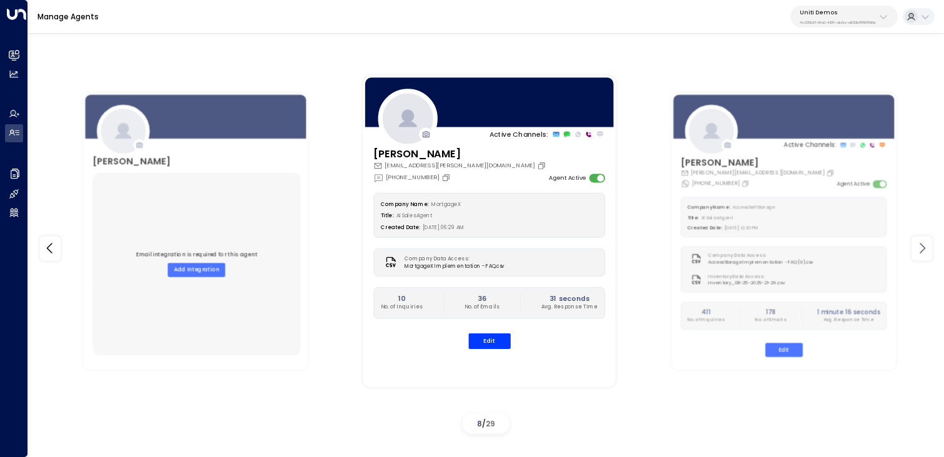
click at [924, 250] on icon at bounding box center [922, 248] width 15 height 15
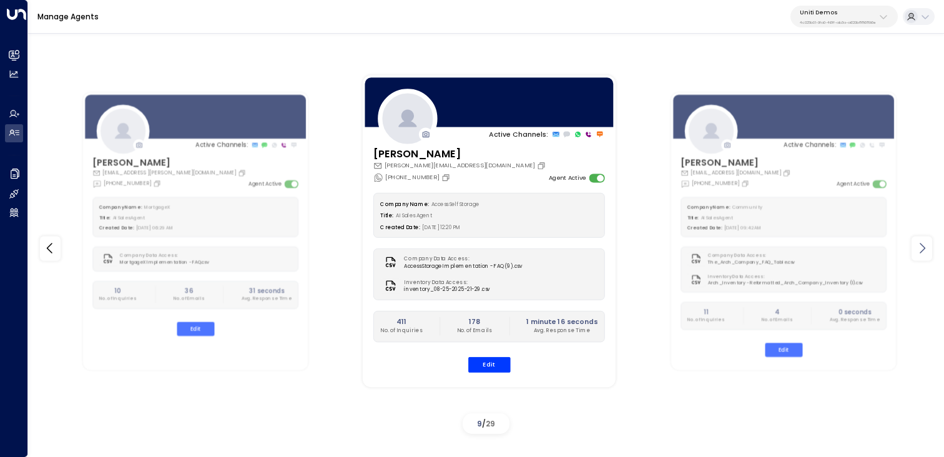
click at [924, 250] on icon at bounding box center [922, 248] width 15 height 15
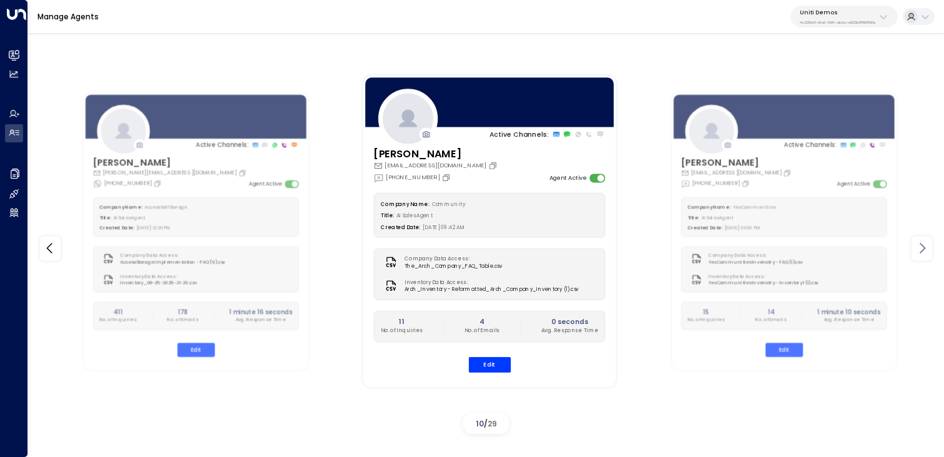
click at [924, 250] on icon at bounding box center [922, 248] width 15 height 15
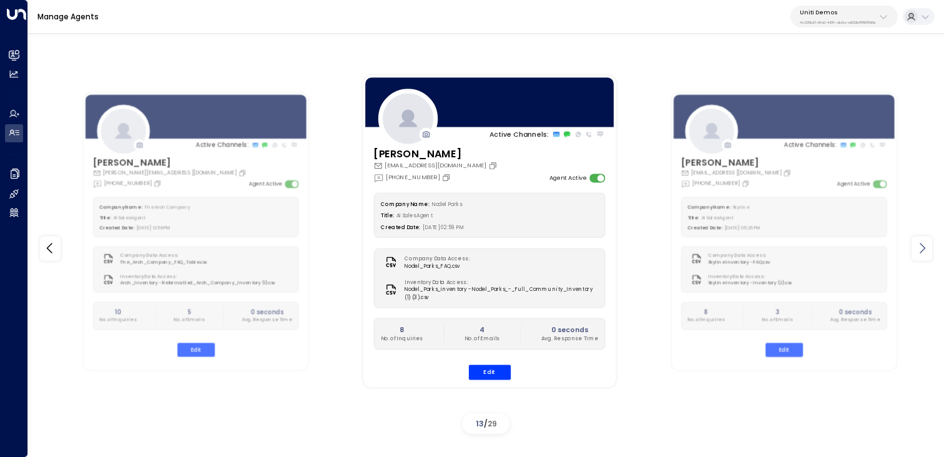
click at [924, 250] on icon at bounding box center [922, 248] width 15 height 15
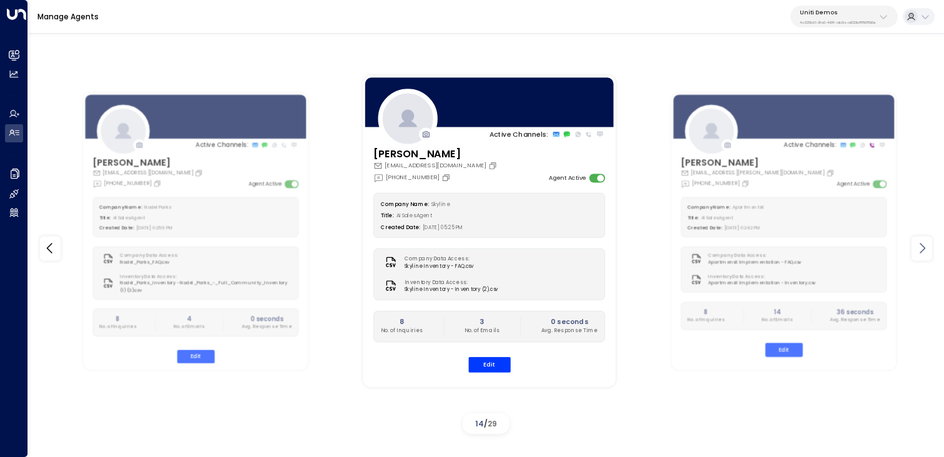
click at [924, 250] on icon at bounding box center [922, 248] width 15 height 15
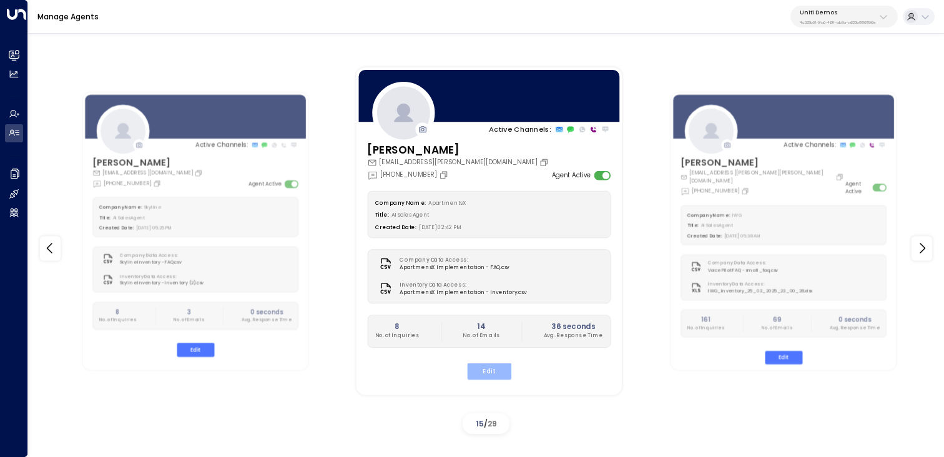
click at [480, 376] on button "Edit" at bounding box center [489, 371] width 44 height 16
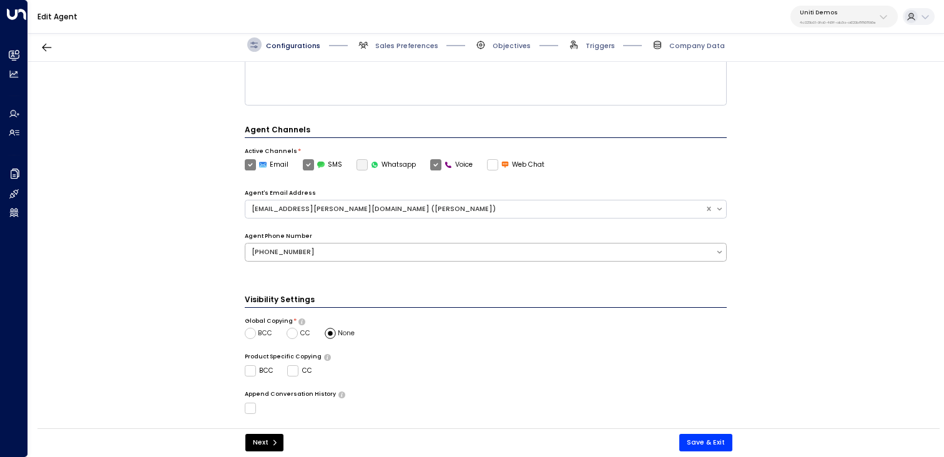
scroll to position [195, 0]
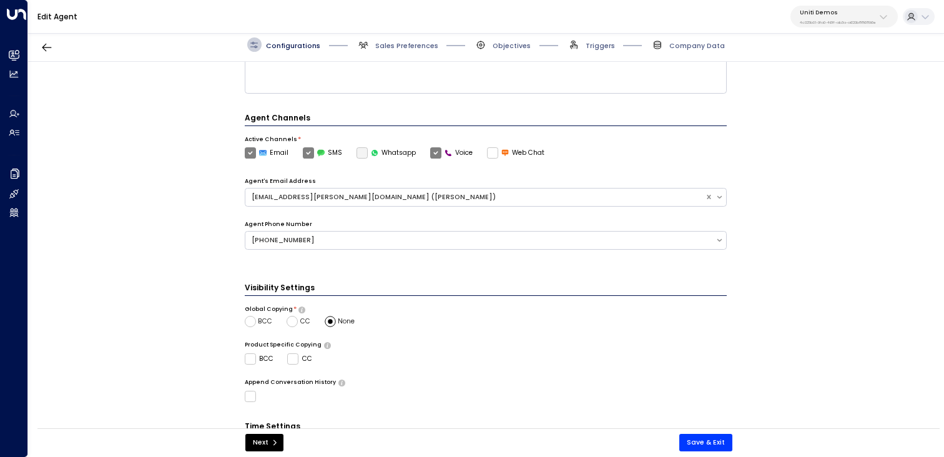
click at [551, 249] on div "Agent Phone Number [PHONE_NUMBER]" at bounding box center [486, 241] width 483 height 43
click at [551, 240] on div "[PHONE_NUMBER]" at bounding box center [481, 240] width 458 height 10
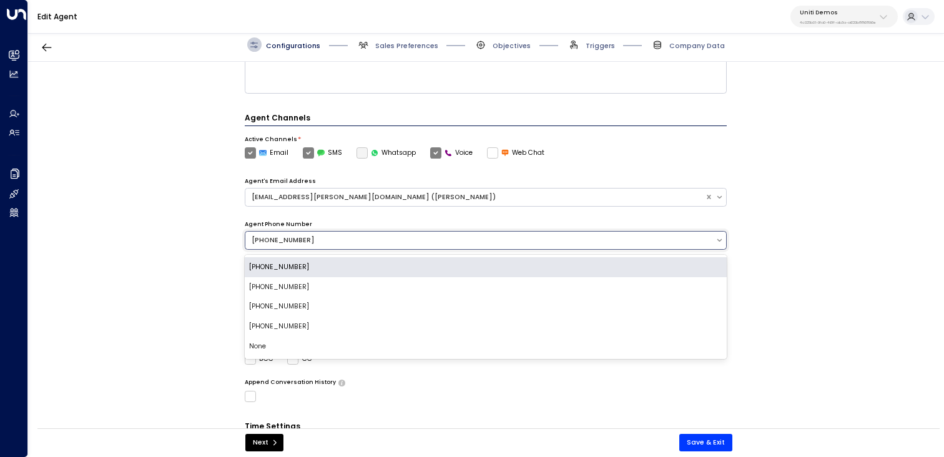
click at [260, 344] on div "None" at bounding box center [486, 347] width 483 height 20
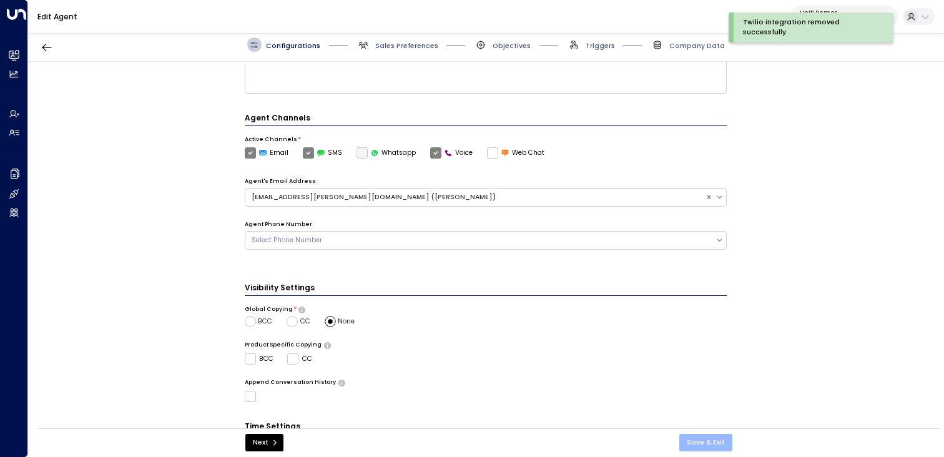
click at [705, 438] on button "Save & Exit" at bounding box center [705, 442] width 53 height 17
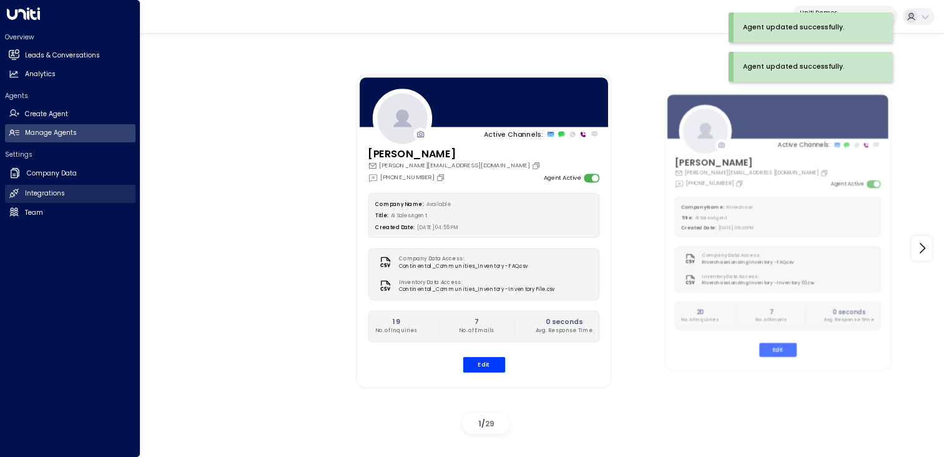
click at [31, 190] on h2 "Integrations" at bounding box center [45, 194] width 40 height 10
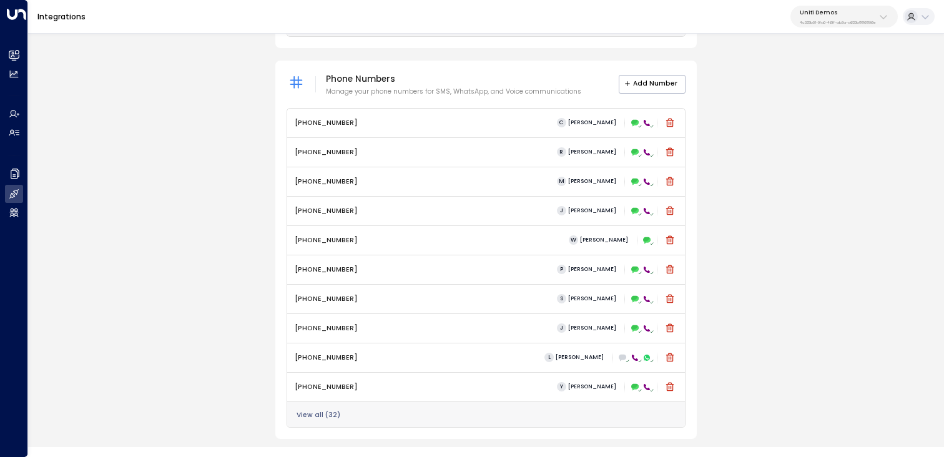
scroll to position [498, 0]
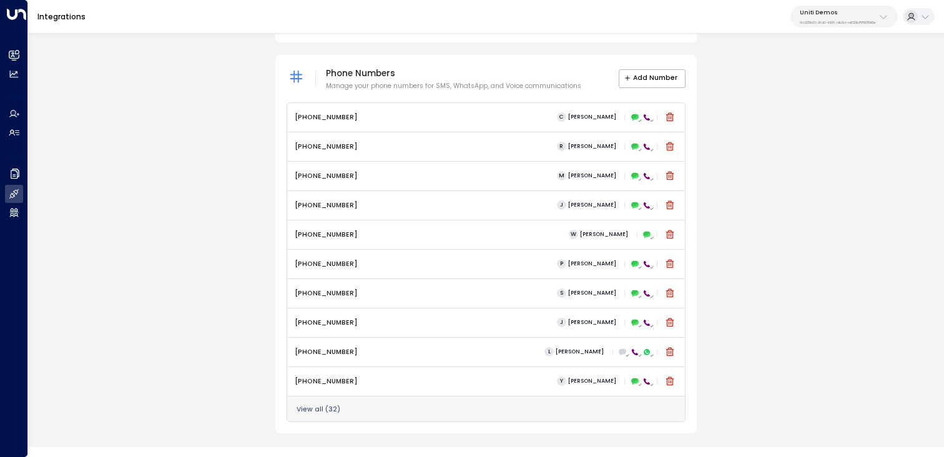
click at [319, 403] on div "View all ( 32 )" at bounding box center [486, 409] width 398 height 26
click at [318, 408] on button "View all ( 32 )" at bounding box center [319, 409] width 44 height 7
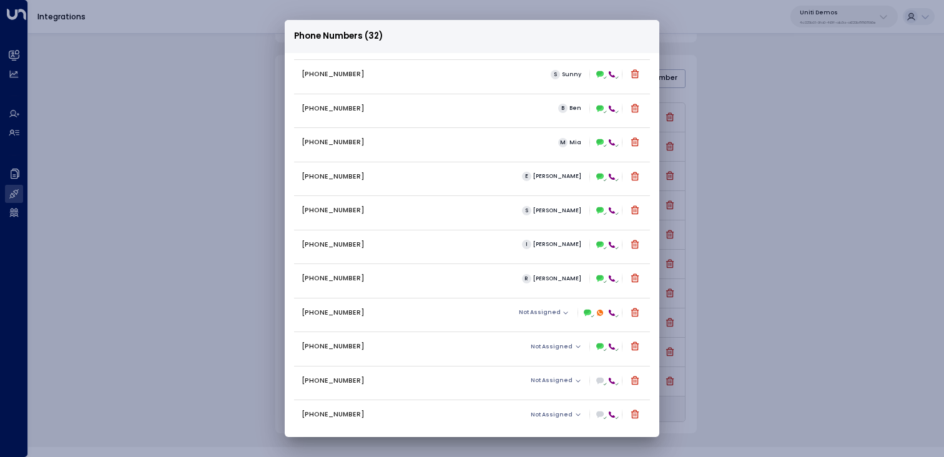
scroll to position [723, 0]
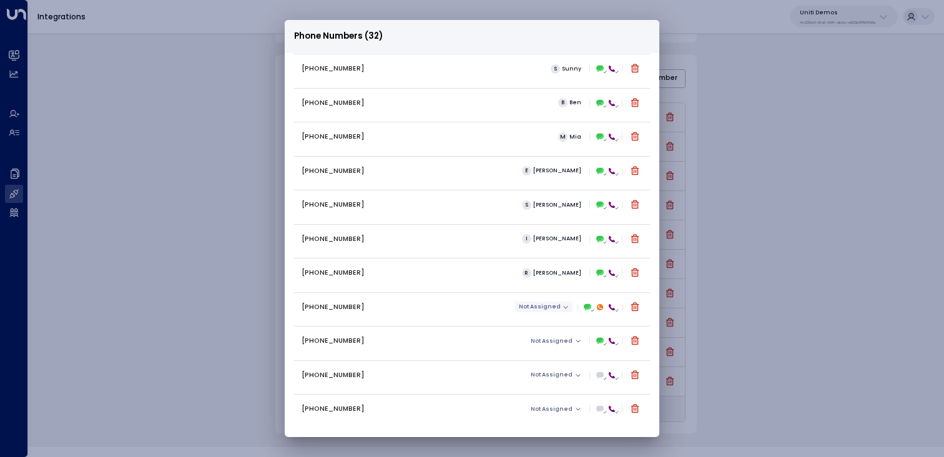
click at [550, 304] on span "Not Assigned" at bounding box center [540, 307] width 42 height 6
click at [541, 323] on li "[PERSON_NAME]" at bounding box center [559, 325] width 78 height 17
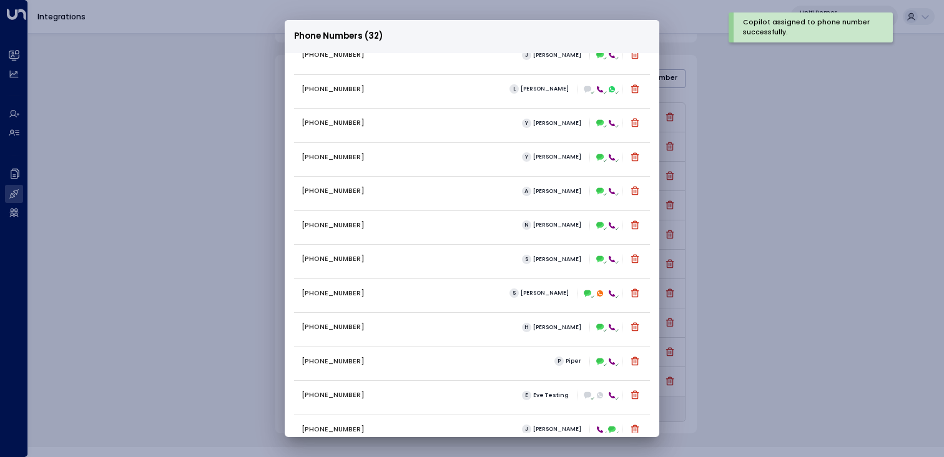
scroll to position [272, 0]
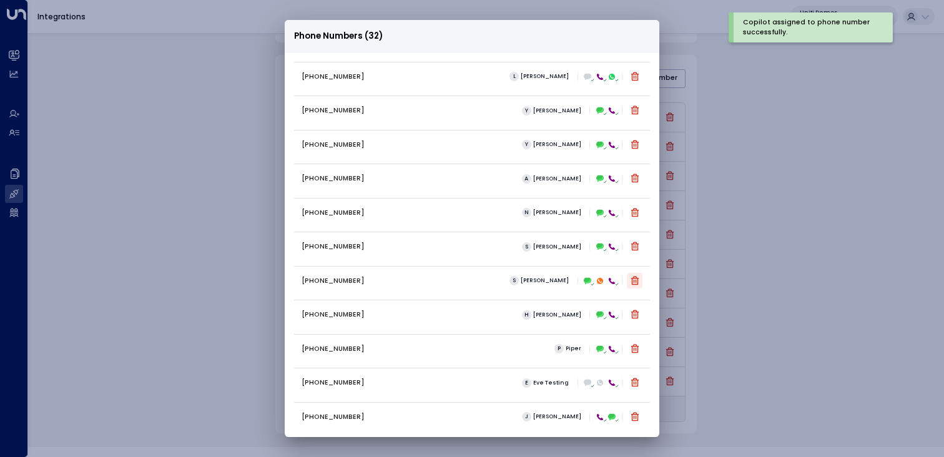
click at [634, 281] on icon at bounding box center [635, 280] width 8 height 9
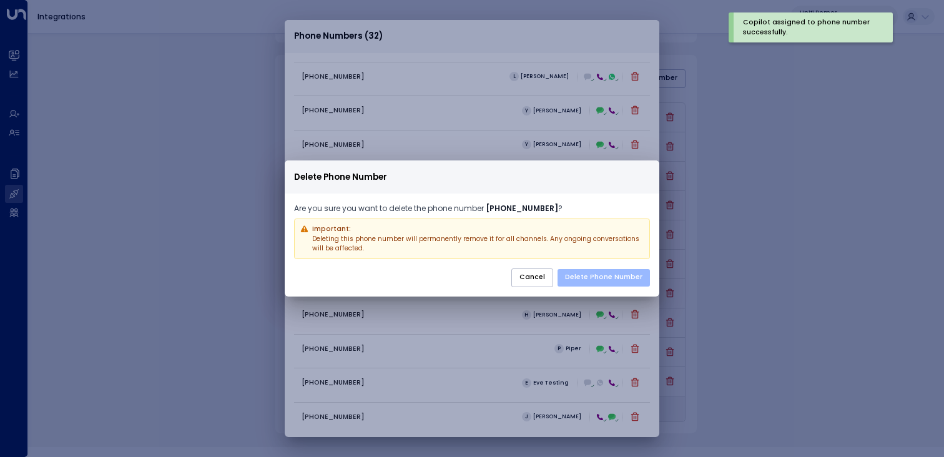
click at [598, 277] on button "Delete Phone Number" at bounding box center [604, 277] width 92 height 17
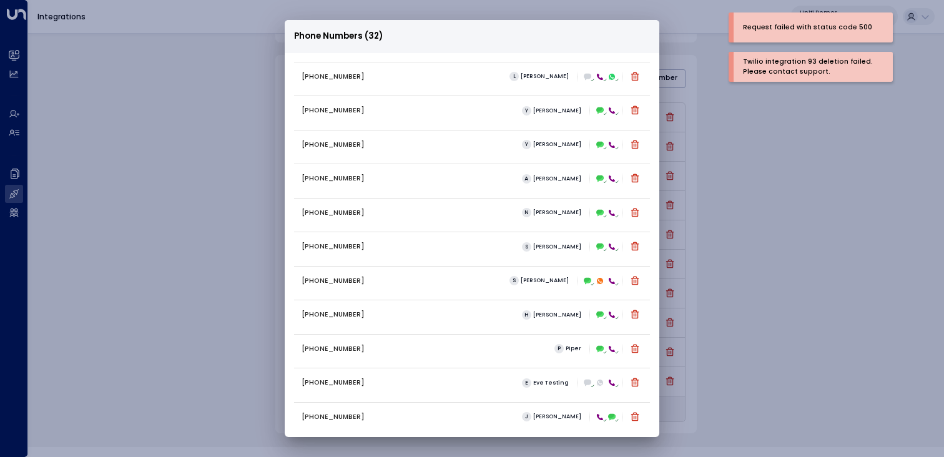
click at [779, 230] on div "Phone Numbers (32) [PHONE_NUMBER] [PERSON_NAME] [PHONE_NUMBER] [PERSON_NAME] [P…" at bounding box center [472, 228] width 944 height 457
